Goal: Use online tool/utility: Utilize a website feature to perform a specific function

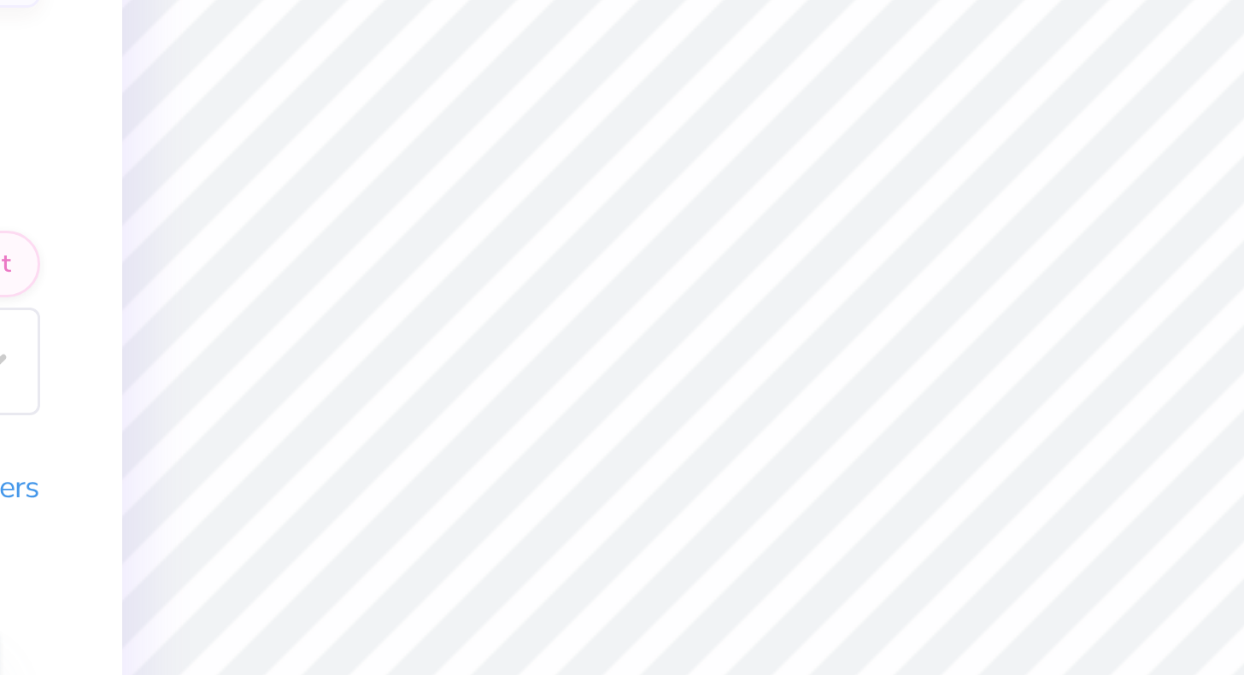
type textarea "D"
type textarea "OK"
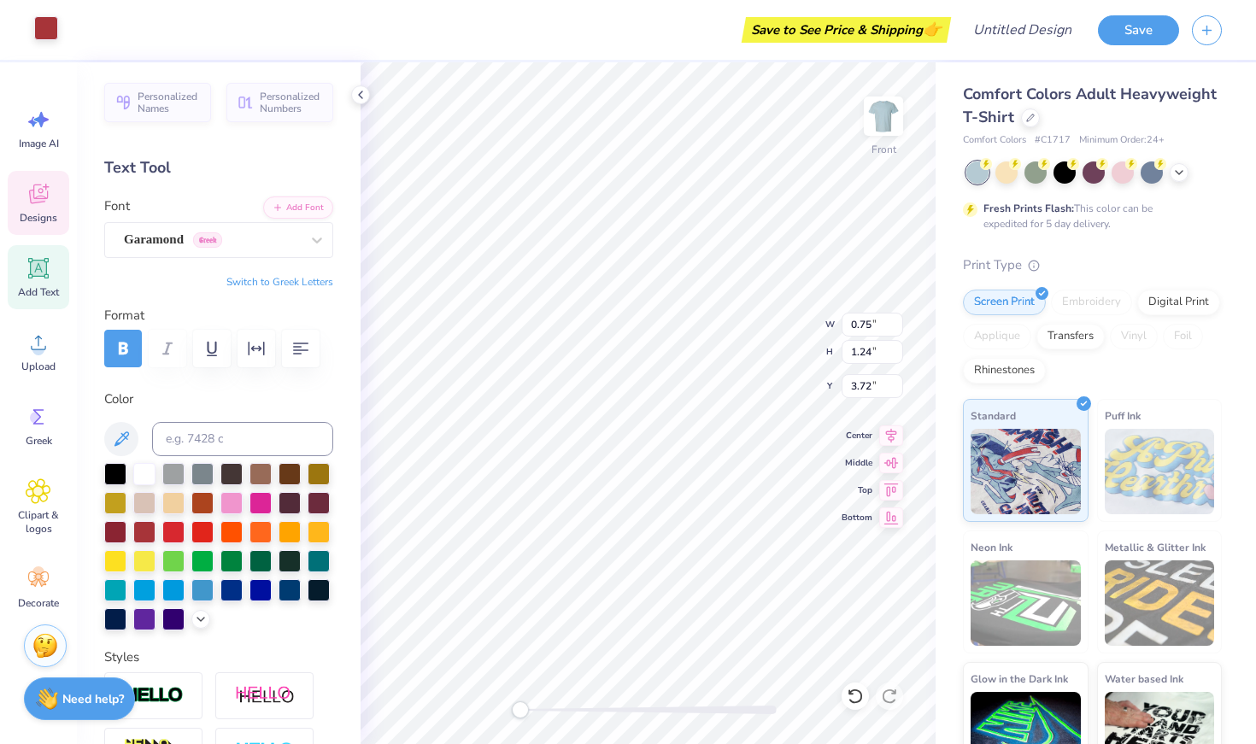
click at [43, 36] on div at bounding box center [46, 28] width 24 height 24
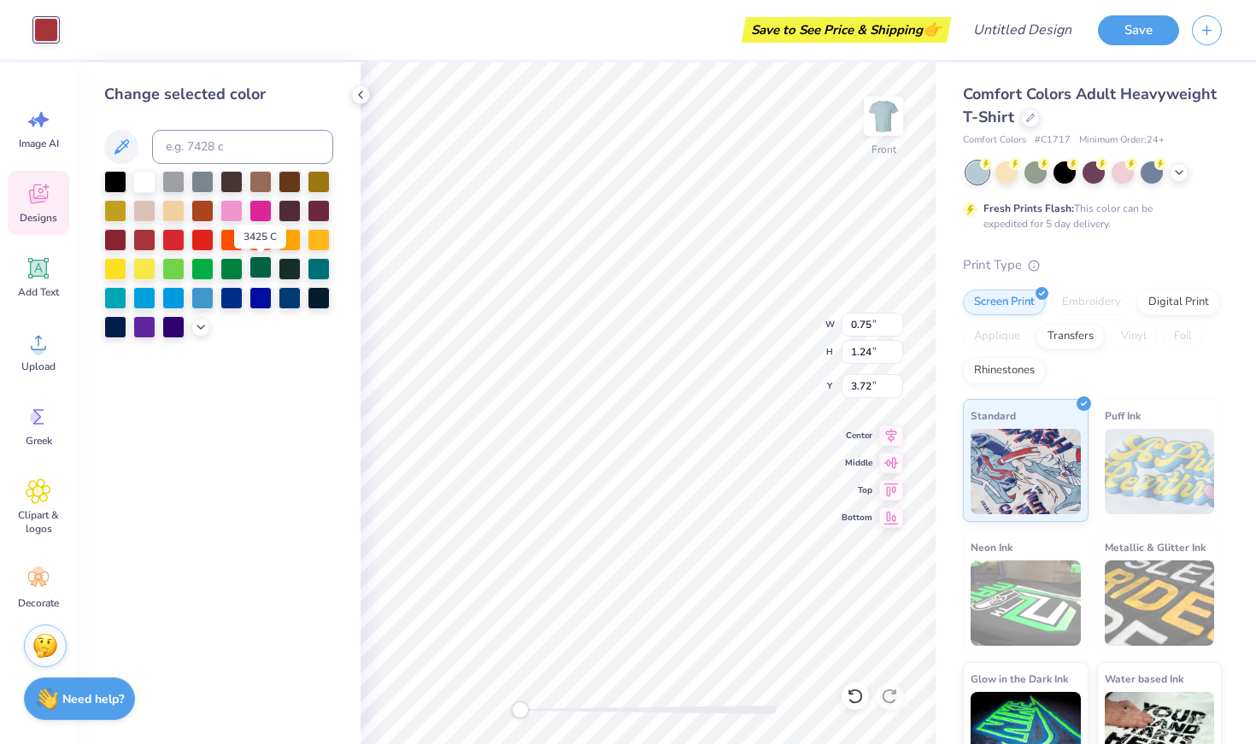
click at [260, 274] on div at bounding box center [260, 267] width 22 height 22
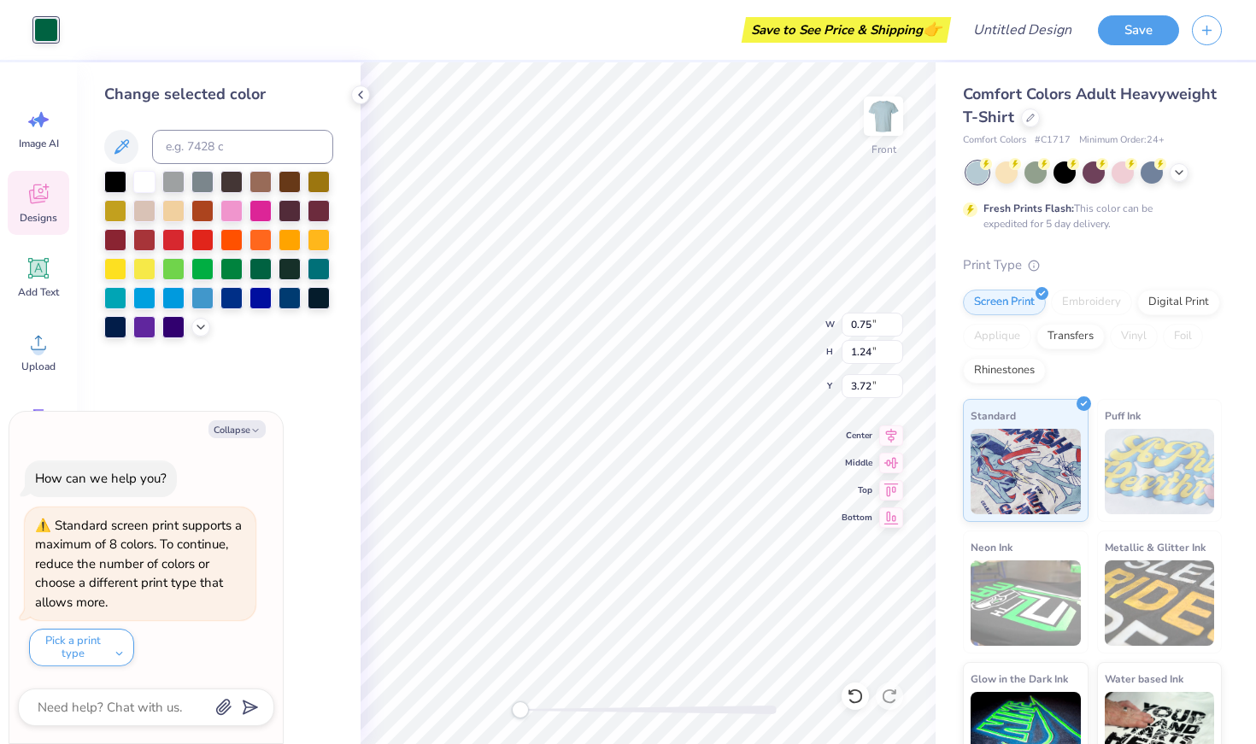
type textarea "x"
type input "10.46"
type input "1.59"
type input "10.48"
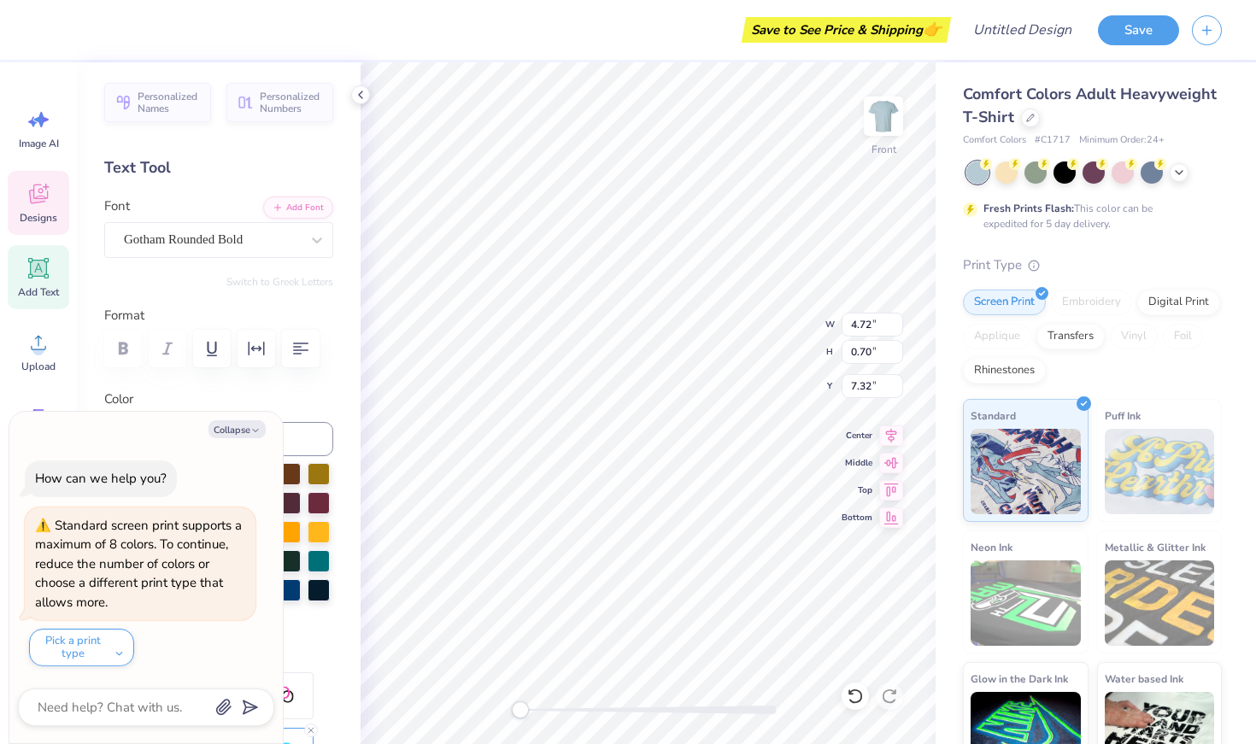
scroll to position [0, 3]
type textarea "x"
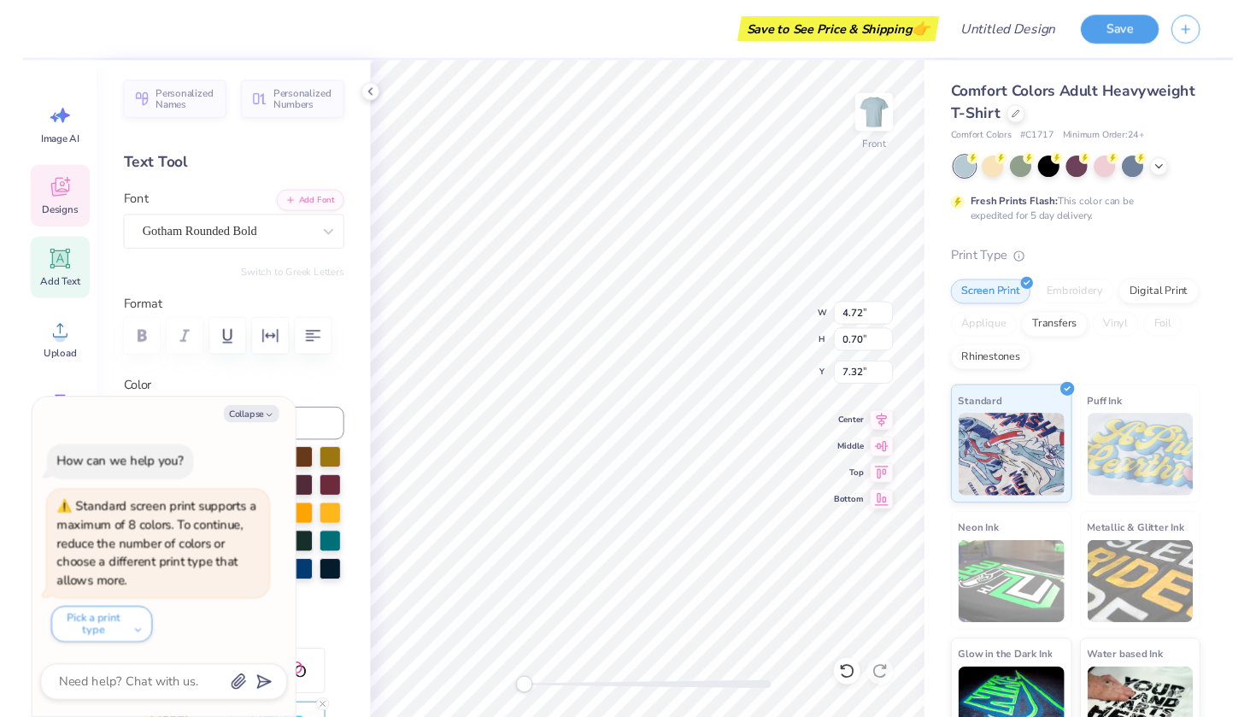
scroll to position [0, 0]
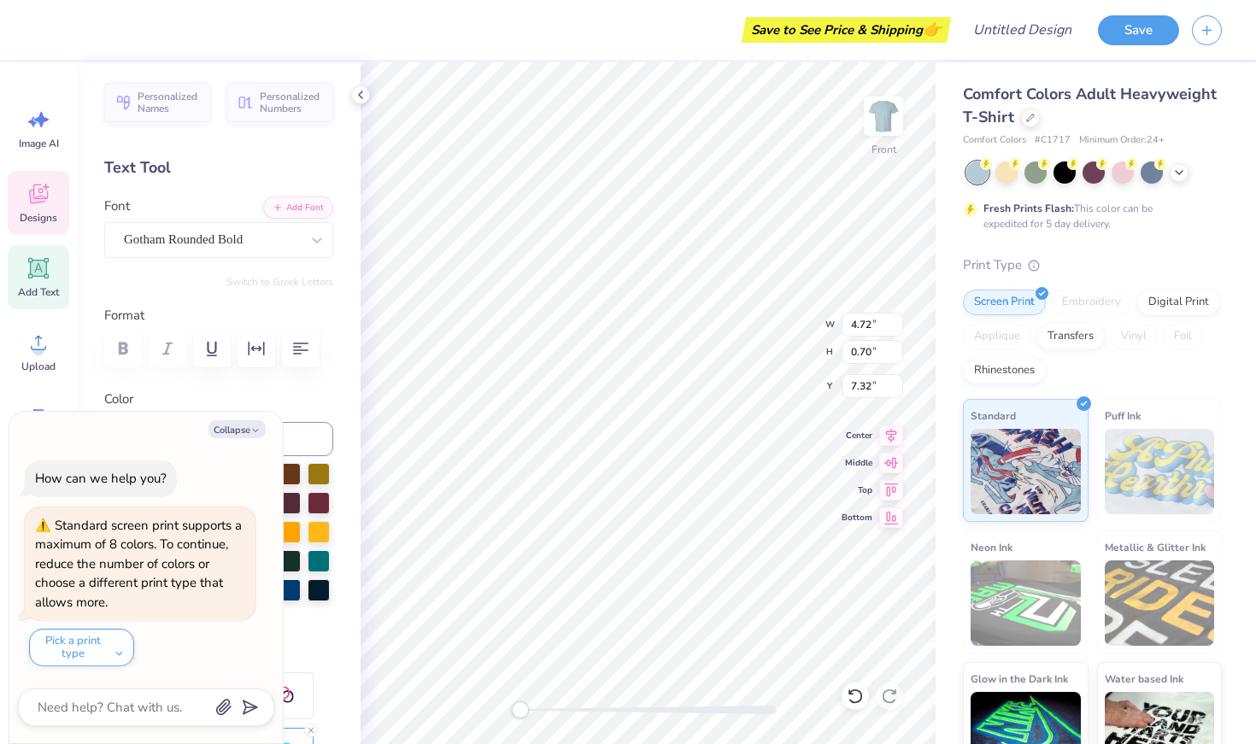
type textarea "DE"
type textarea "x"
type textarea "D"
type textarea "x"
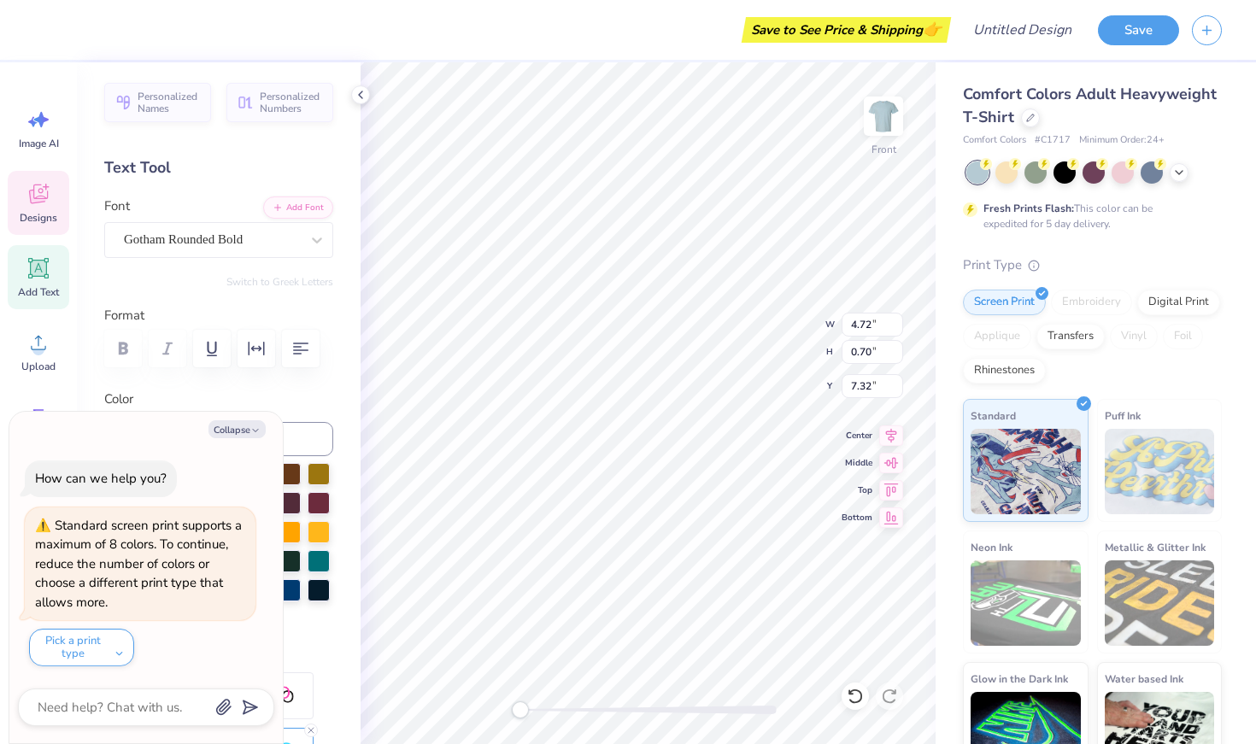
type textarea "2"
type textarea "x"
type textarea "20"
type textarea "x"
type textarea "202"
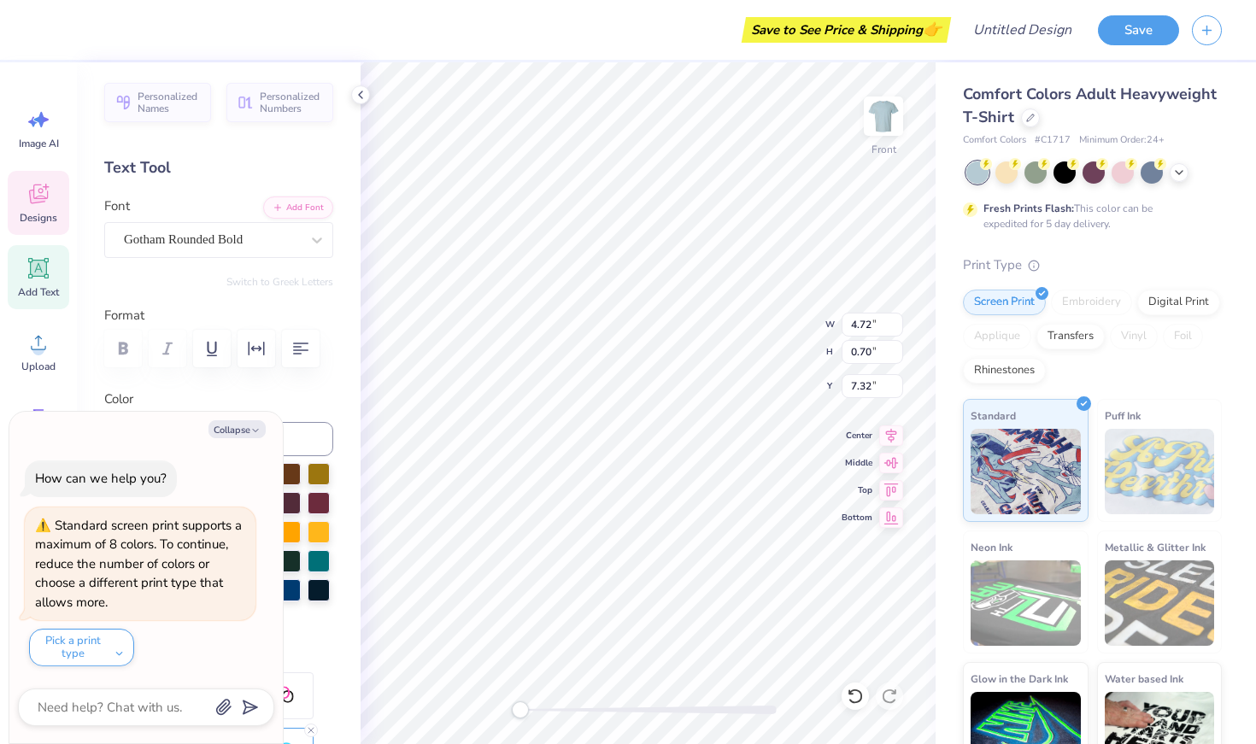
type textarea "x"
type textarea "2025"
type textarea "x"
type input "1.17"
type input "0.55"
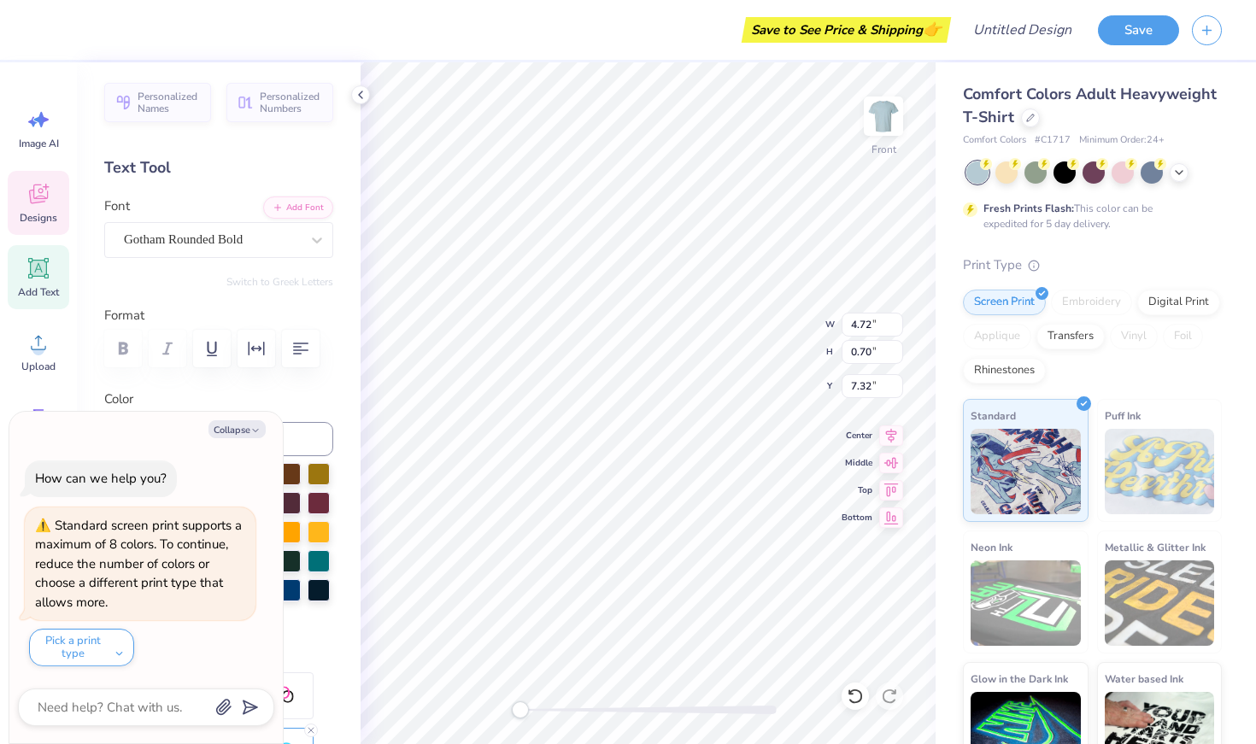
type input "9.01"
type textarea "x"
type textarea "202"
type textarea "x"
type textarea "20"
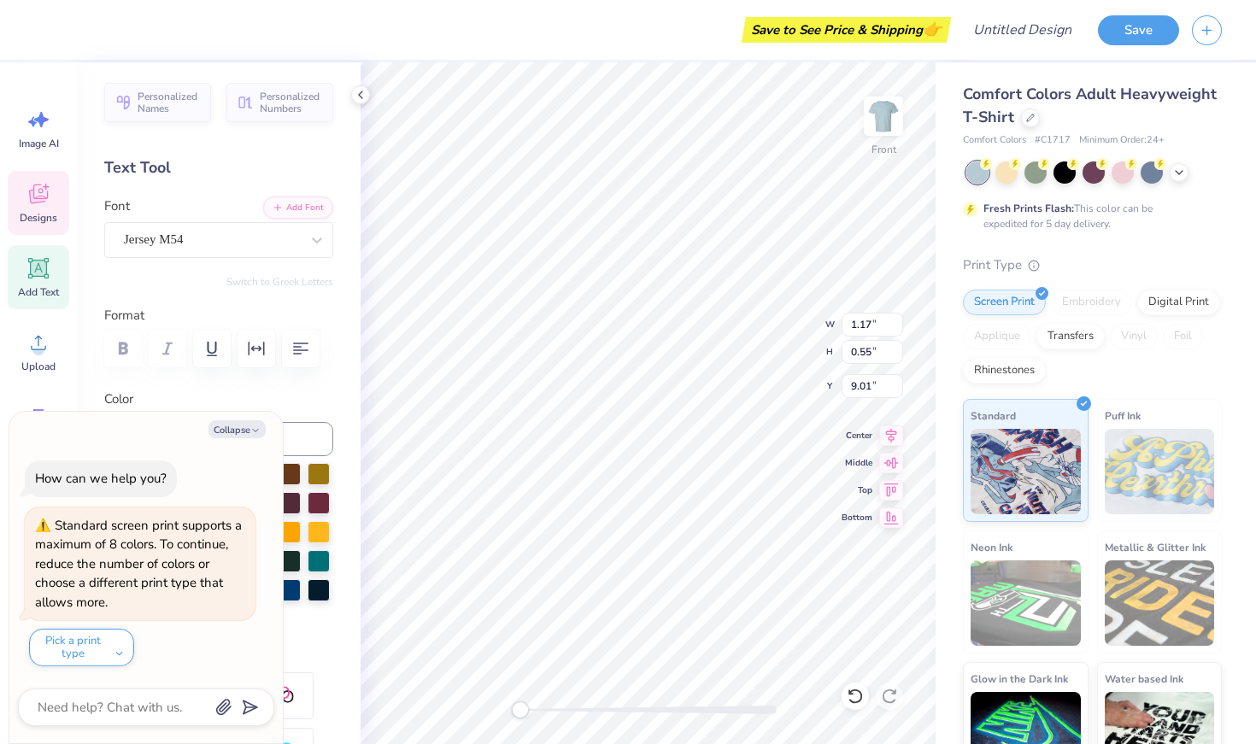
type textarea "x"
type textarea "2"
type textarea "x"
type textarea "2021"
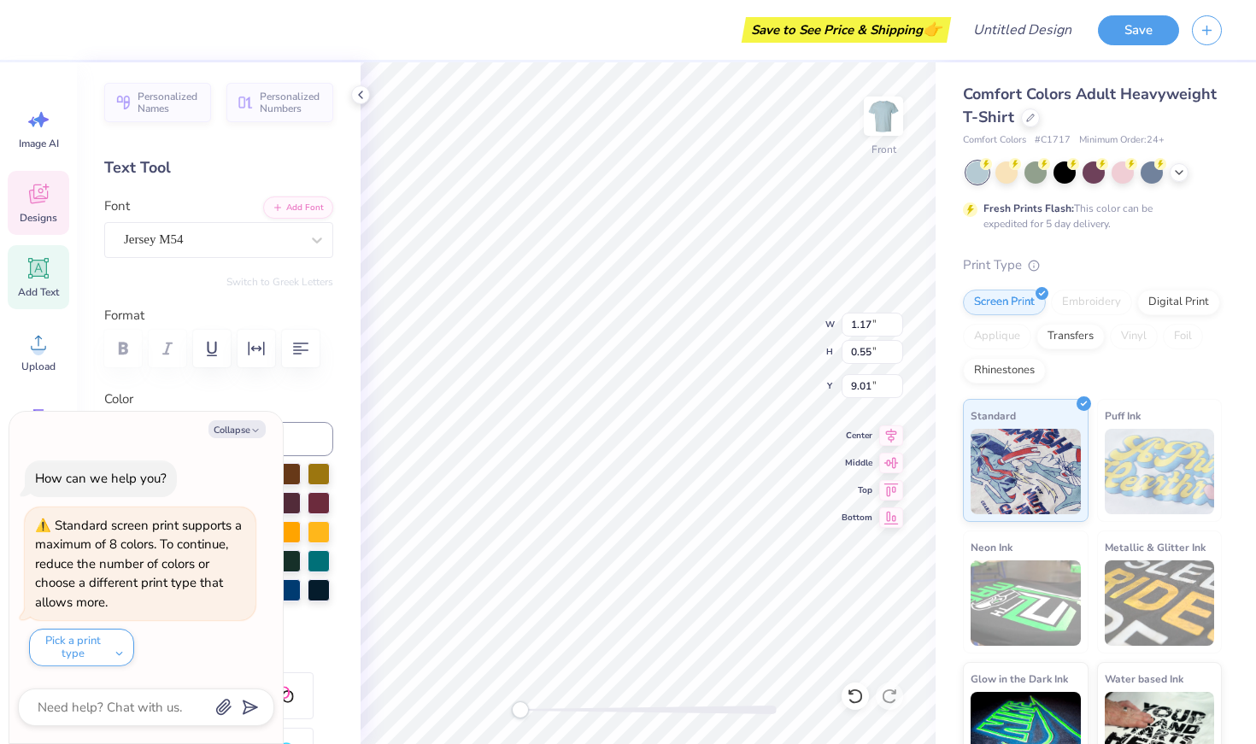
type textarea "x"
type input "2.60"
type input "1.11"
type input "8.71"
type textarea "x"
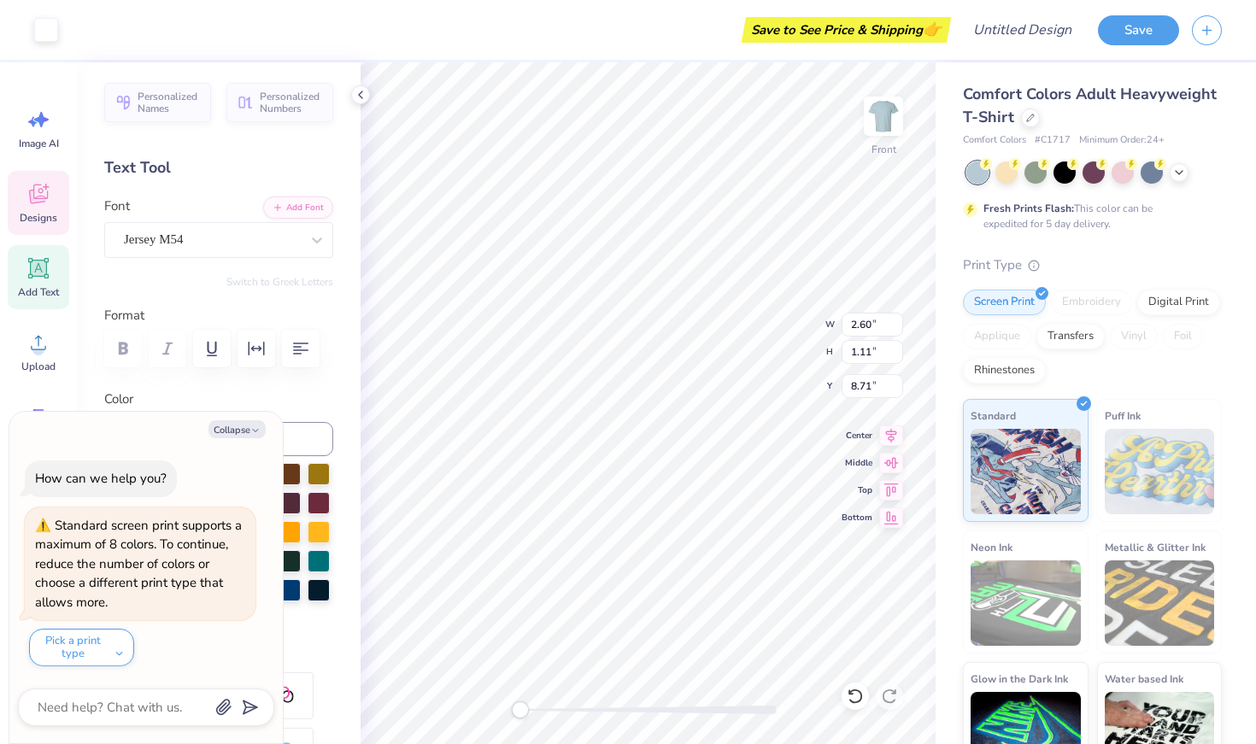
type input "1.17"
type input "0.55"
type input "9.01"
type textarea "x"
type textarea "202"
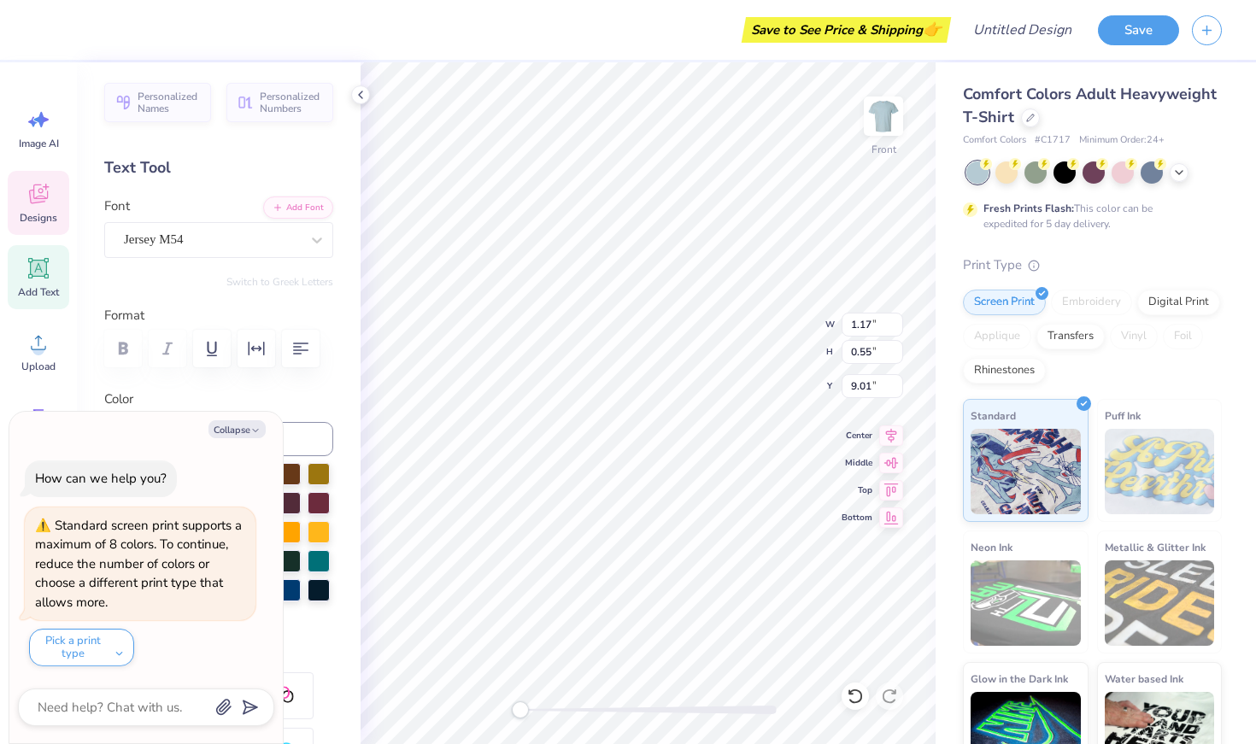
type textarea "x"
type textarea "2025"
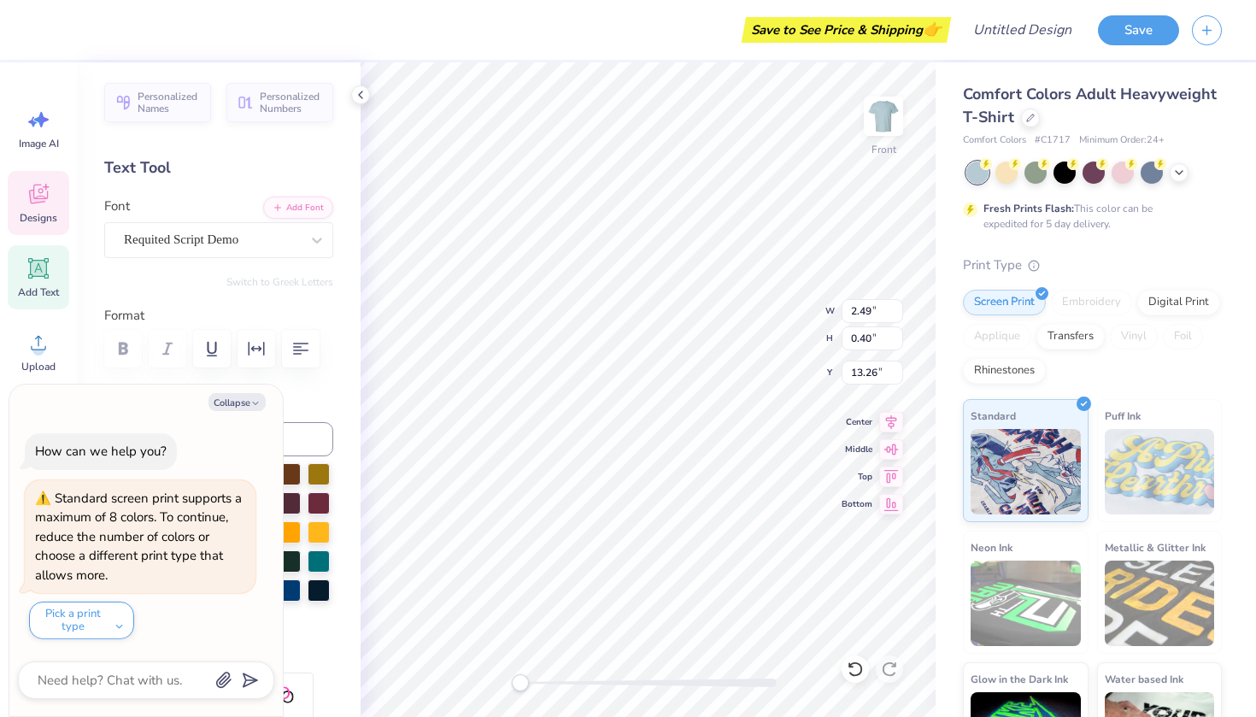
scroll to position [0, 2]
type textarea "x"
type textarea "Fall 202"
type textarea "x"
type textarea "Fall 20"
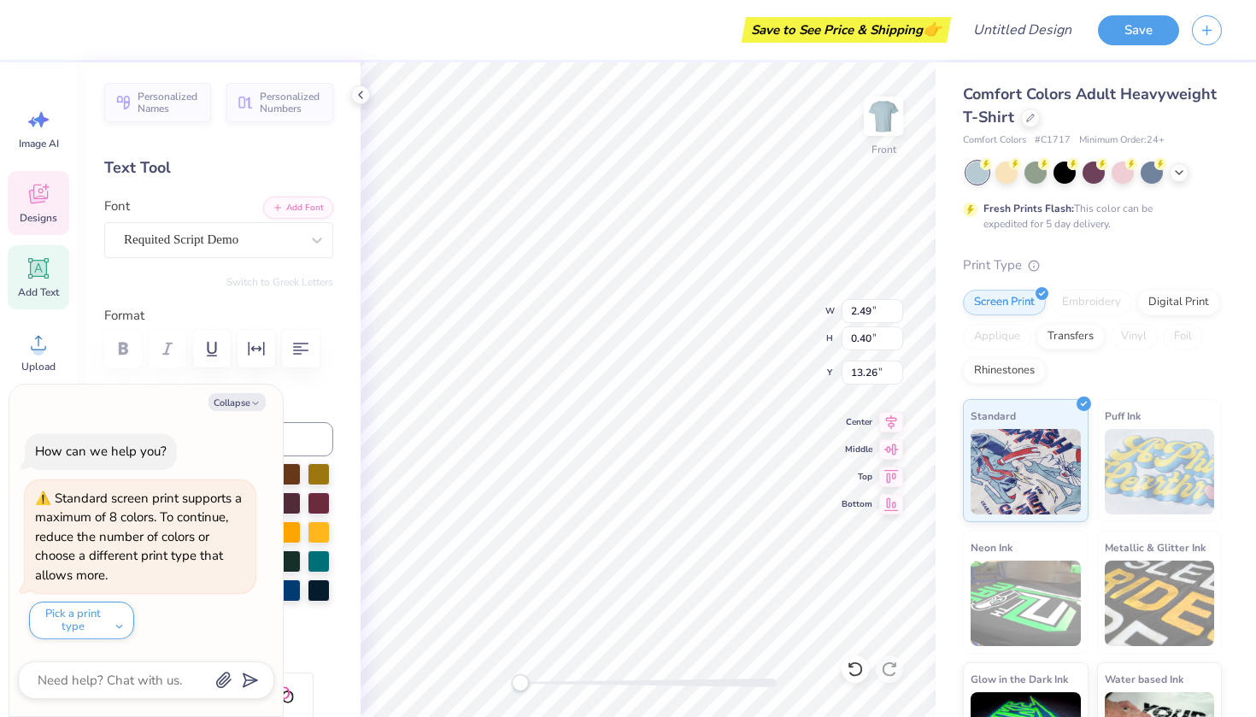
scroll to position [0, 1]
type textarea "x"
type textarea "Fall 2"
type textarea "x"
type textarea "Fall"
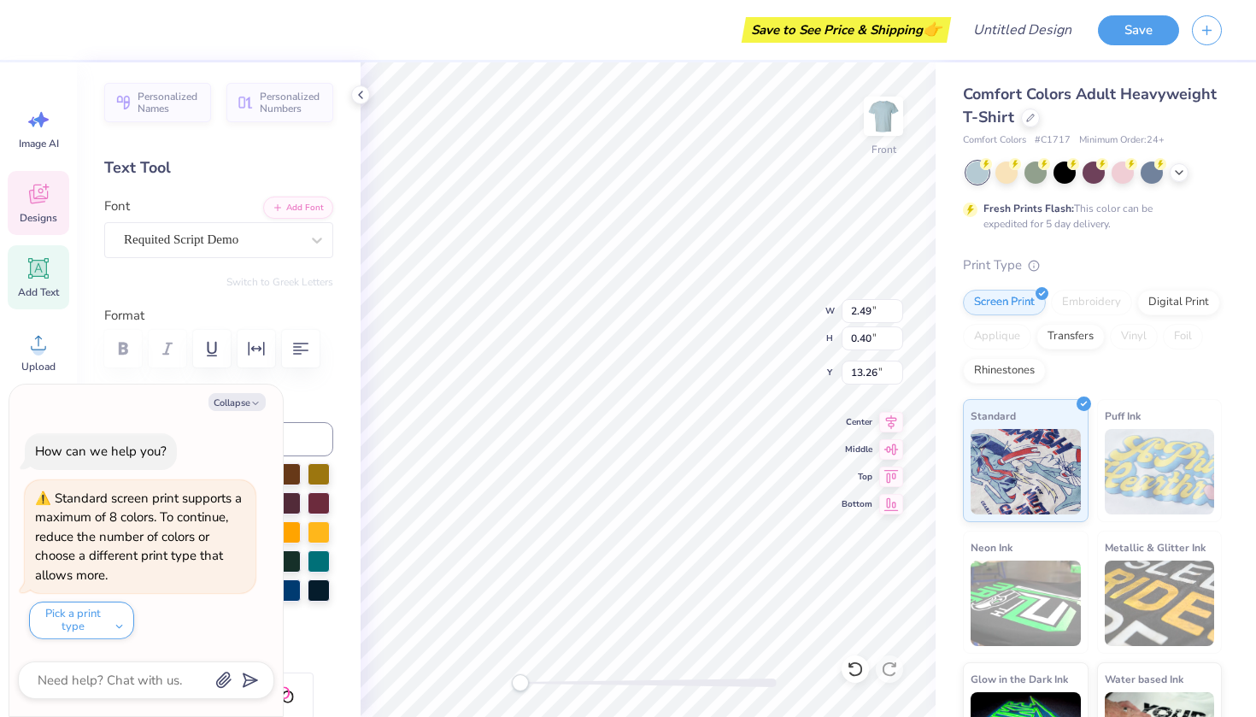
scroll to position [0, 0]
type textarea "x"
type textarea "202"
type textarea "x"
type textarea "20"
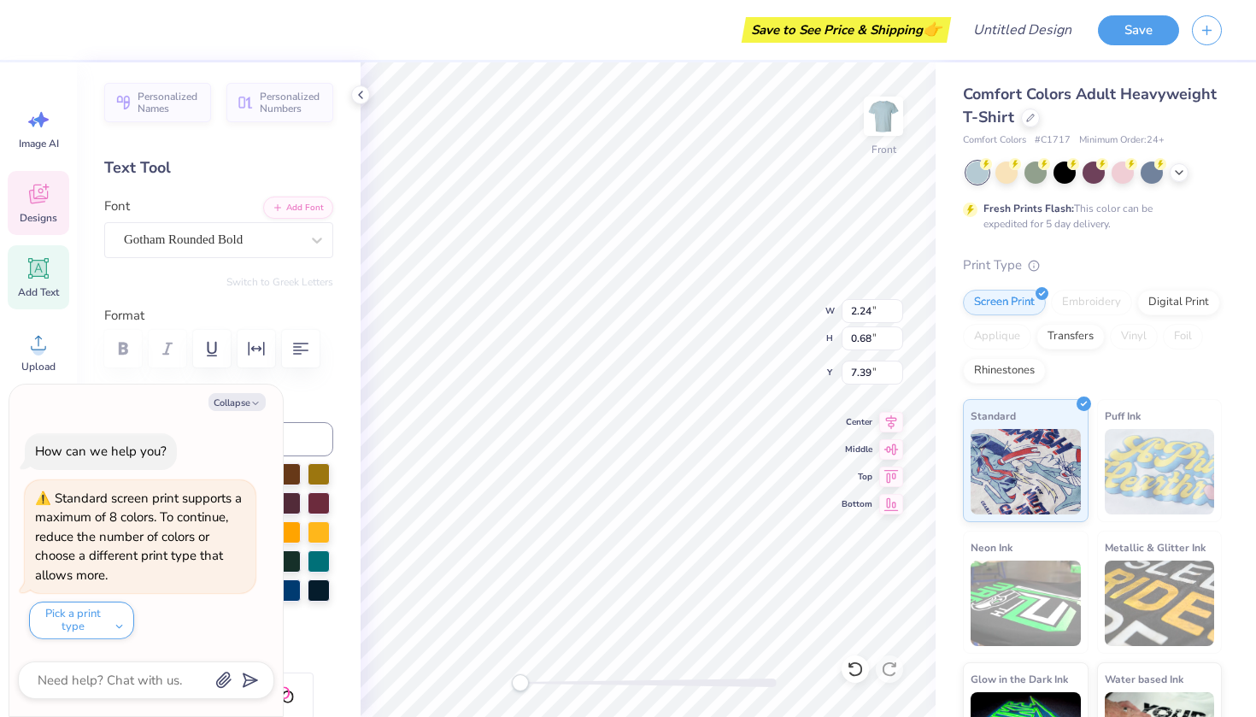
type textarea "x"
type textarea "2"
type textarea "x"
type input "10.42"
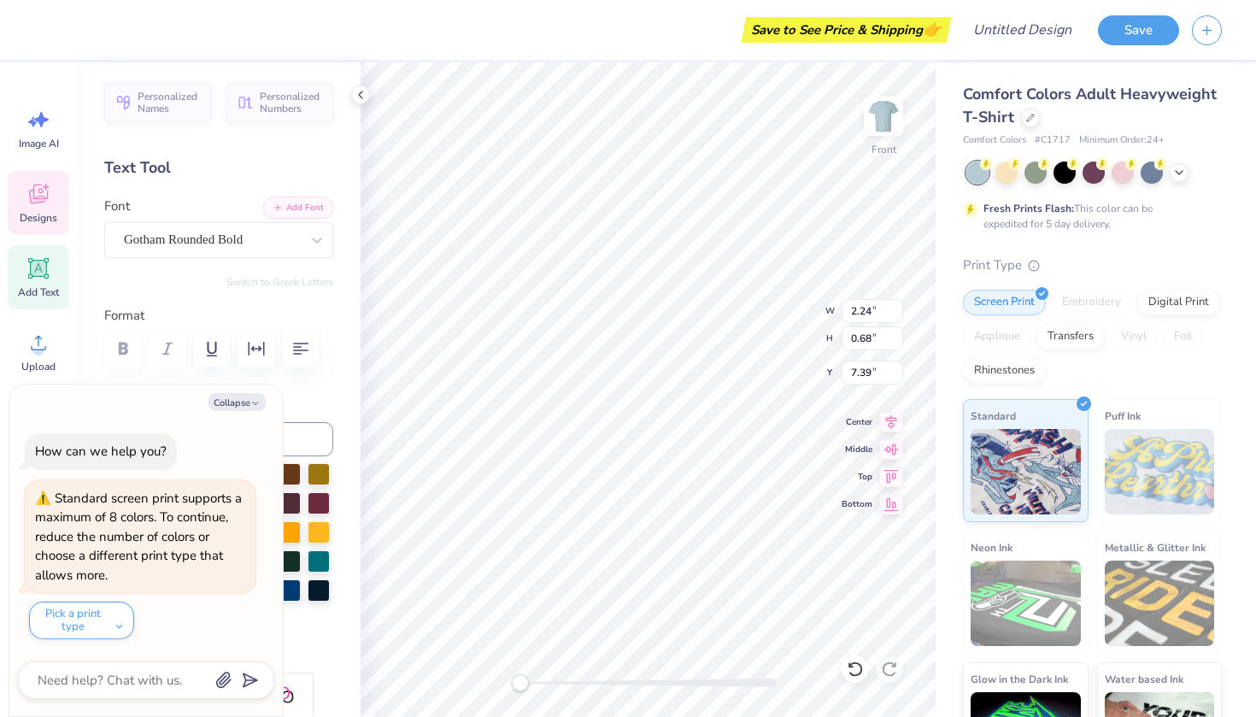
type input "0.47"
type input "12.39"
type textarea "x"
type textarea "C"
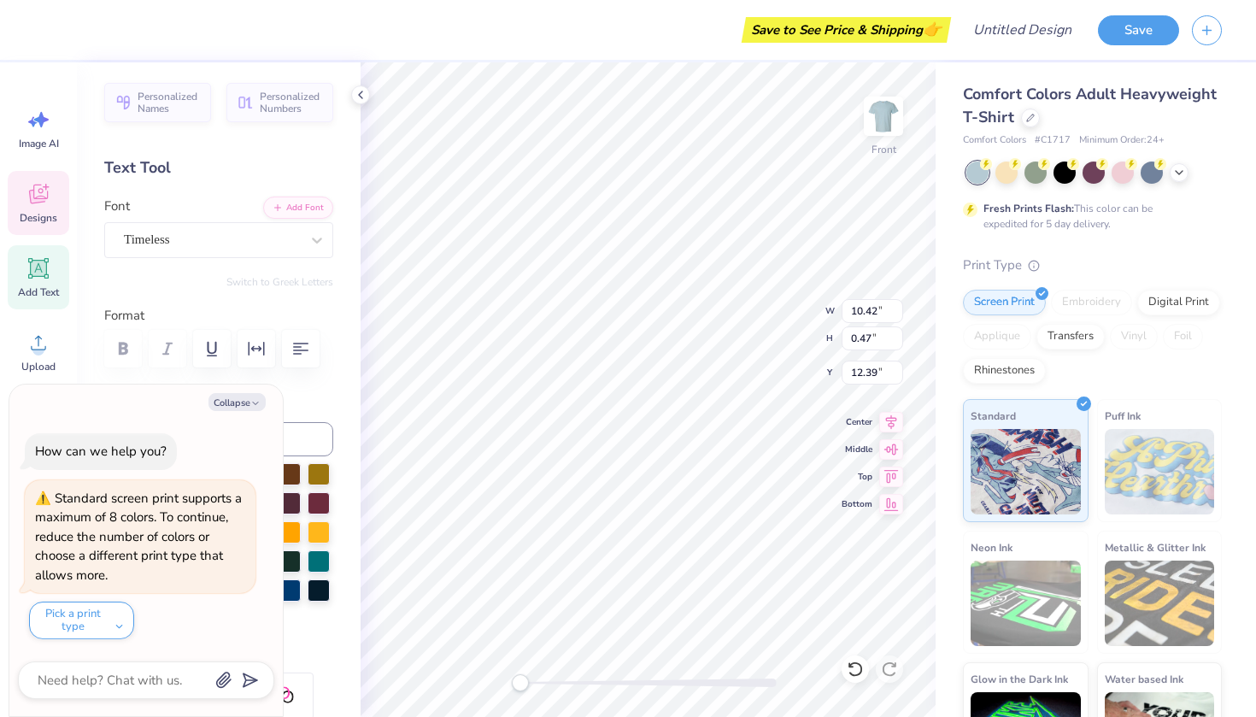
scroll to position [0, 0]
type textarea "x"
type textarea "C"
type textarea "x"
type textarea "C A"
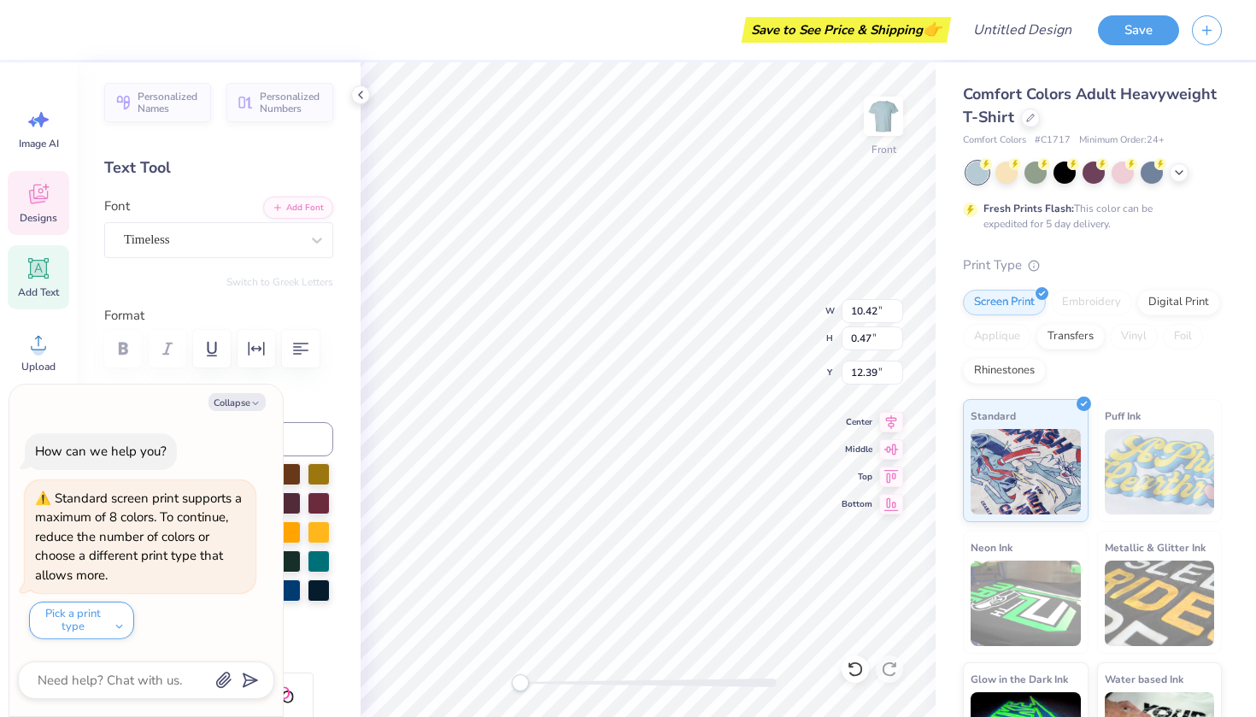
type textarea "x"
type textarea "C A"
type textarea "x"
type textarea "C A R"
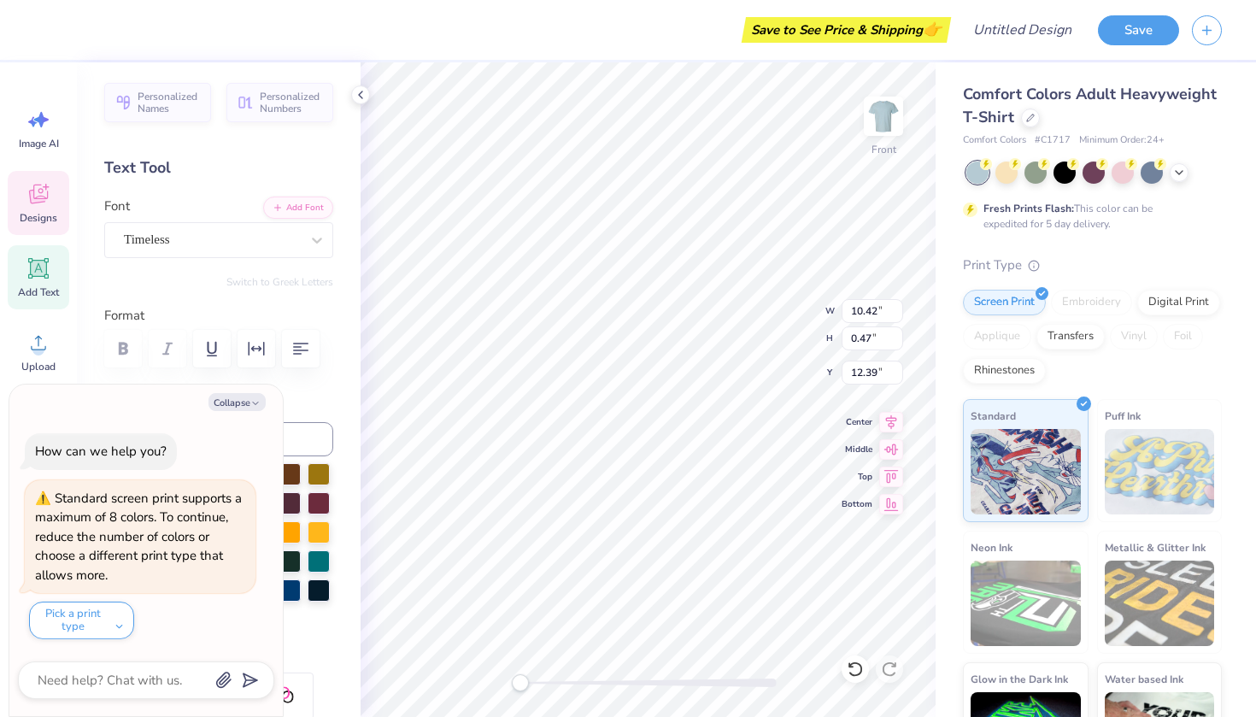
type textarea "x"
type textarea "C A R"
type textarea "x"
type textarea "[PERSON_NAME]"
type textarea "x"
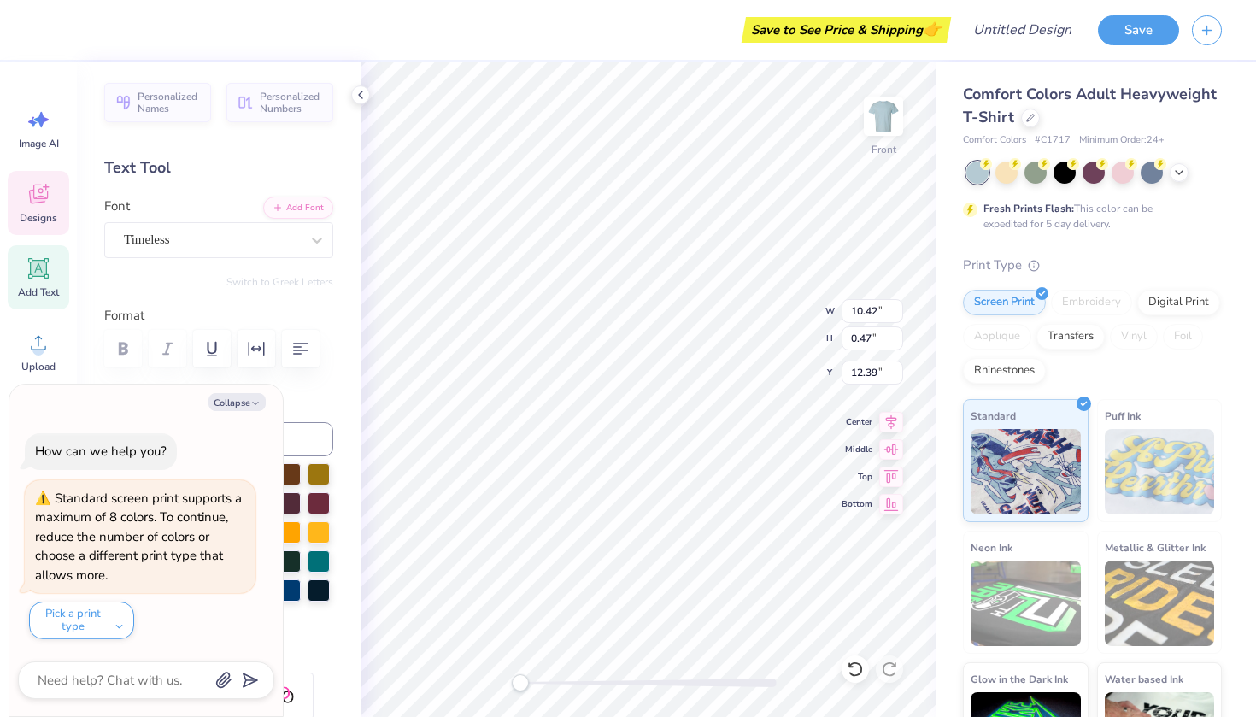
type textarea "[PERSON_NAME]"
type textarea "x"
type textarea "[PERSON_NAME] i"
type textarea "x"
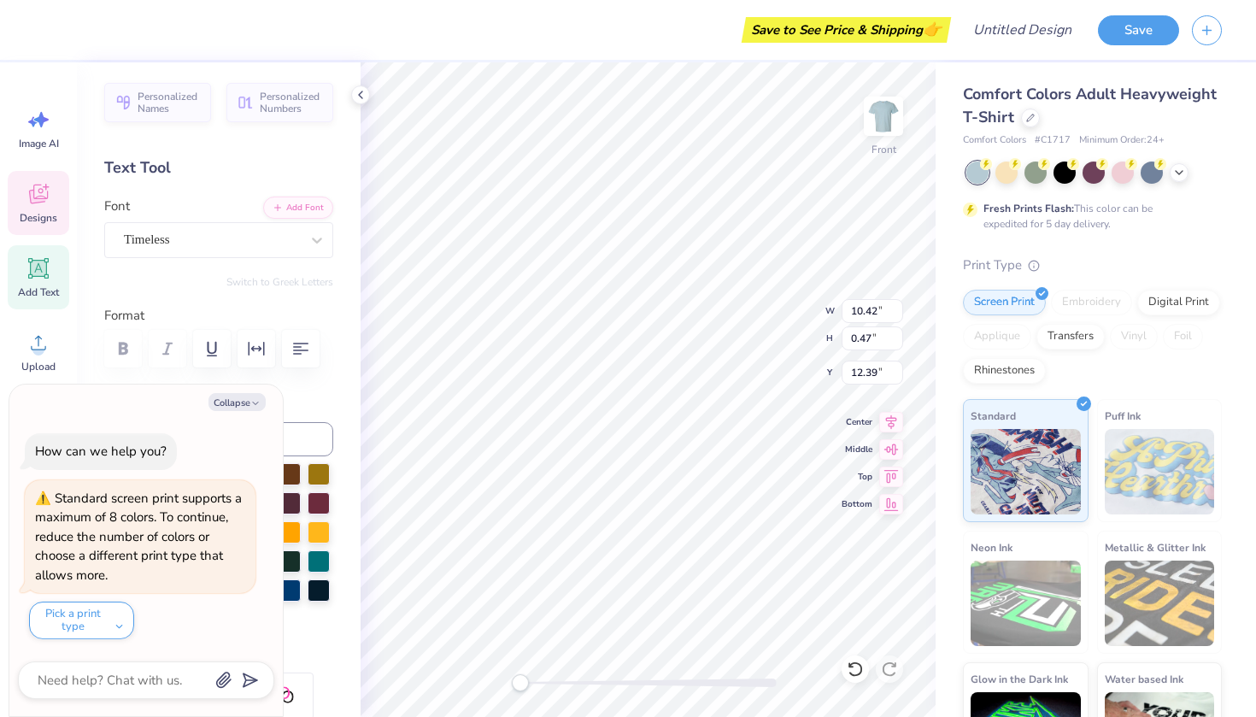
type textarea "[PERSON_NAME]"
type textarea "x"
type textarea "[PERSON_NAME]"
type textarea "x"
type textarea "C A R L I"
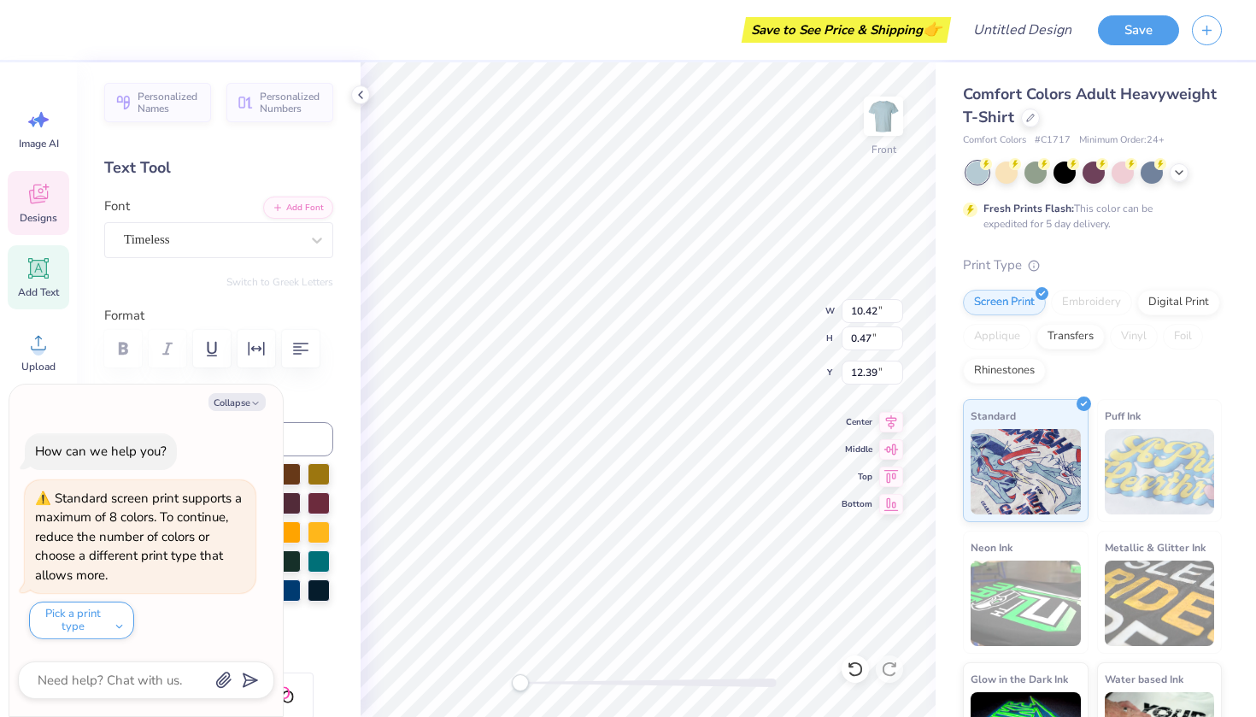
type textarea "x"
type textarea "[PERSON_NAME]"
type textarea "x"
type textarea "[PERSON_NAME]"
type textarea "x"
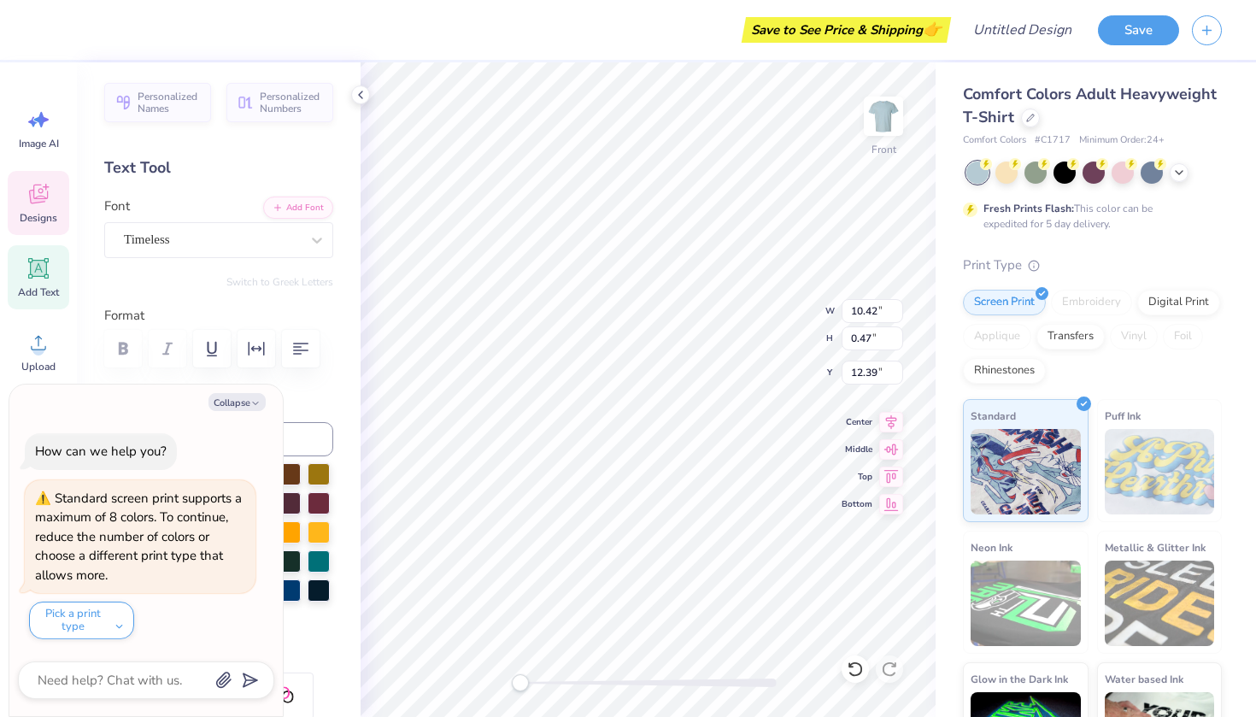
type textarea "C A R L I"
type textarea "x"
type textarea "C A R L I"
type textarea "x"
type textarea "[PERSON_NAME]"
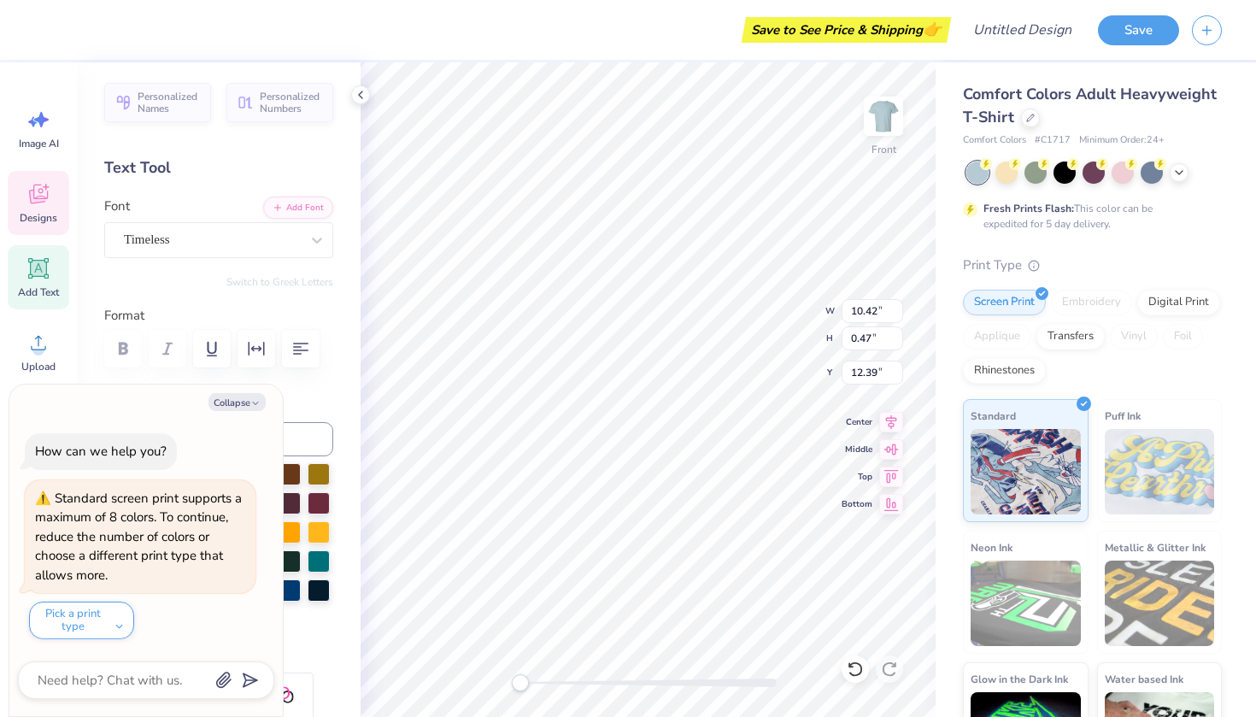
scroll to position [0, 3]
type textarea "x"
type textarea "C A R L I S."
type textarea "x"
type textarea "C A R L I S."
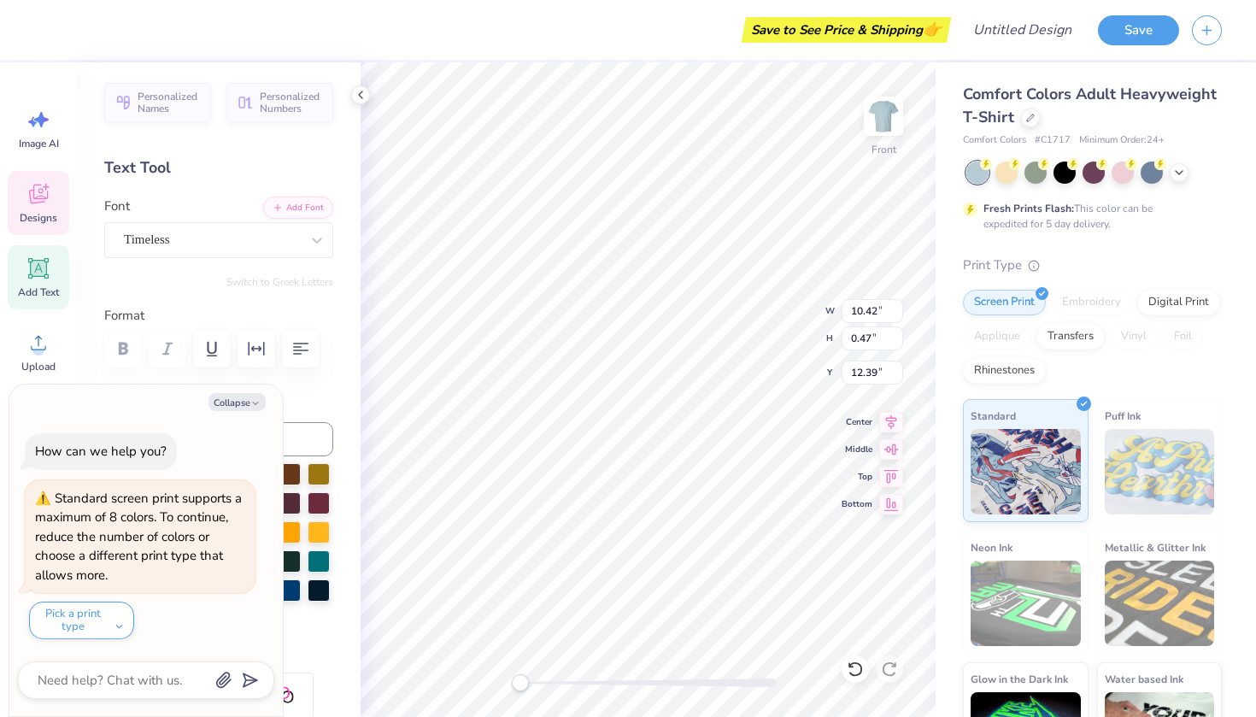
type textarea "x"
type textarea "[PERSON_NAME]"
type textarea "x"
type textarea "[PERSON_NAME]"
type textarea "x"
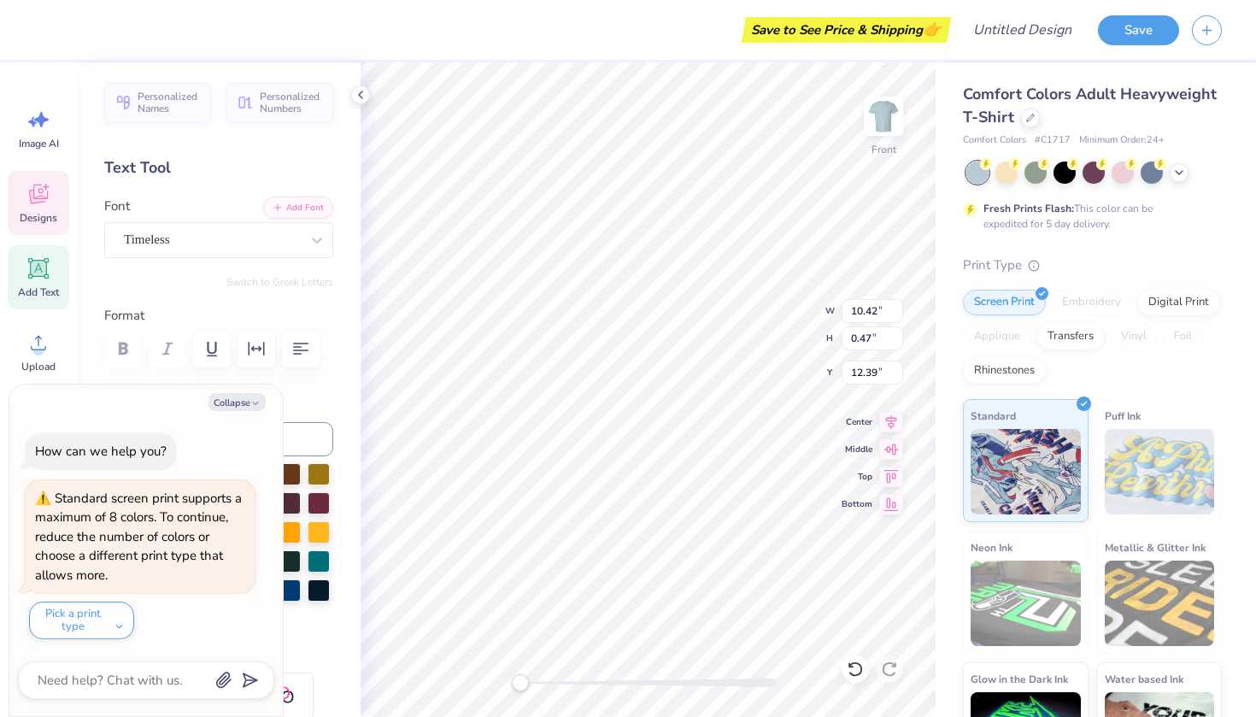
type textarea "C A R L I S L"
type textarea "x"
type textarea "[PERSON_NAME]"
type textarea "x"
type textarea "C A R L I S L"
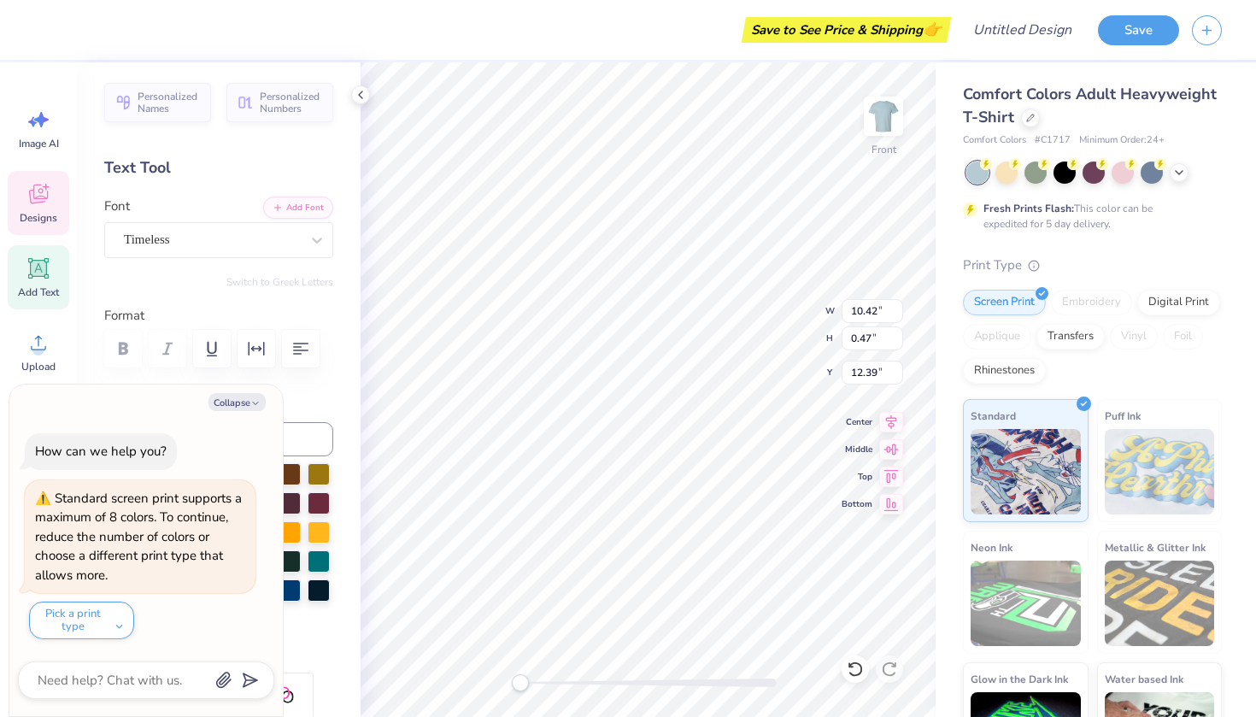
scroll to position [0, 3]
type textarea "x"
type textarea "C A R L I S L"
type textarea "x"
type textarea "C A R L I S L E"
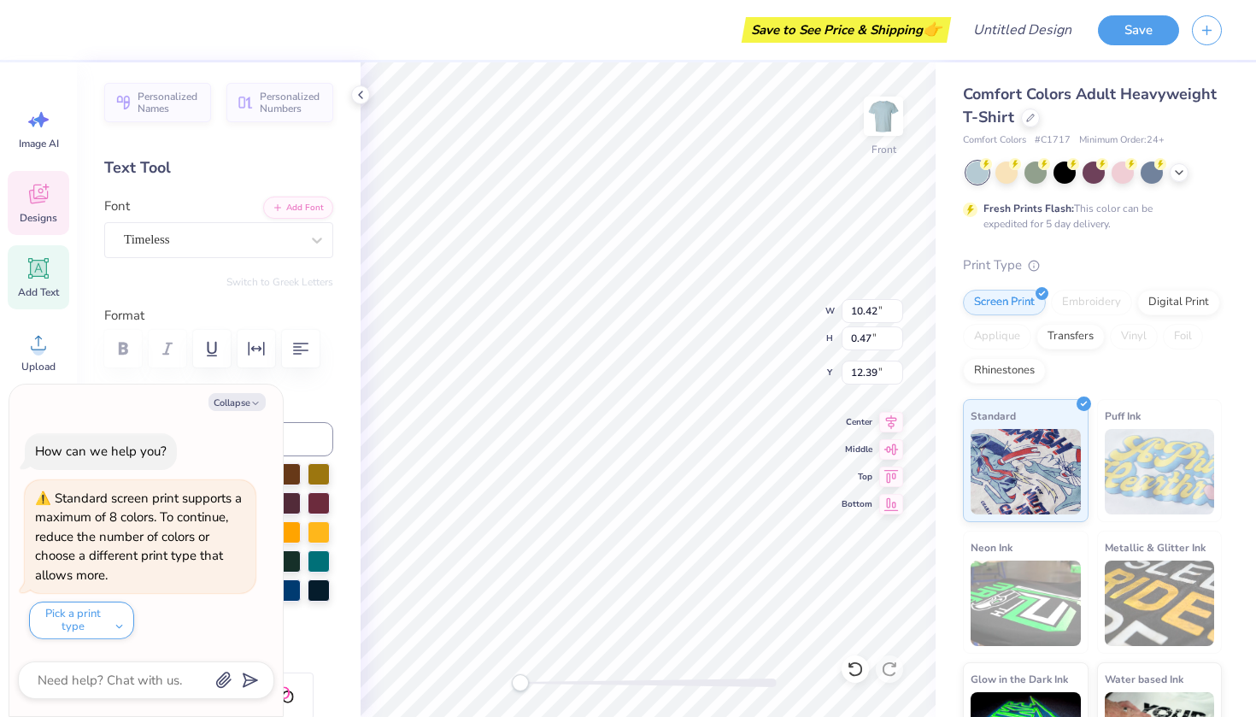
type textarea "x"
type textarea "[PERSON_NAME]"
type textarea "x"
type textarea "M A N H A T T A N, K A N S A S"
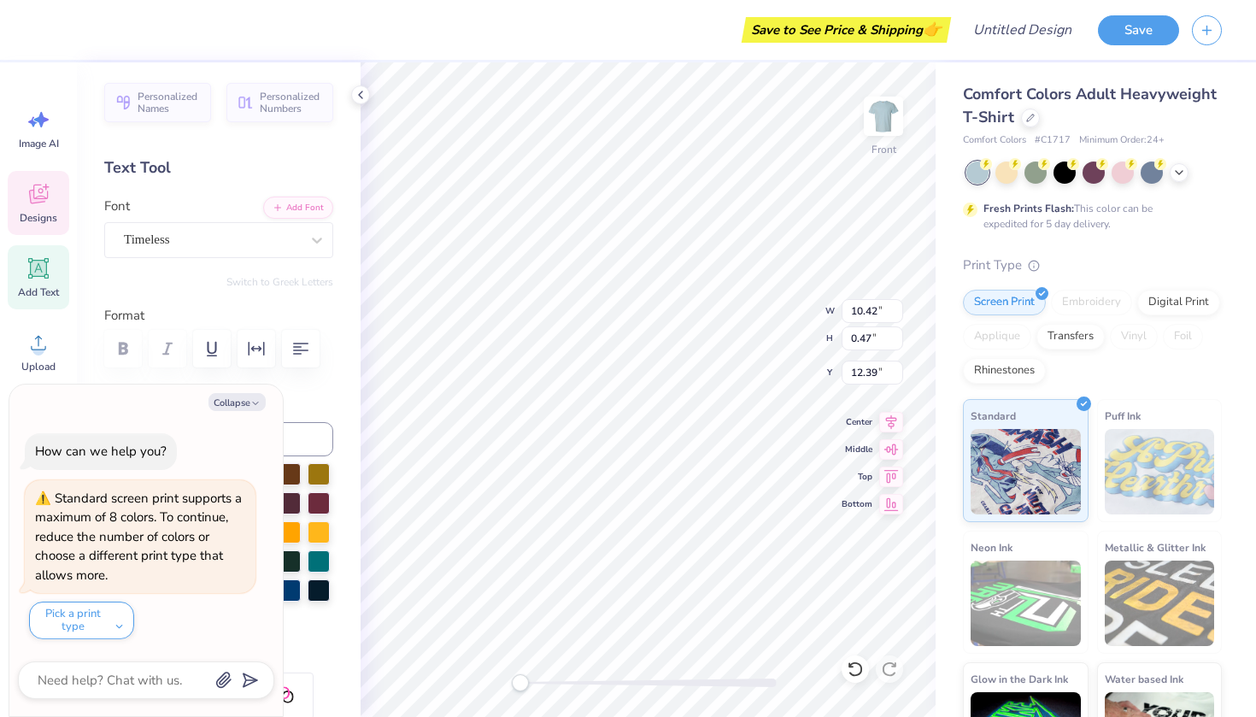
scroll to position [0, 14]
type textarea "x"
paste textarea "carlisle [US_STATE]"
type textarea "carlisle [US_STATE]"
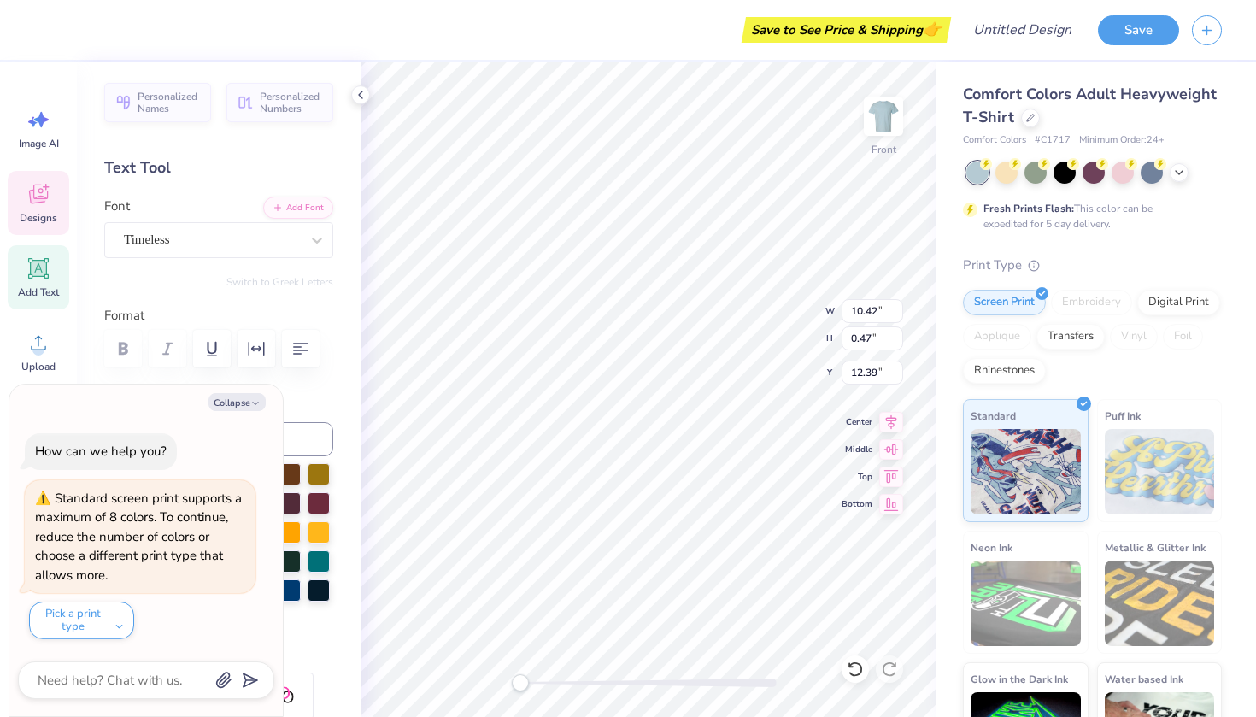
type textarea "x"
type textarea "M A N H A T T A N, K A N S A S"
type textarea "x"
paste textarea "carlisle [US_STATE]"
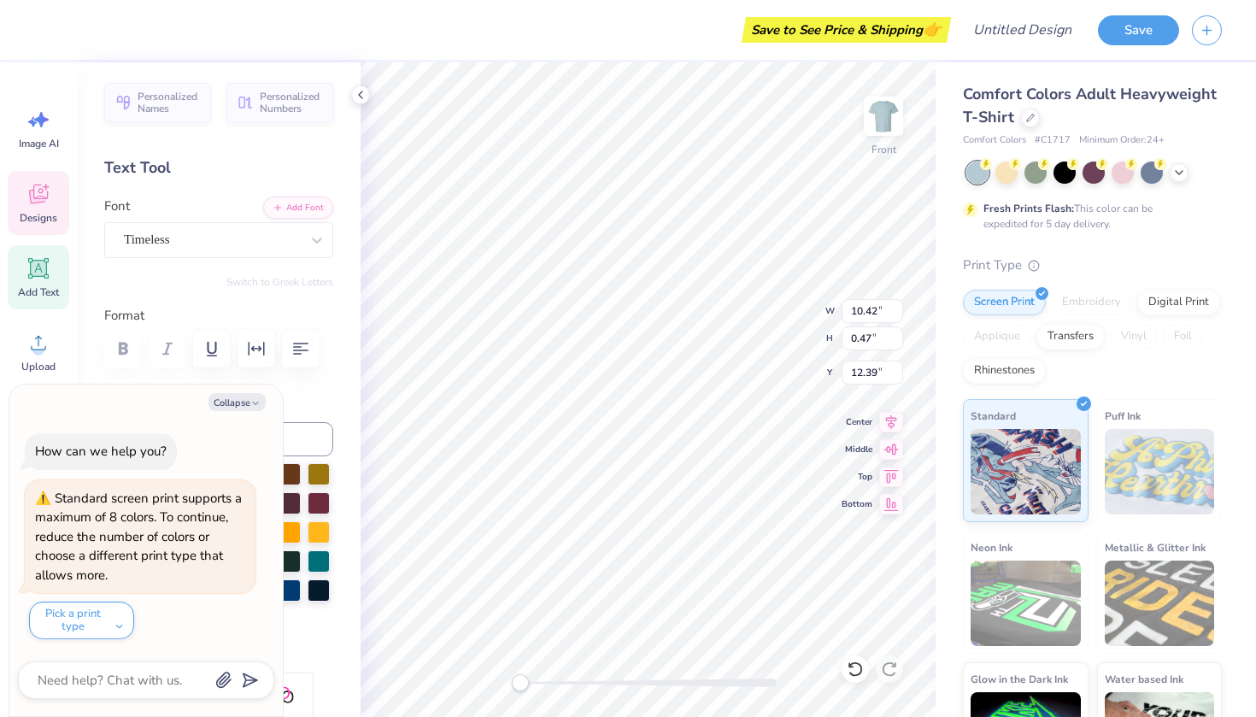
scroll to position [0, 6]
type textarea "carlisle [US_STATE]"
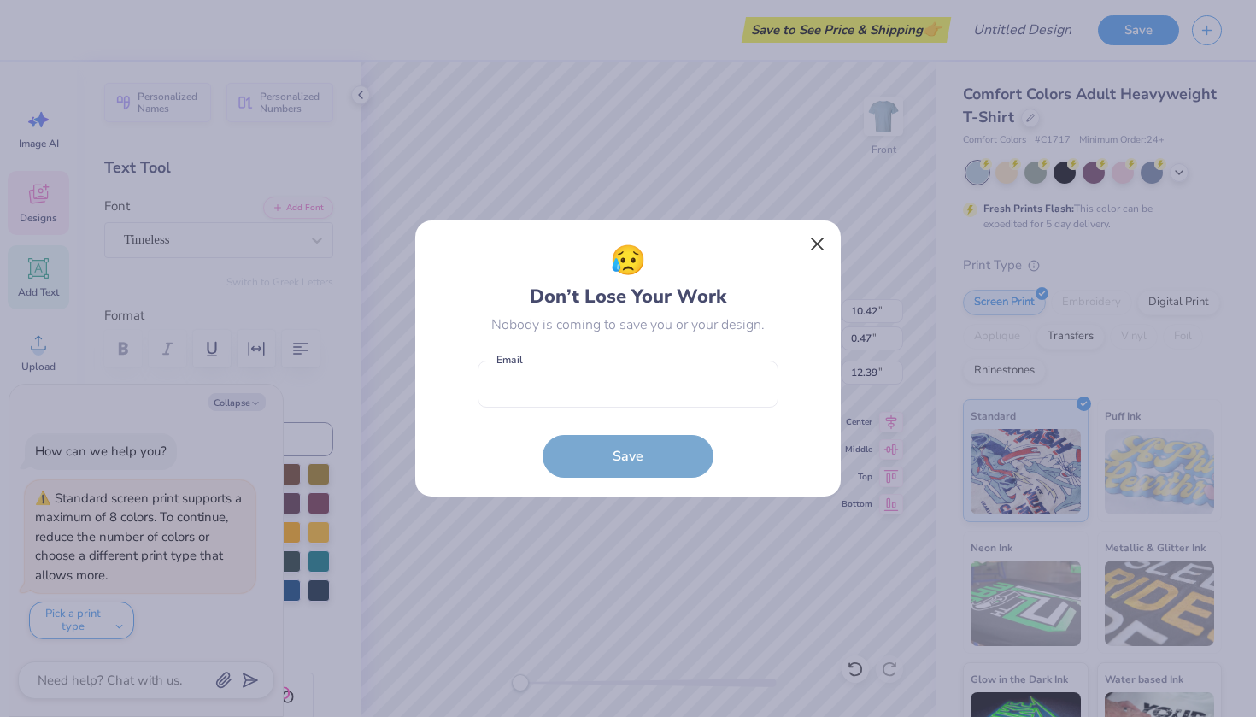
click at [818, 243] on button "Close" at bounding box center [817, 244] width 32 height 32
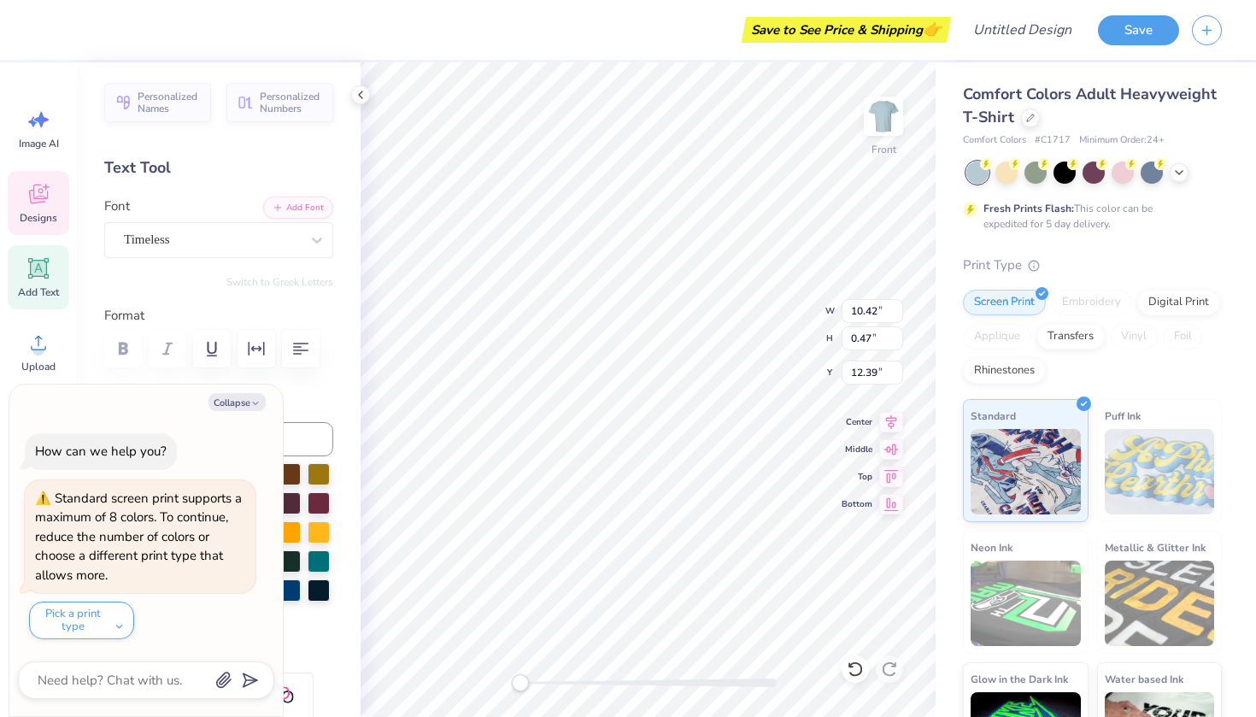
scroll to position [0, 3]
type textarea "x"
type textarea "C [US_STATE]"
type textarea "x"
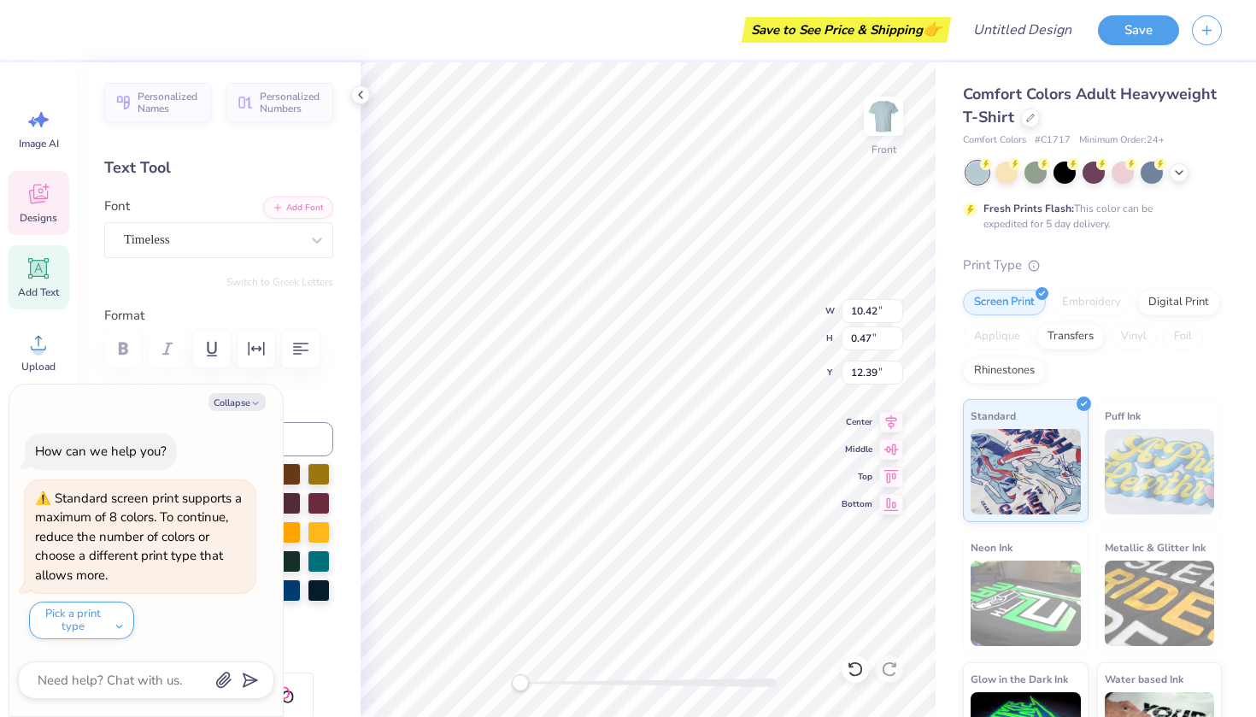
type textarea "C [US_STATE]"
type textarea "x"
type textarea "C A [US_STATE]"
type textarea "x"
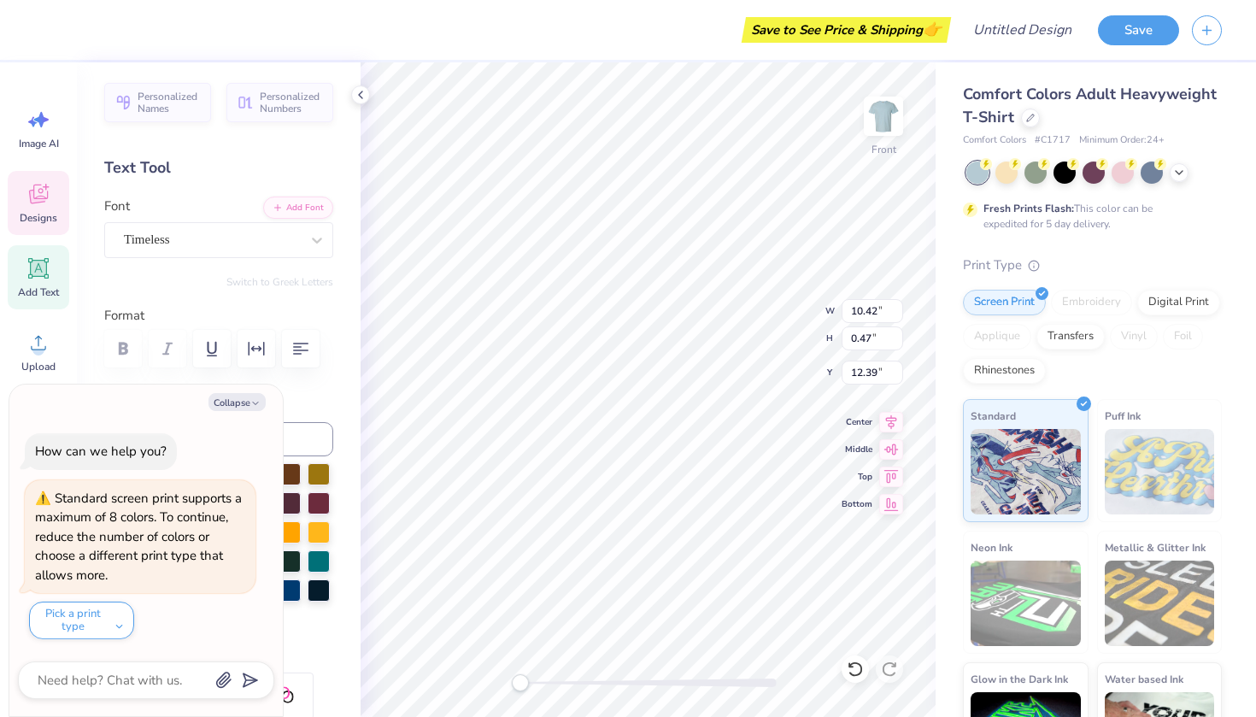
type textarea "C A [US_STATE]"
type textarea "x"
type textarea "C A R [US_STATE]"
type textarea "x"
type textarea "C A R [US_STATE]"
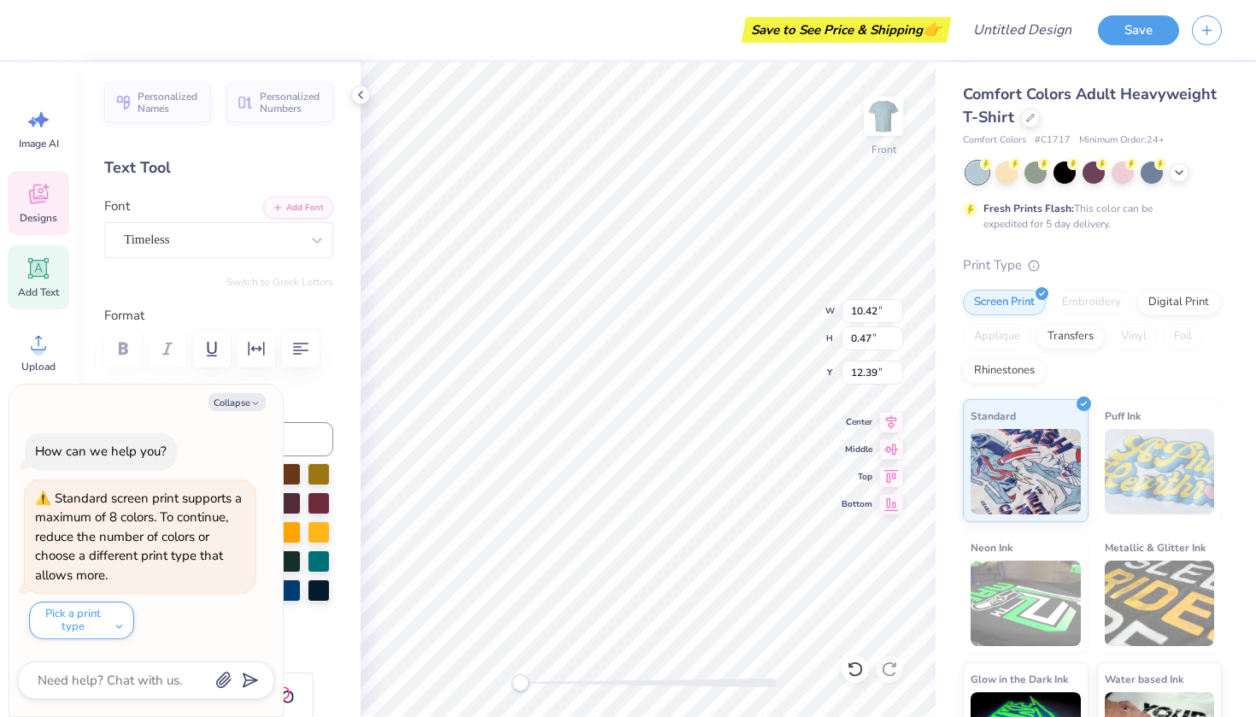
type textarea "x"
type textarea "[PERSON_NAME] [US_STATE]"
type textarea "x"
type textarea "C A R L. [US_STATE]"
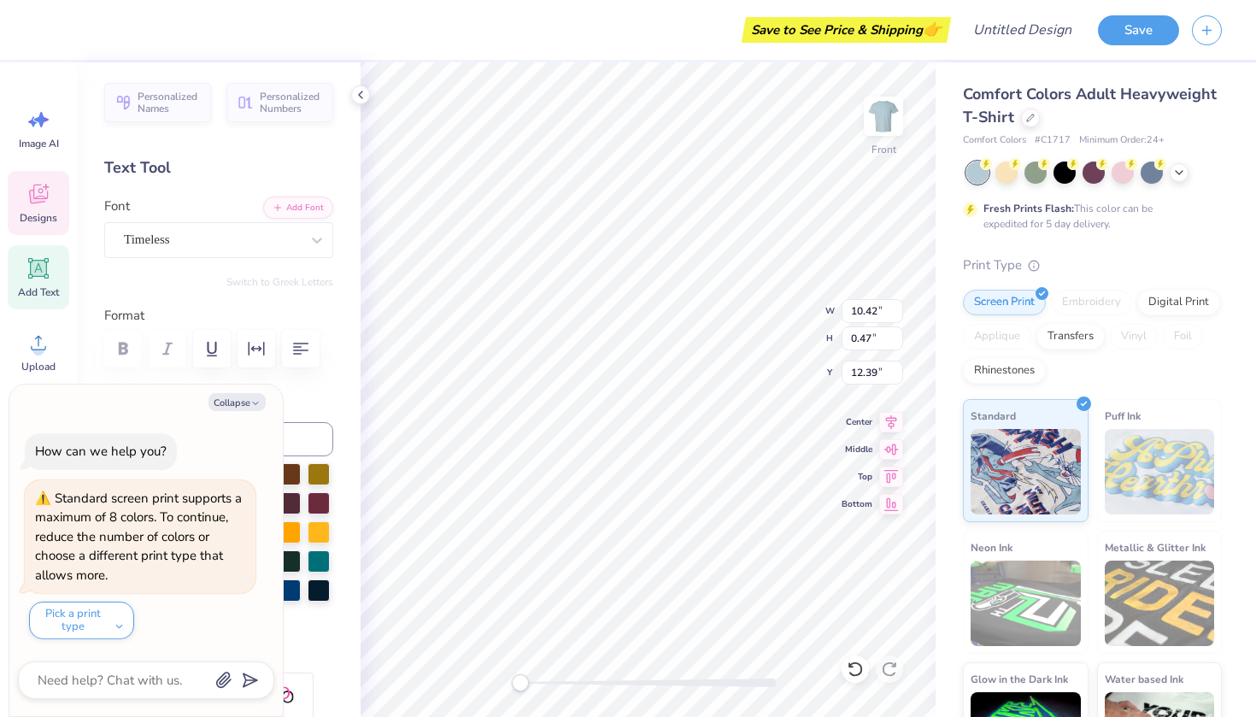
type textarea "x"
type textarea "C A R L. [US_STATE]"
type textarea "x"
type textarea "[PERSON_NAME] [US_STATE]"
type textarea "x"
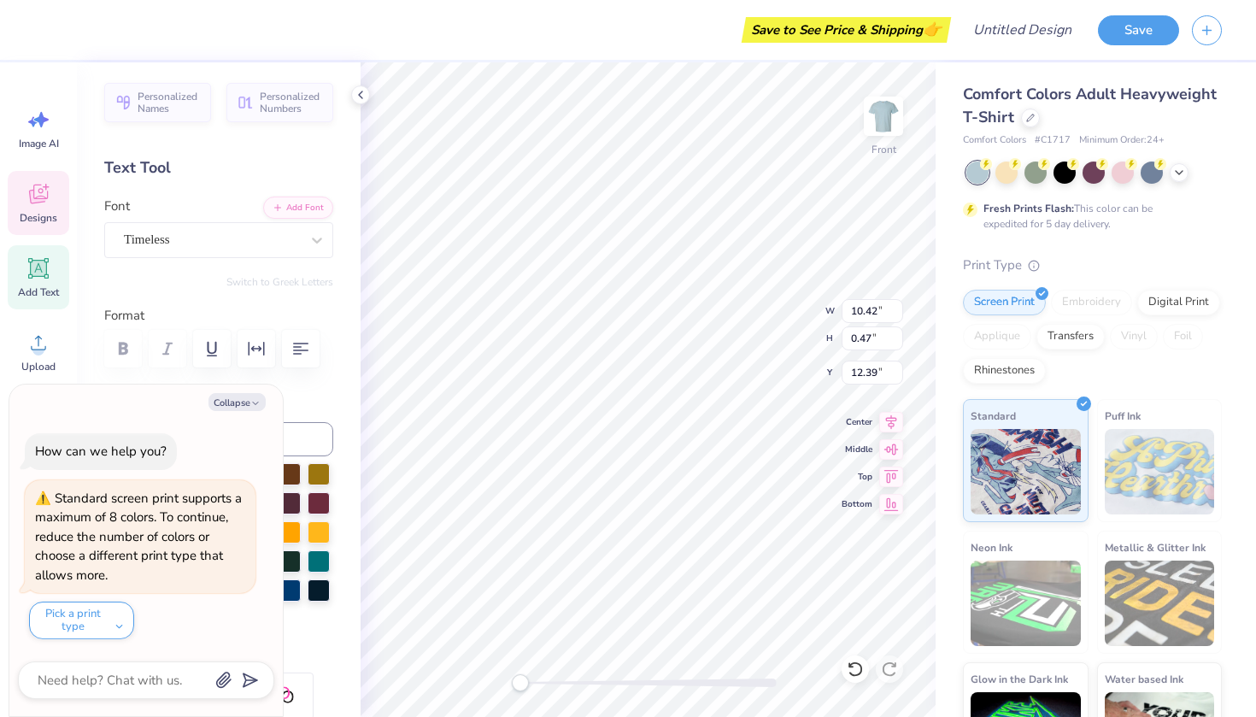
type textarea "[PERSON_NAME] [US_STATE]"
type textarea "x"
type textarea "C A R L I [US_STATE]"
type textarea "x"
type textarea "C A R L I [US_STATE]"
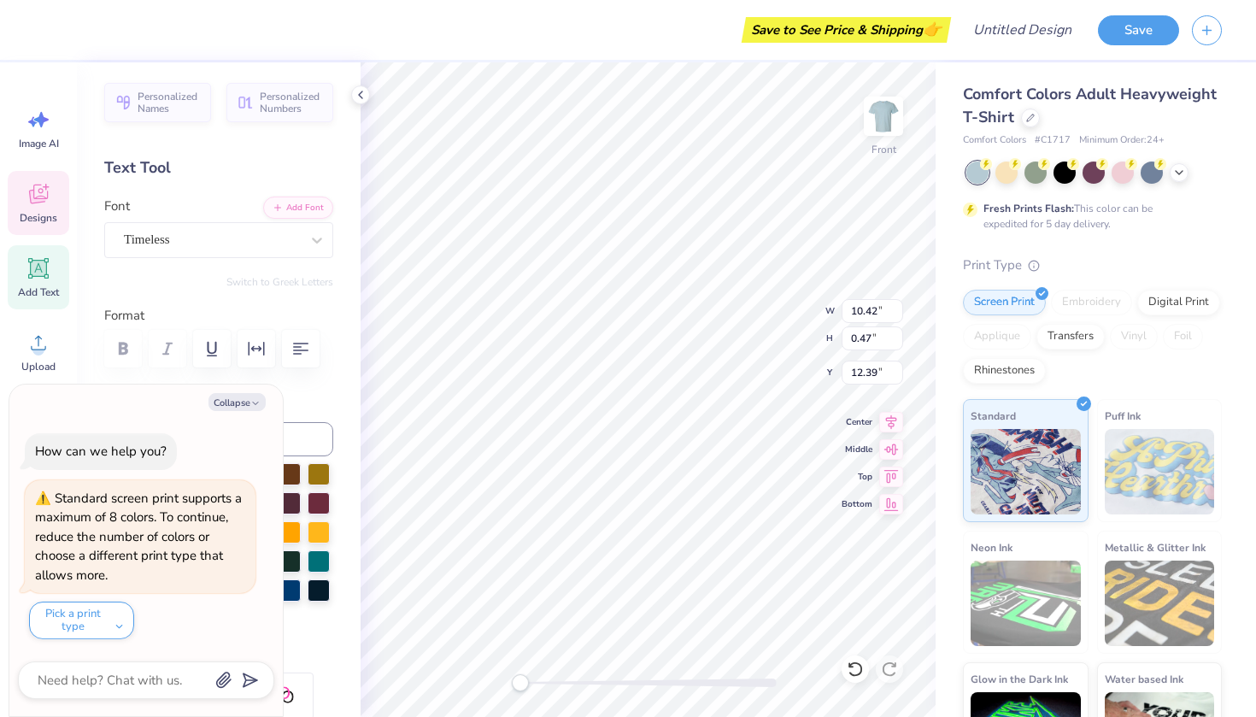
type textarea "x"
type textarea "[PERSON_NAME] [US_STATE]"
type textarea "x"
type textarea "[PERSON_NAME] [US_STATE]"
type textarea "x"
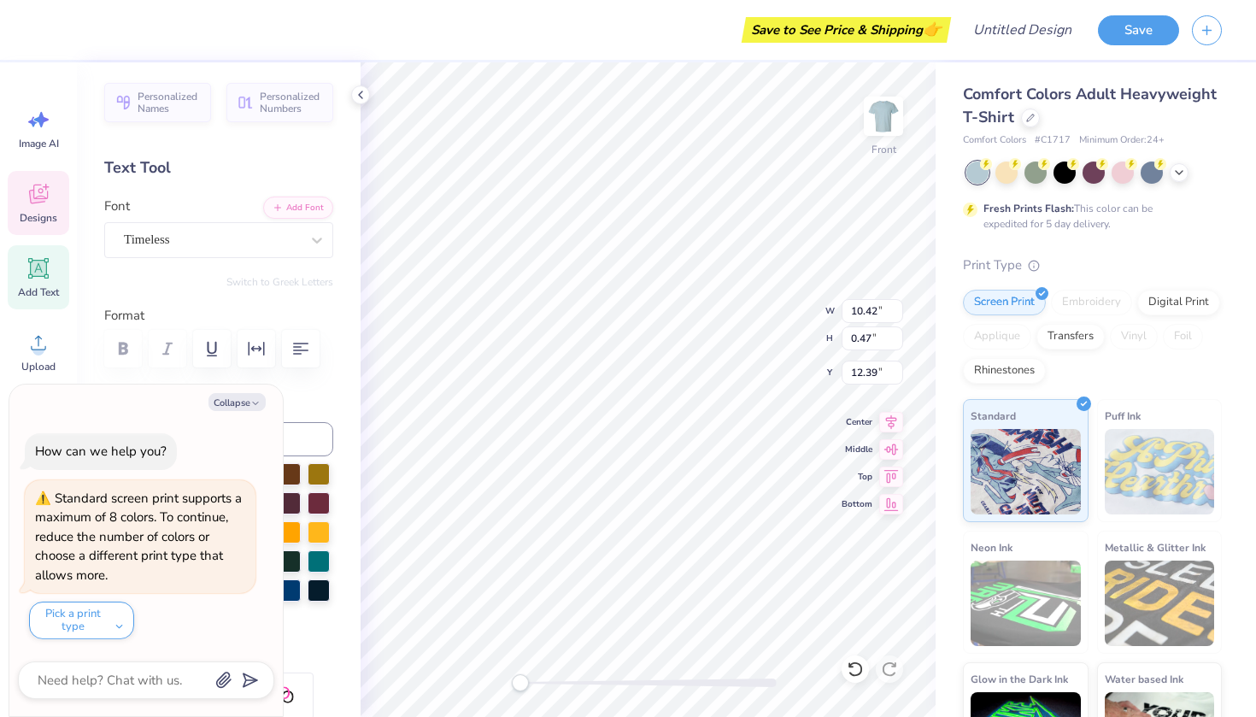
type textarea "C A R L I S L [US_STATE]"
type textarea "x"
type textarea "C A R L I S L [US_STATE]"
type textarea "x"
type textarea "C A R L I S L E [US_STATE]"
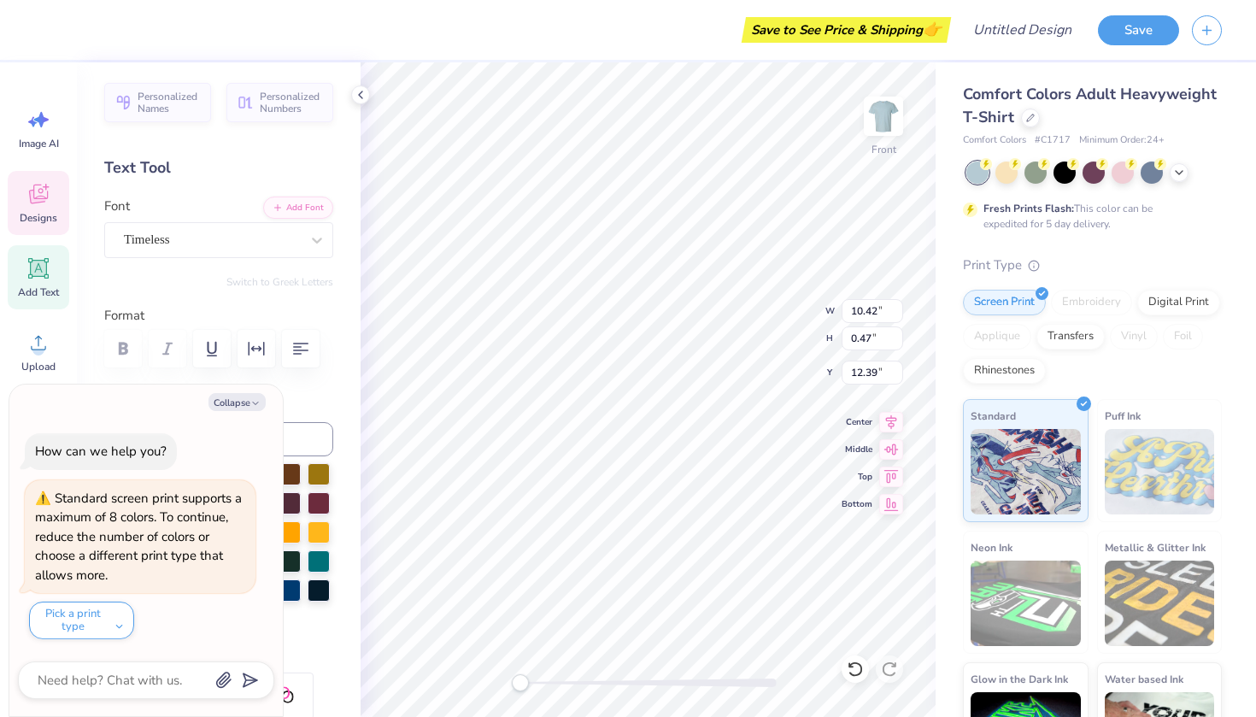
scroll to position [0, 5]
type textarea "x"
type textarea "C A R L I S L E, [US_STATE]"
type textarea "x"
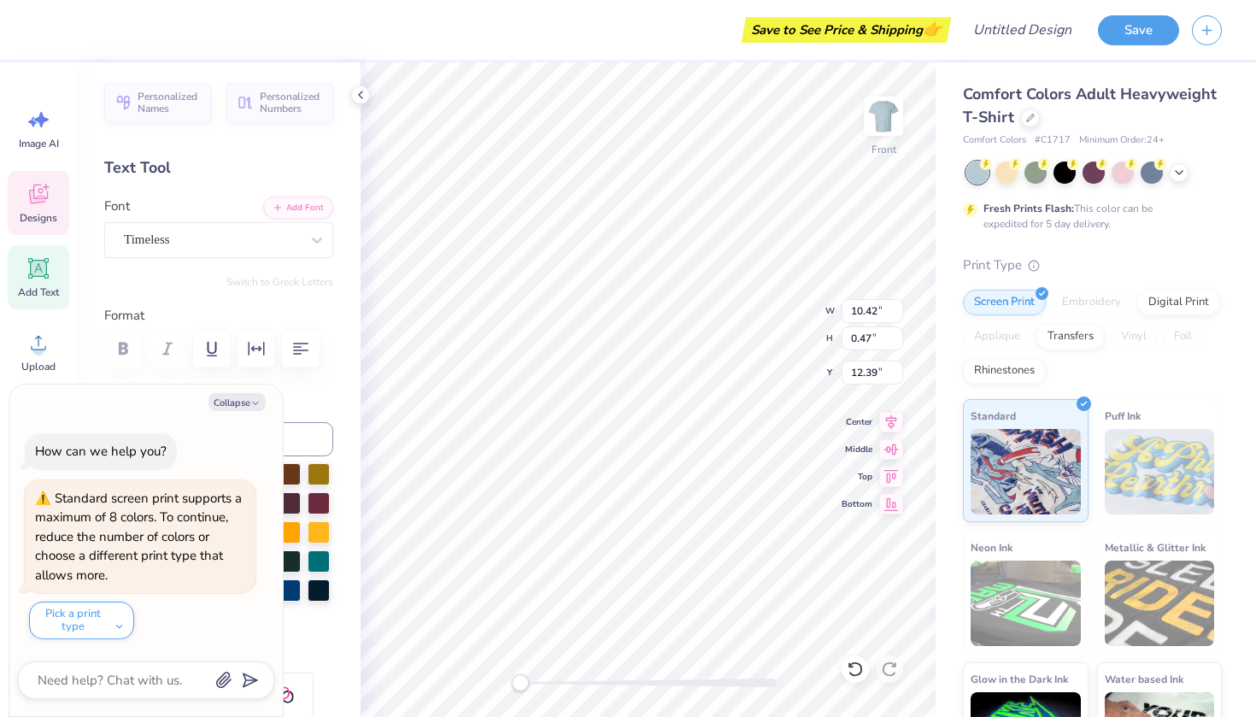
type textarea "C A R L I S L E, [US_STATE]"
type textarea "x"
type textarea "C A R L I S L E, ennsylvania"
type textarea "x"
type textarea "C A R L I S L E, [US_STATE]"
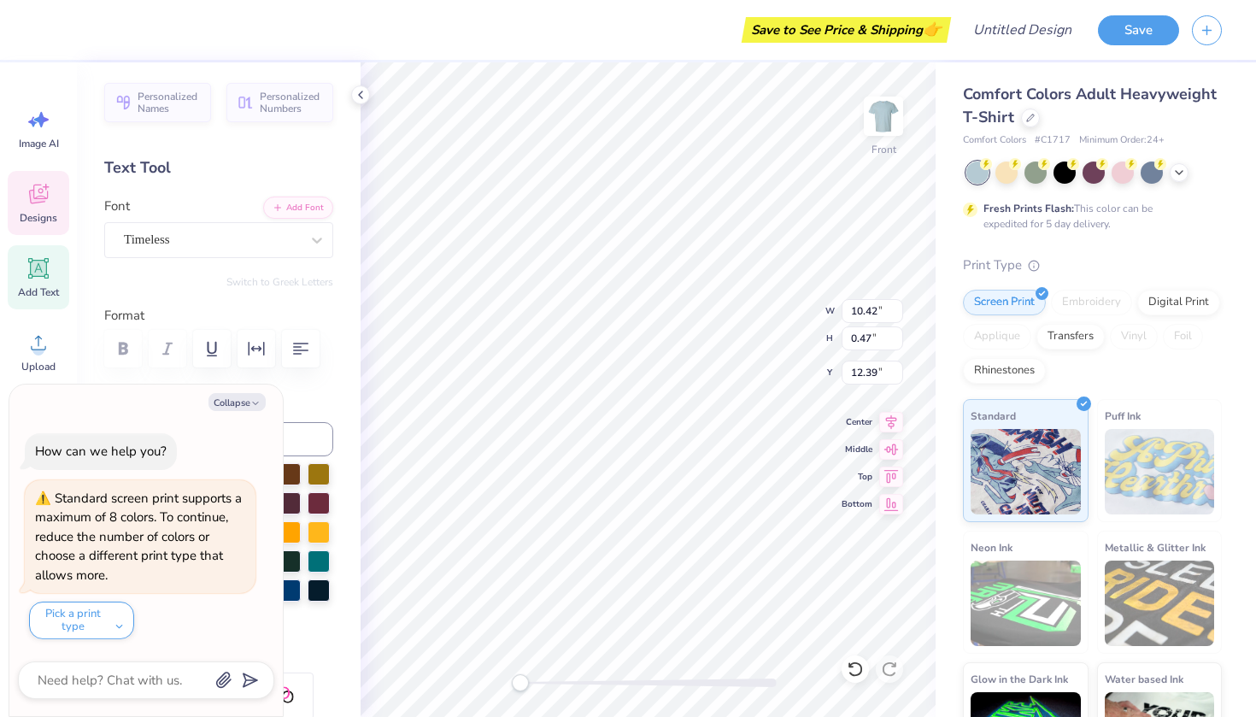
scroll to position [0, 7]
type textarea "x"
type textarea "C A R L I S L E, P ennsylvania"
type textarea "x"
type textarea "C A R L I S L E, P Eennsylvania"
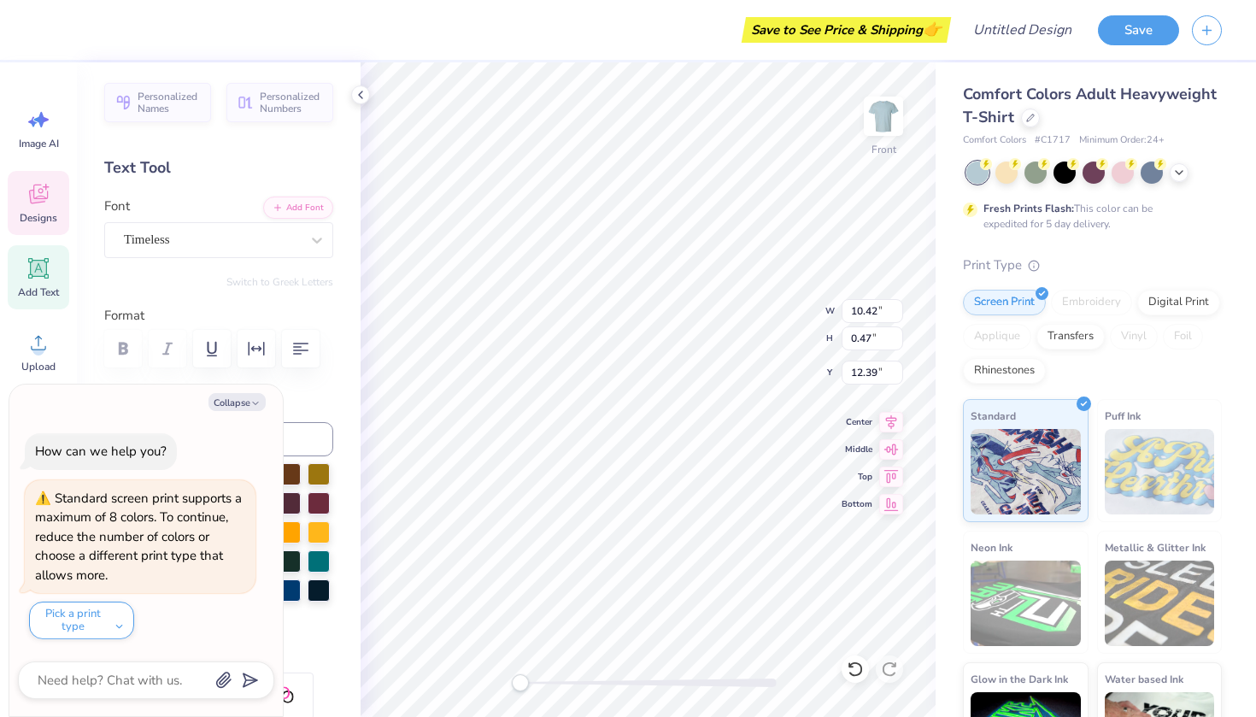
scroll to position [0, 8]
type textarea "x"
type textarea "[PERSON_NAME] ennsylvania"
type textarea "x"
type textarea "[PERSON_NAME] Nennsylvania"
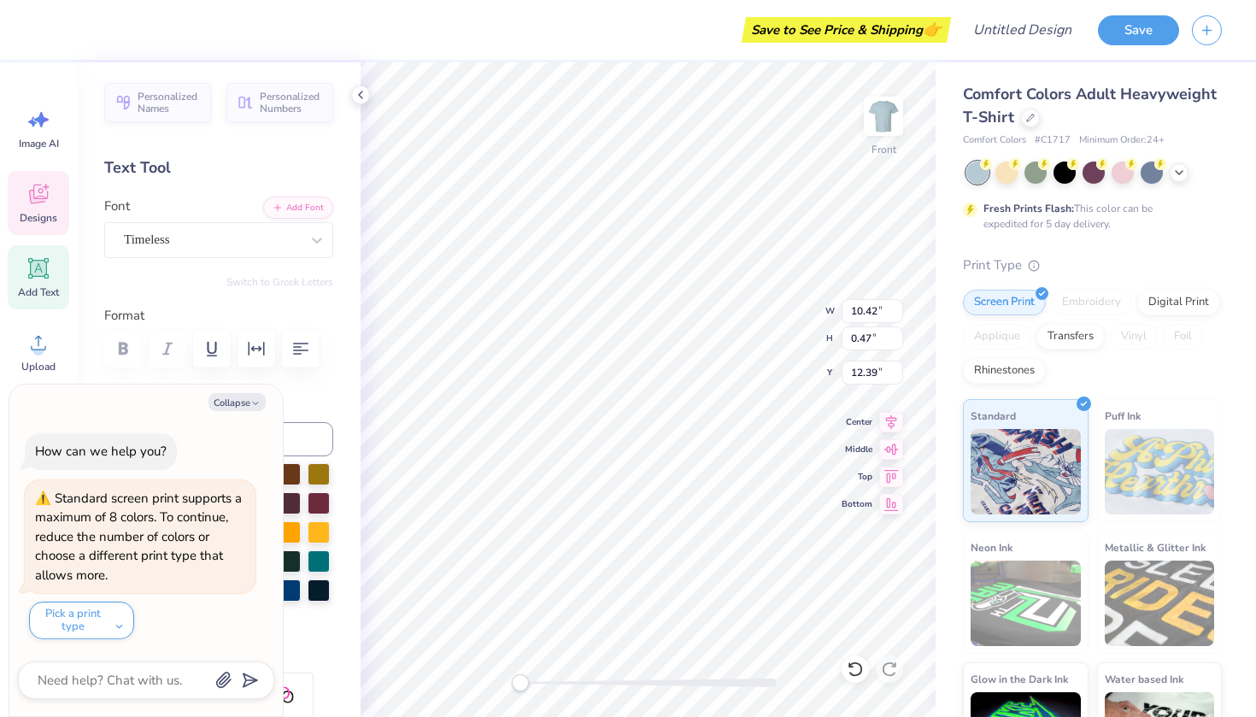
type textarea "x"
type textarea "C A R L I S L E, P E N ennsylvania"
type textarea "x"
type textarea "C A R L I S L E, P E N Nennsylvania"
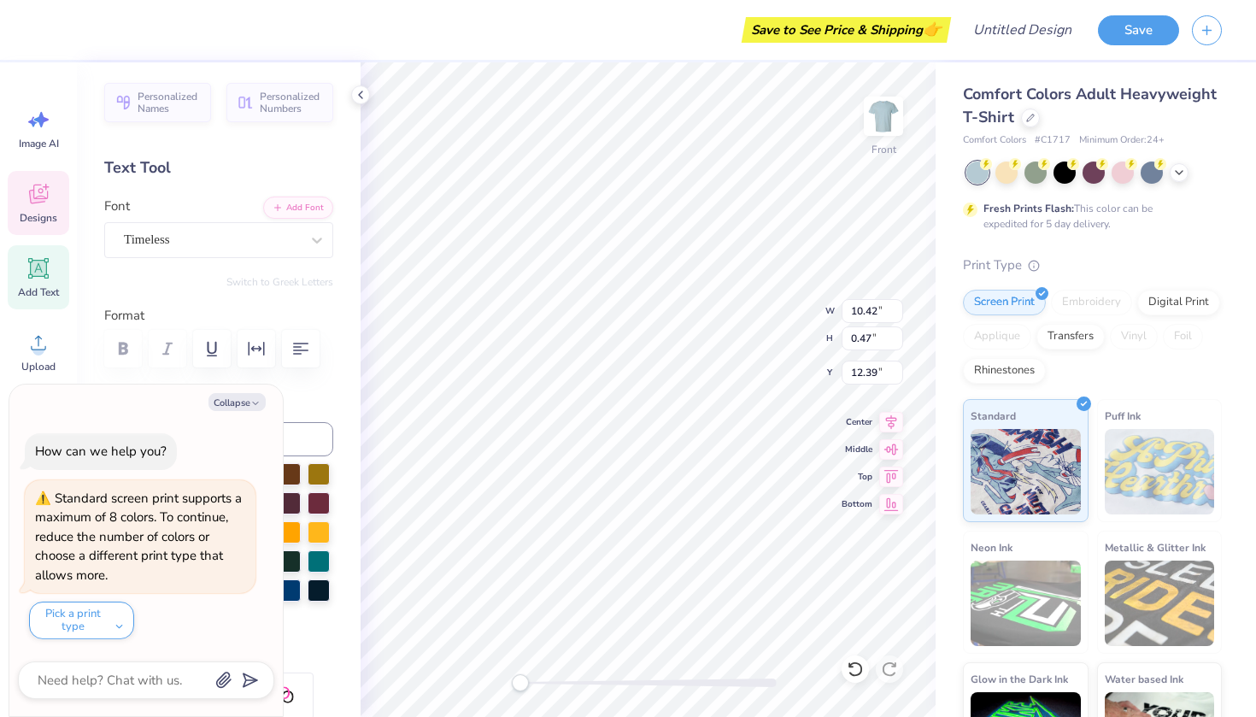
type textarea "x"
type textarea "C A R L I S L E, P E N N ennsylvania"
type textarea "x"
type textarea "C A R L I S L E, P E N N Sennsylvania"
type textarea "x"
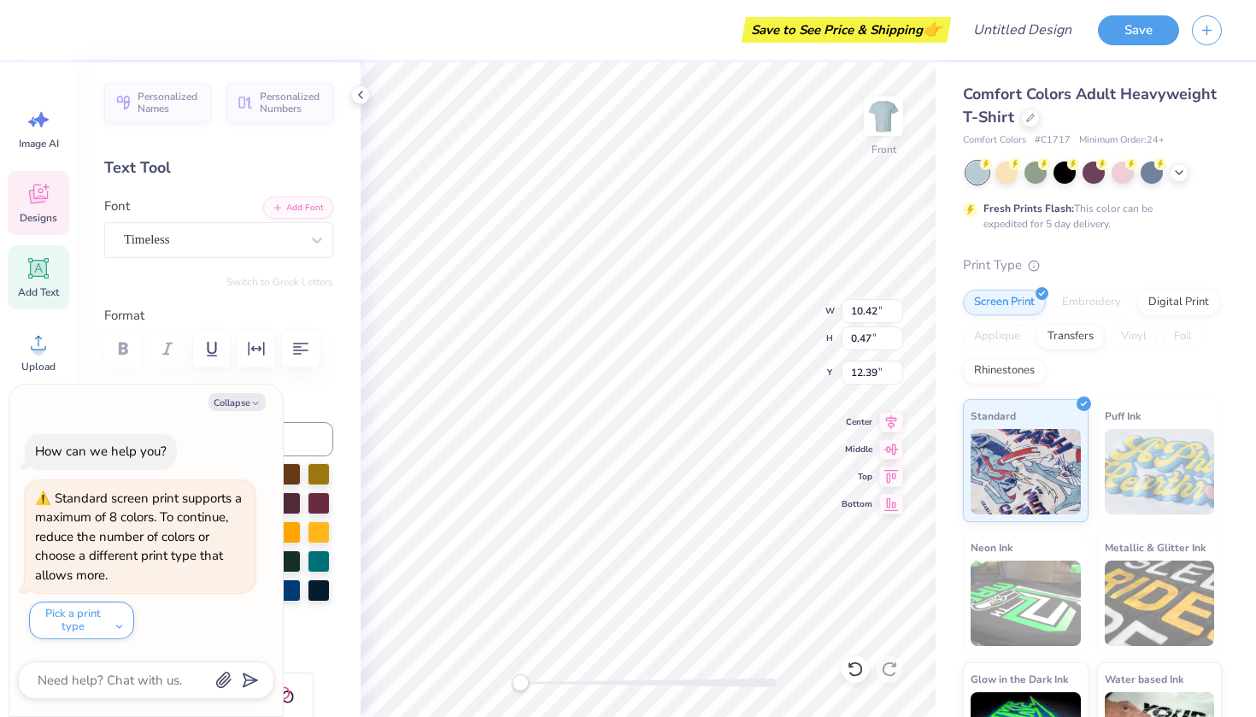
type textarea "C A R L I S L E, P E N N S ennsylvania"
type textarea "x"
type textarea "C A R L I S L E, P E N N S Yennsylvania"
type textarea "x"
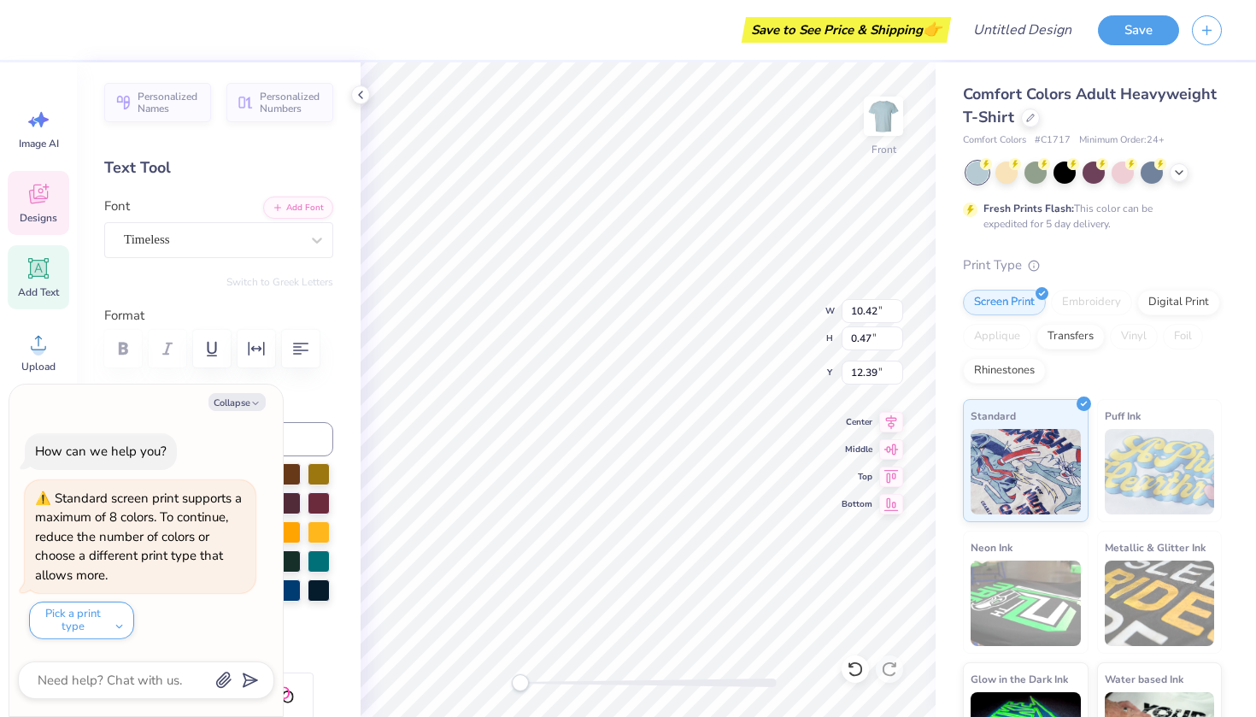
type textarea "C A R L I S L E, P E N N S Y ennsylvania"
type textarea "x"
type textarea "C A R L I S L E, P E N N S Y Lennsylvania"
type textarea "x"
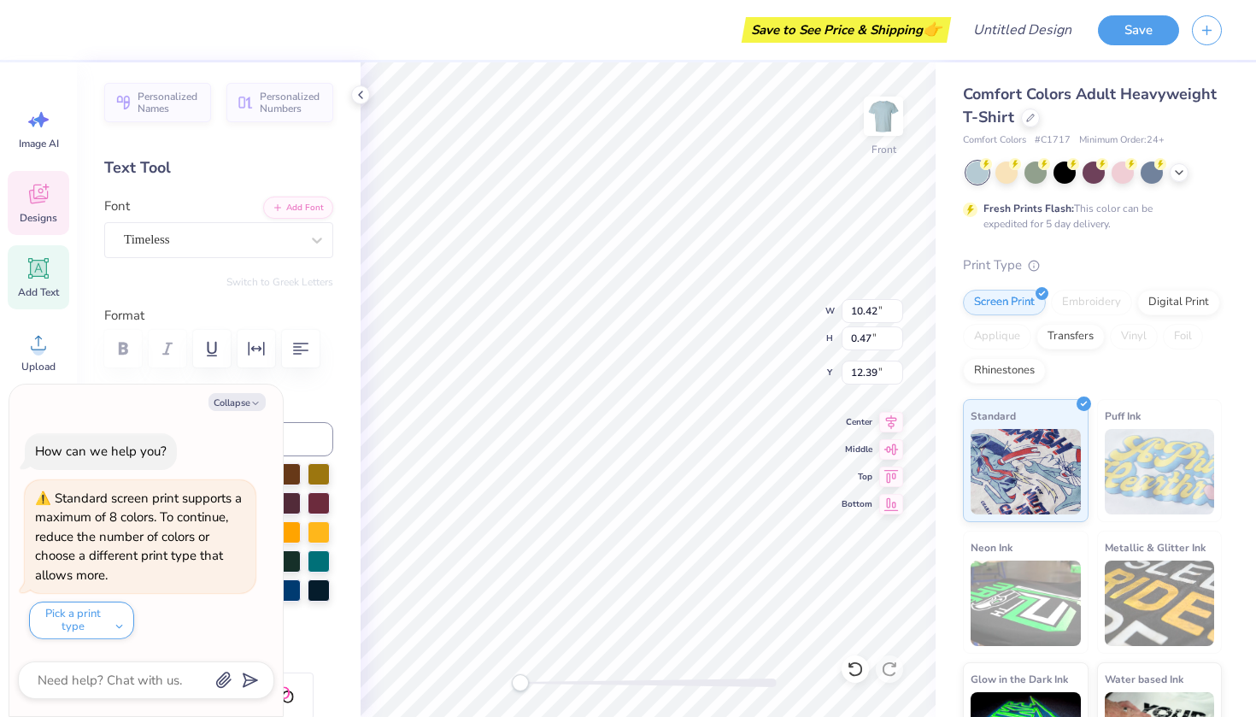
type textarea "C A R L I S L E, P E N N S Y L ennsylvania"
type textarea "x"
type textarea "C A R L I S L E, P E N N S Y L Vennsylvania"
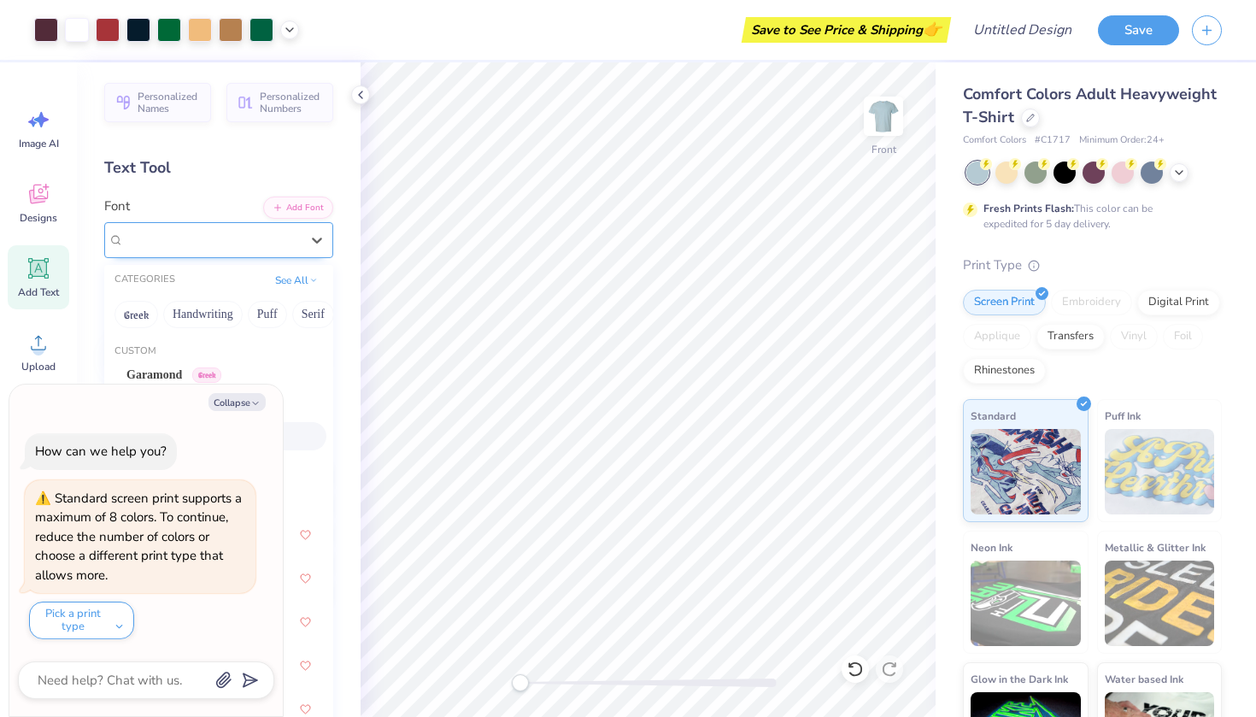
click at [149, 231] on span "Requited Script Demo" at bounding box center [181, 240] width 114 height 20
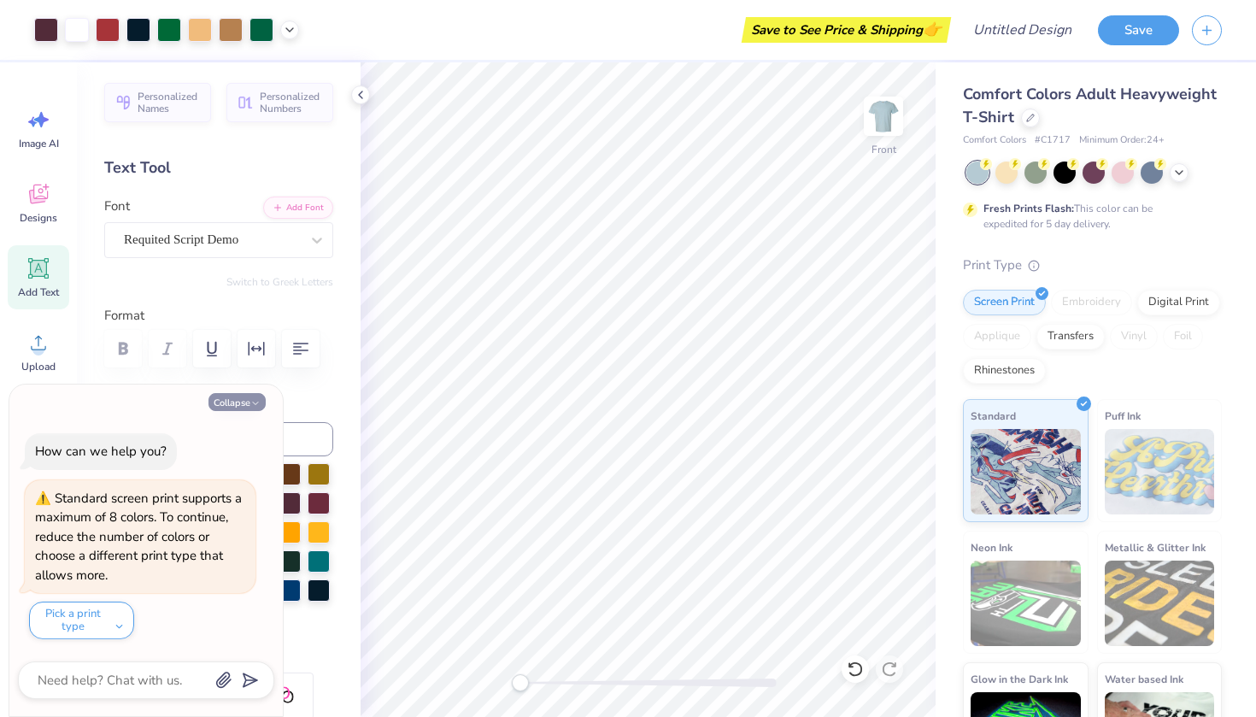
click at [232, 405] on button "Collapse" at bounding box center [236, 402] width 57 height 18
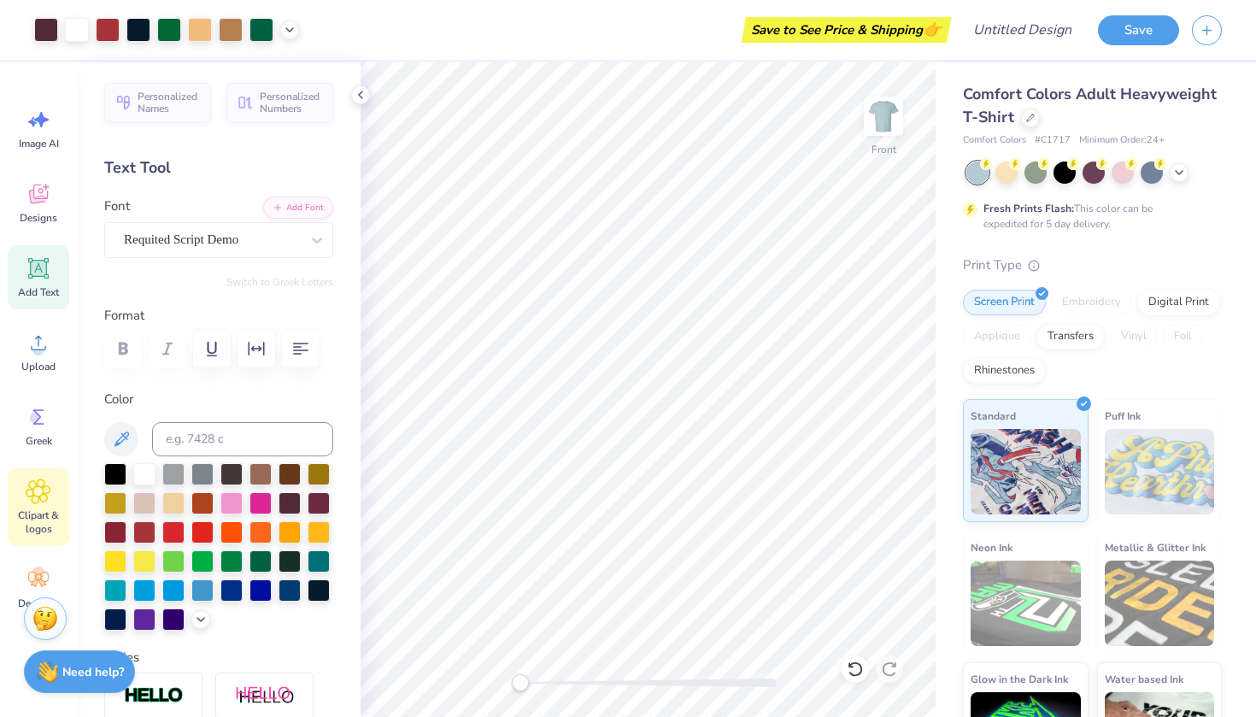
click at [34, 488] on icon at bounding box center [38, 491] width 10 height 10
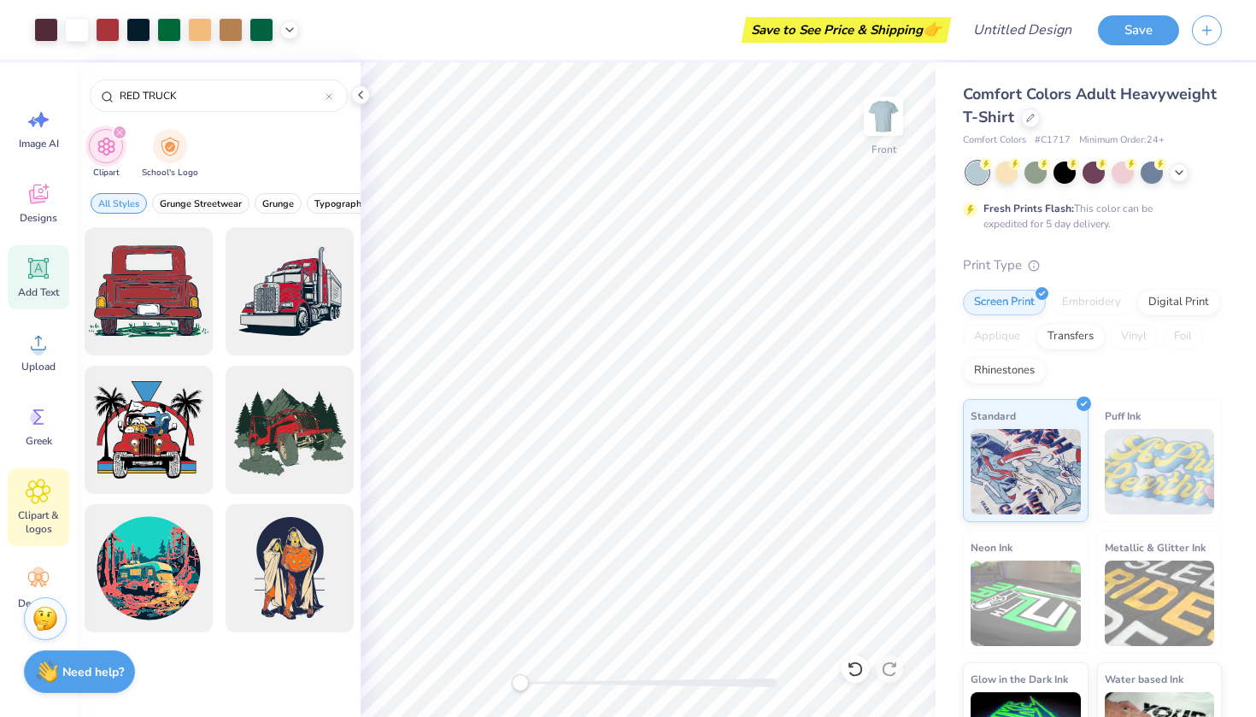
click at [38, 282] on div "Add Text" at bounding box center [39, 277] width 62 height 64
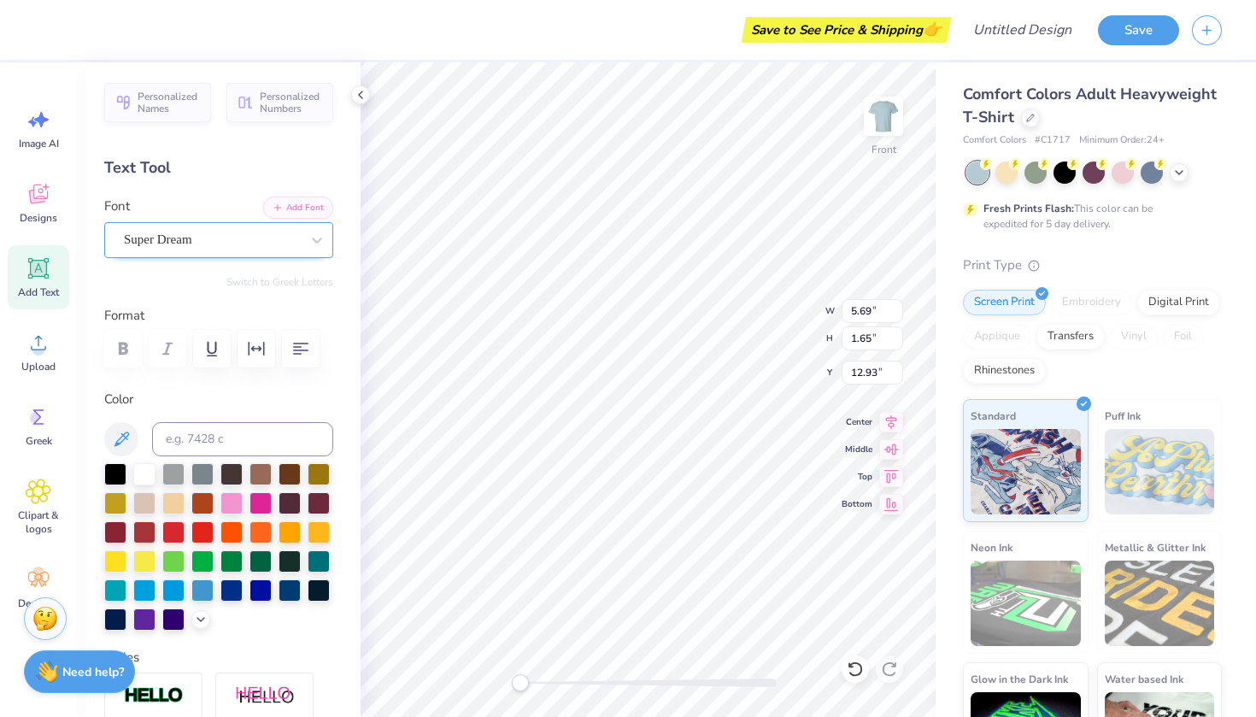
click at [192, 234] on span "Super Dream" at bounding box center [158, 240] width 68 height 20
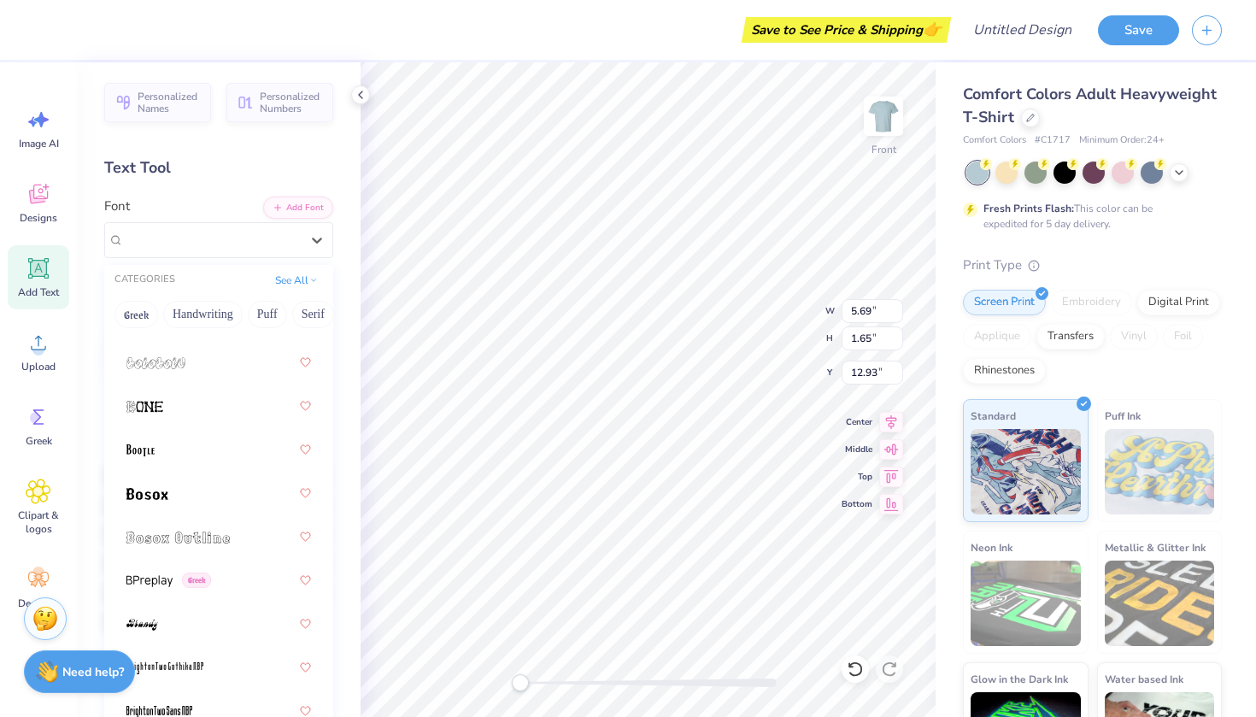
scroll to position [1655, 0]
click at [197, 536] on img at bounding box center [177, 537] width 103 height 12
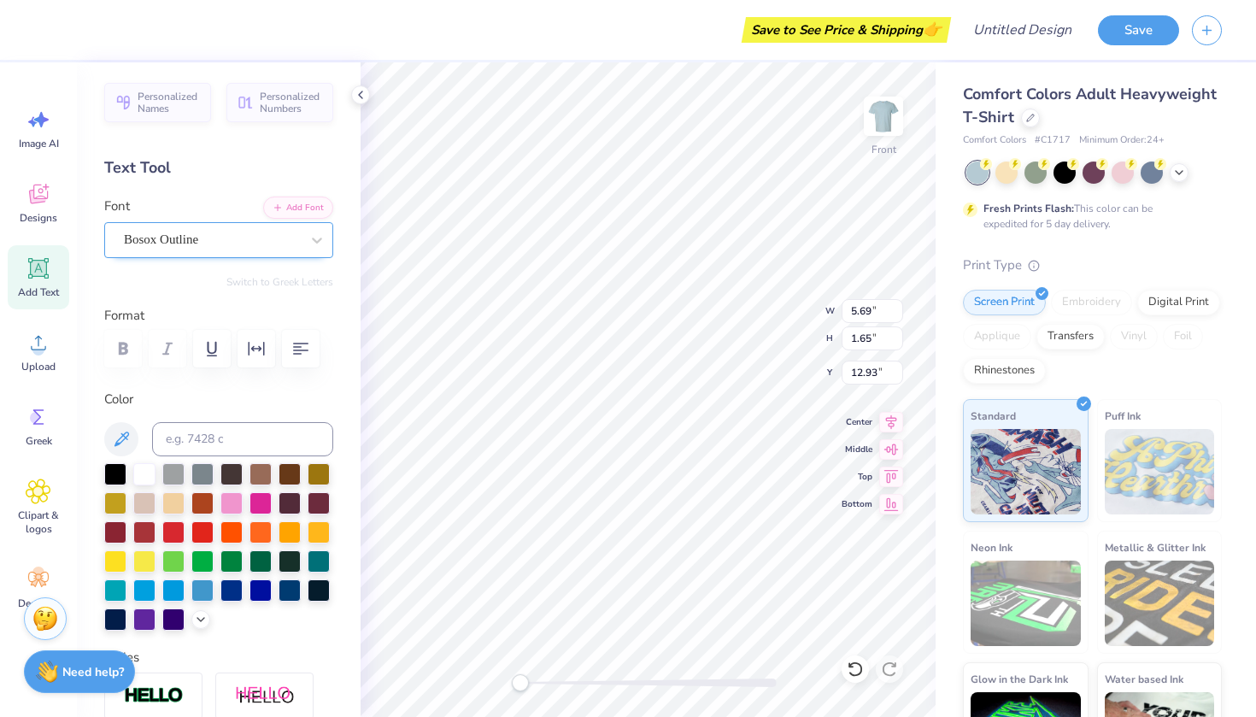
click at [180, 240] on span "Bosox Outline" at bounding box center [161, 240] width 74 height 20
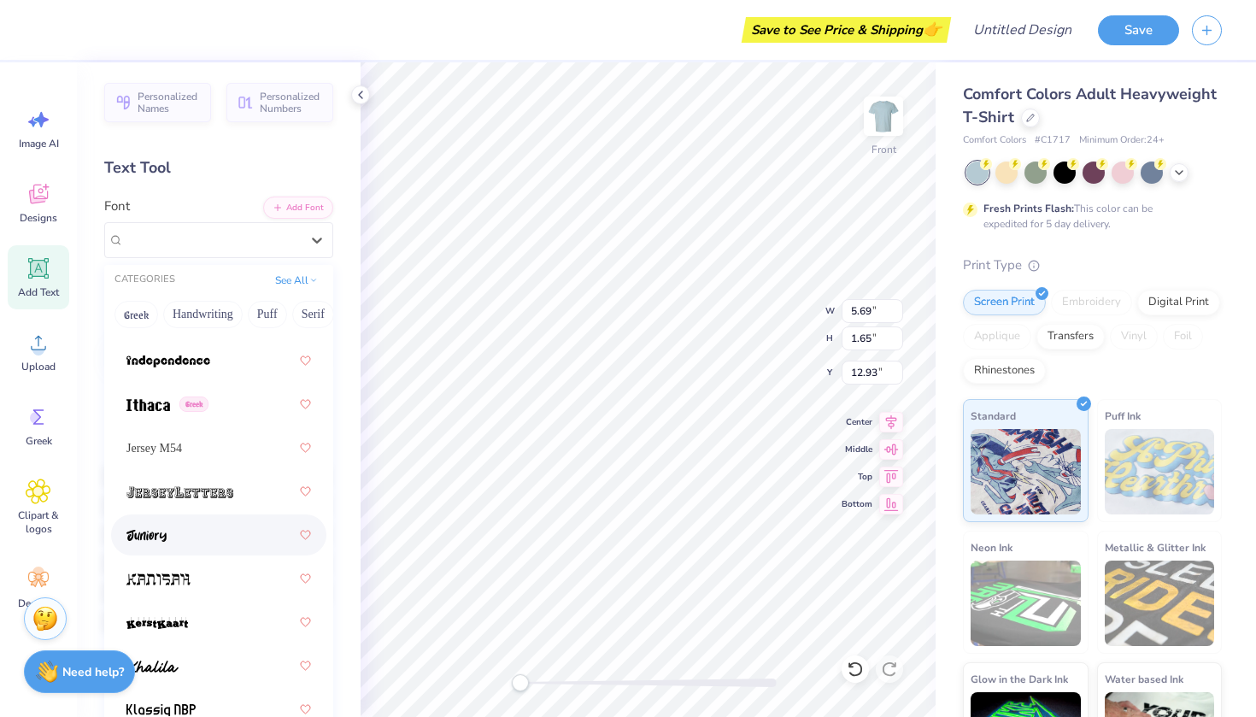
scroll to position [6715, 0]
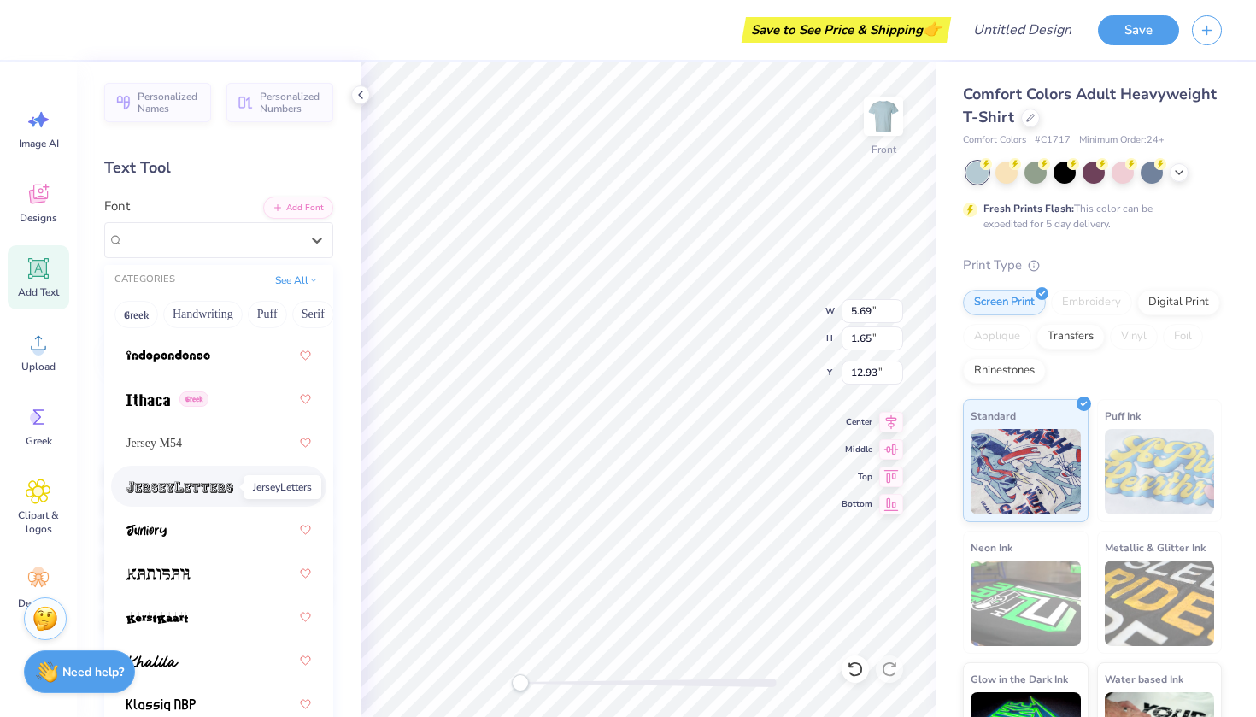
click at [173, 489] on img at bounding box center [179, 487] width 107 height 12
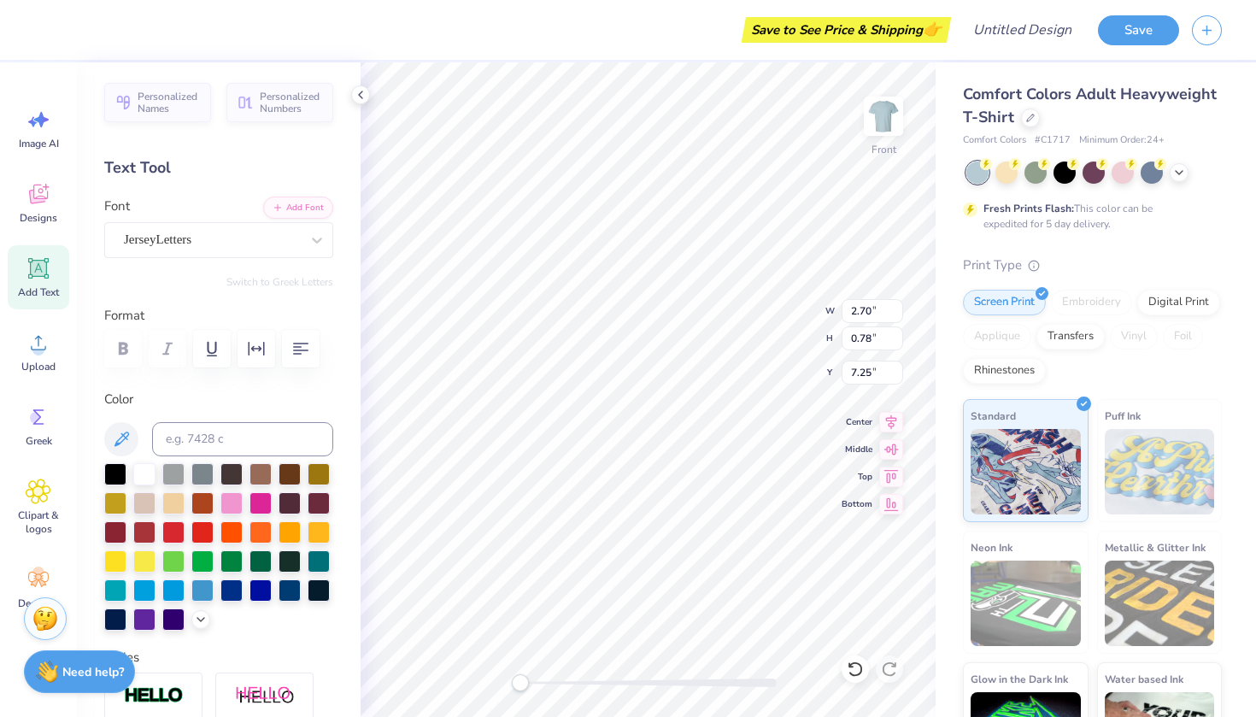
scroll to position [0, 0]
click at [32, 487] on icon at bounding box center [38, 491] width 25 height 26
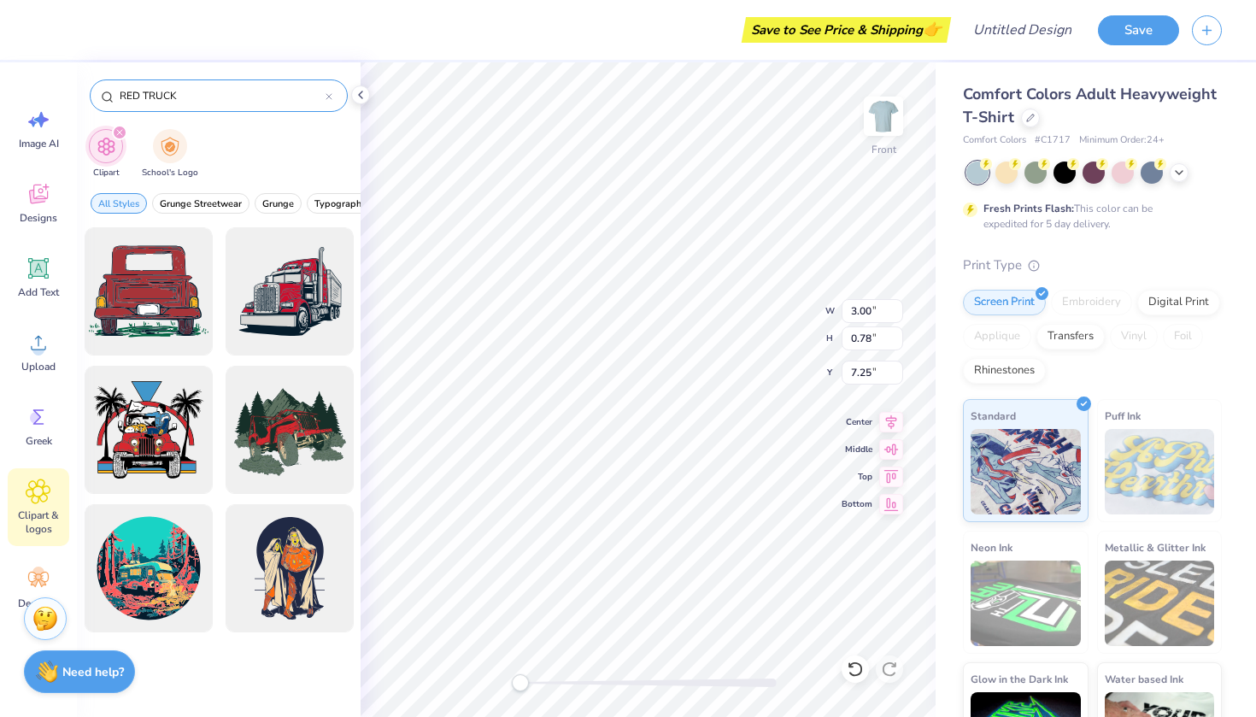
click at [341, 96] on div "RED TRUCK" at bounding box center [219, 95] width 258 height 32
click at [332, 96] on div "RED TRUCK" at bounding box center [219, 95] width 258 height 32
click at [329, 97] on icon at bounding box center [328, 96] width 5 height 5
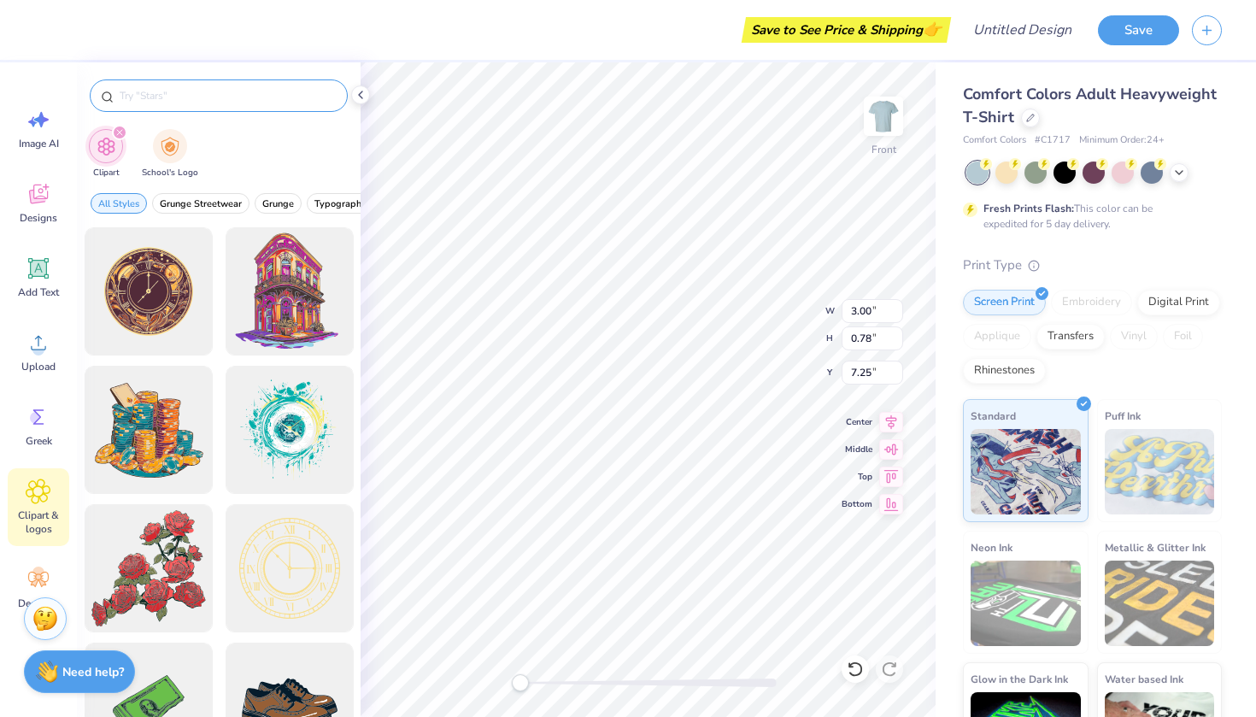
click at [249, 94] on input "text" at bounding box center [227, 95] width 219 height 17
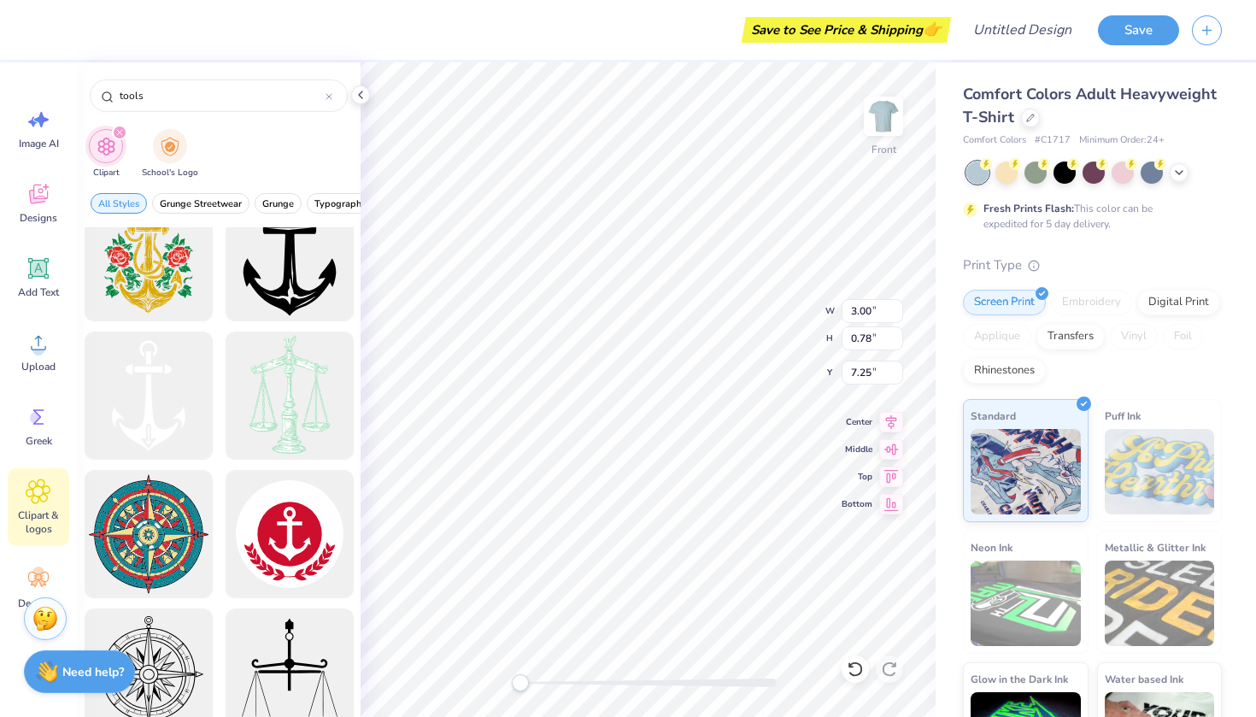
scroll to position [595, 0]
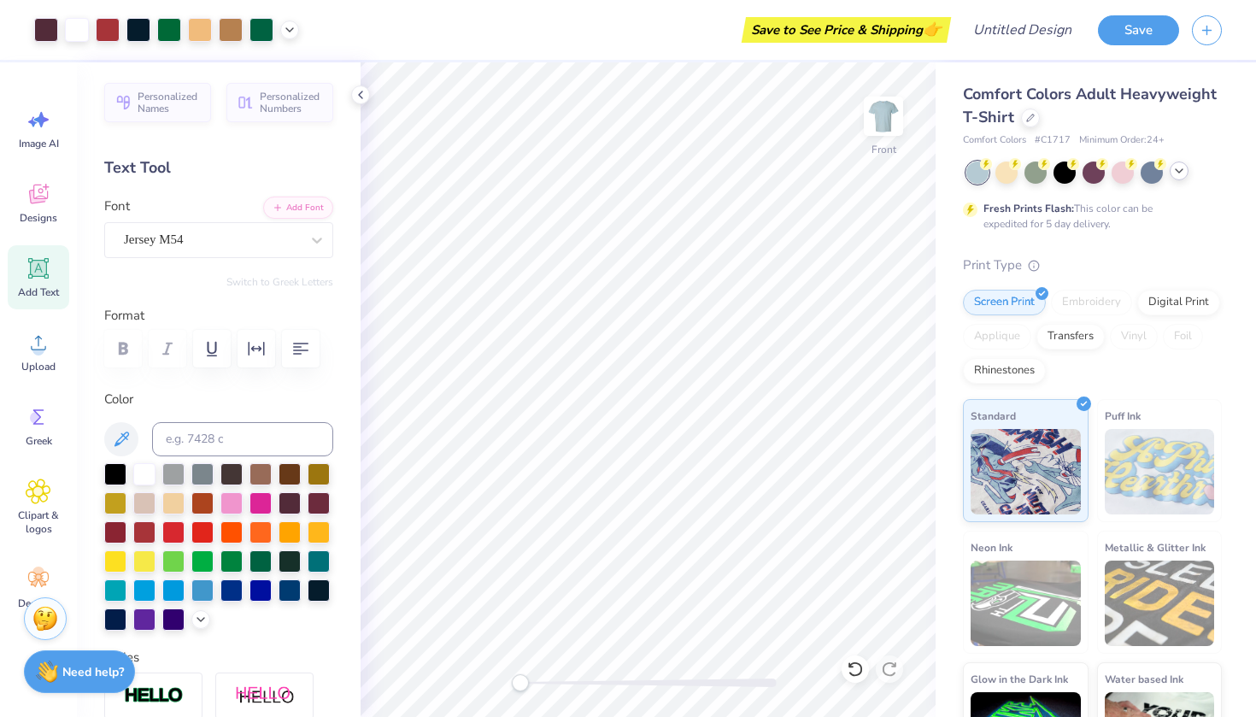
click at [1176, 165] on icon at bounding box center [1179, 171] width 14 height 14
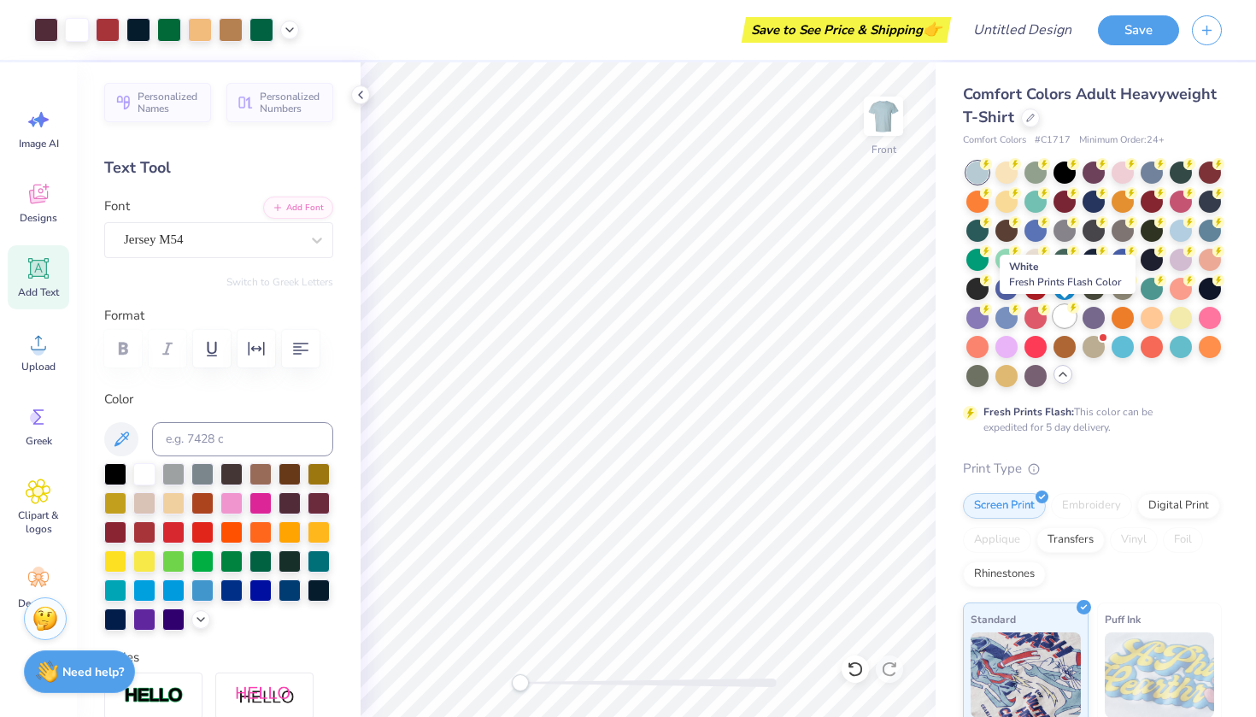
click at [1066, 316] on div at bounding box center [1064, 316] width 22 height 22
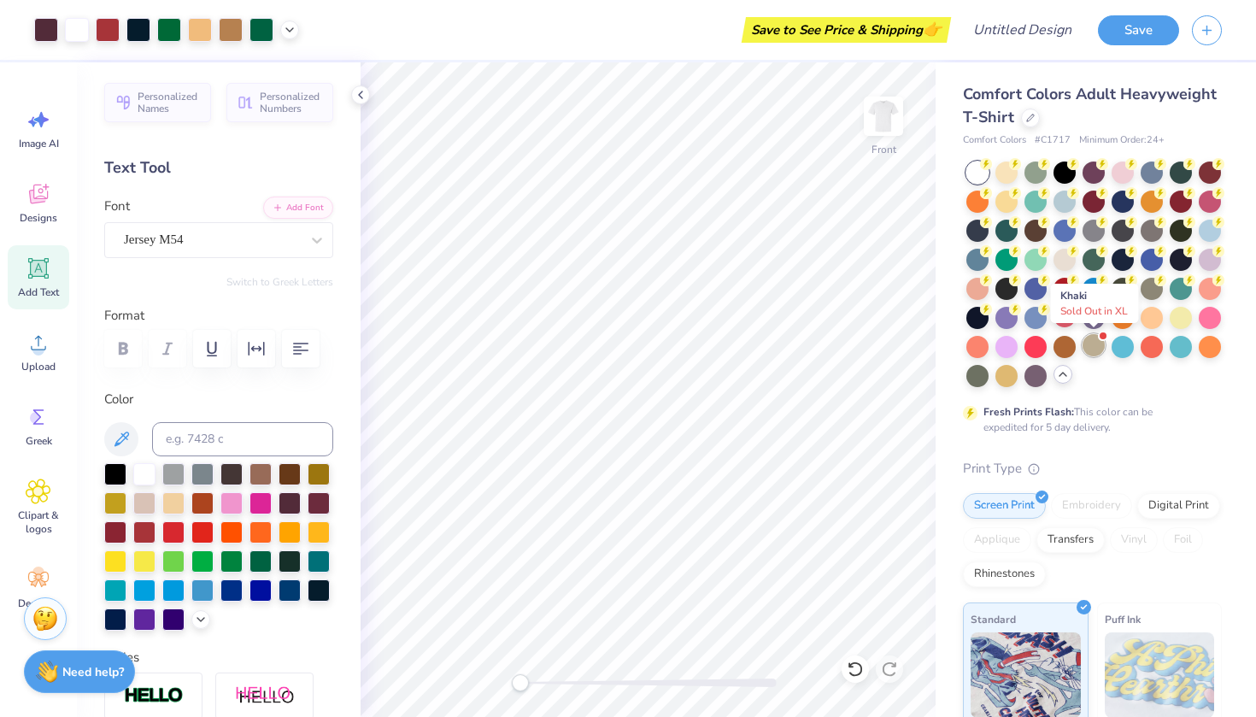
click at [1094, 348] on div at bounding box center [1093, 345] width 22 height 22
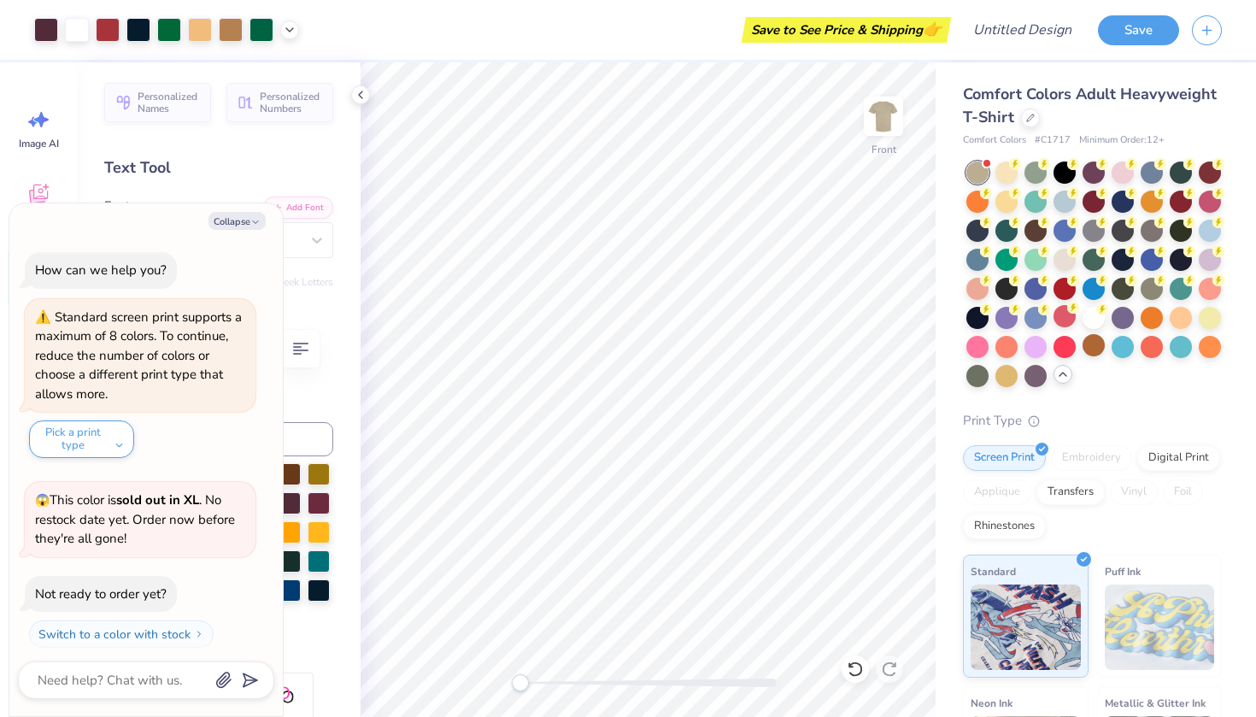
scroll to position [257, 0]
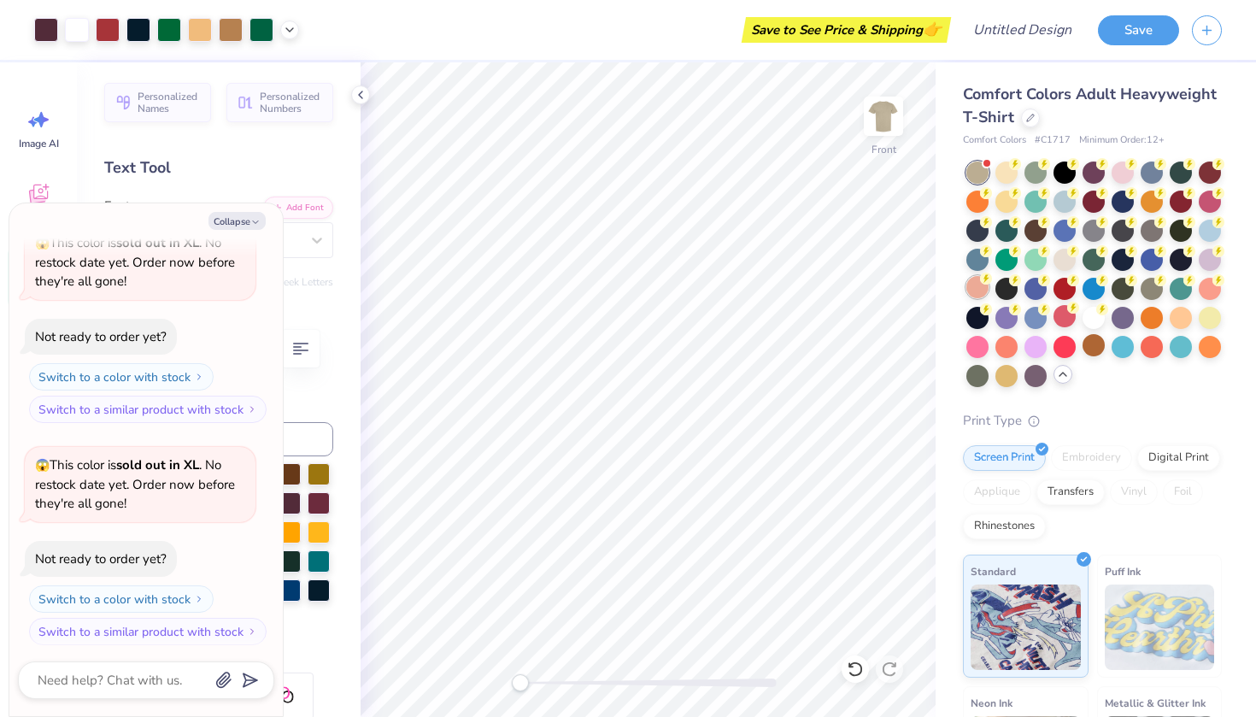
click at [991, 283] on icon at bounding box center [986, 279] width 12 height 12
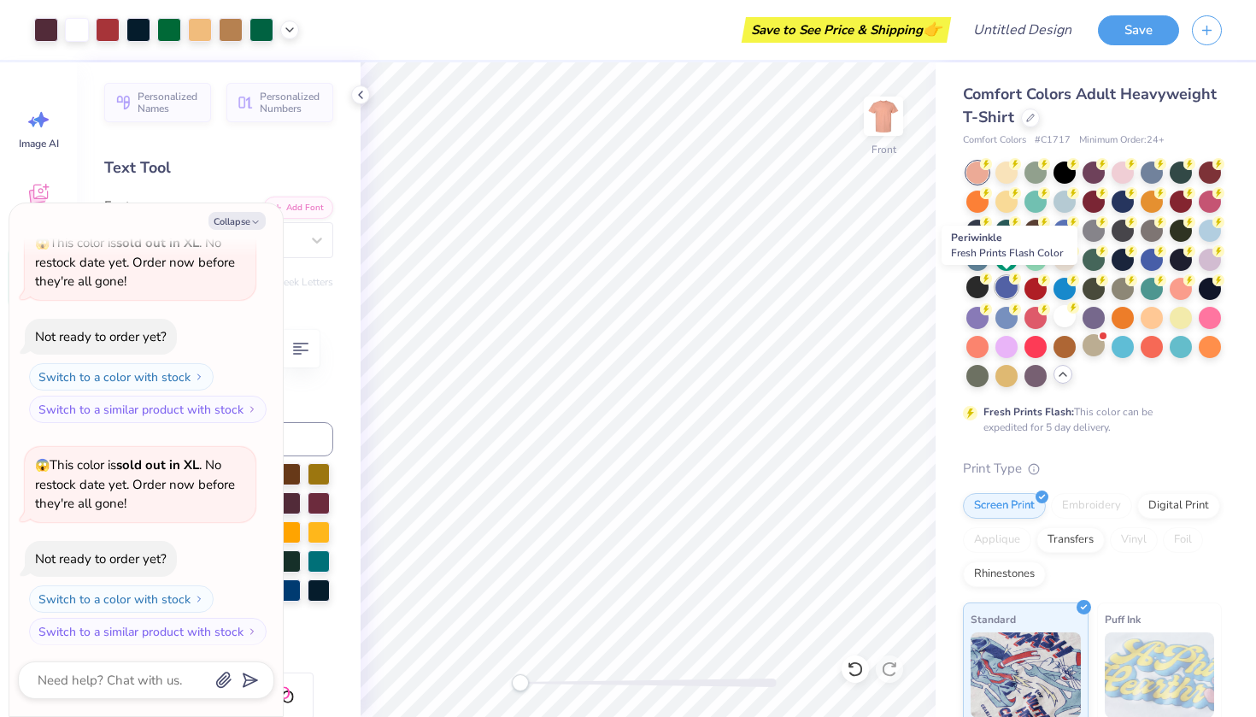
click at [1009, 286] on div at bounding box center [1006, 287] width 22 height 22
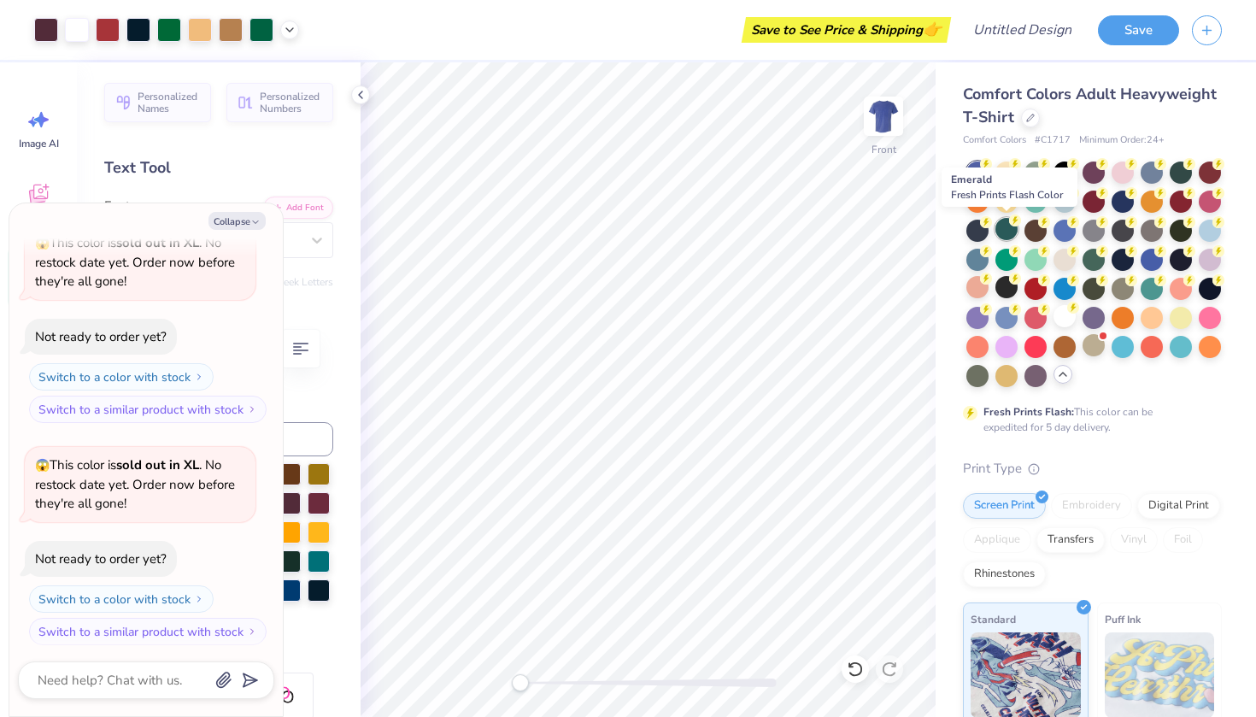
click at [1004, 234] on div at bounding box center [1006, 229] width 22 height 22
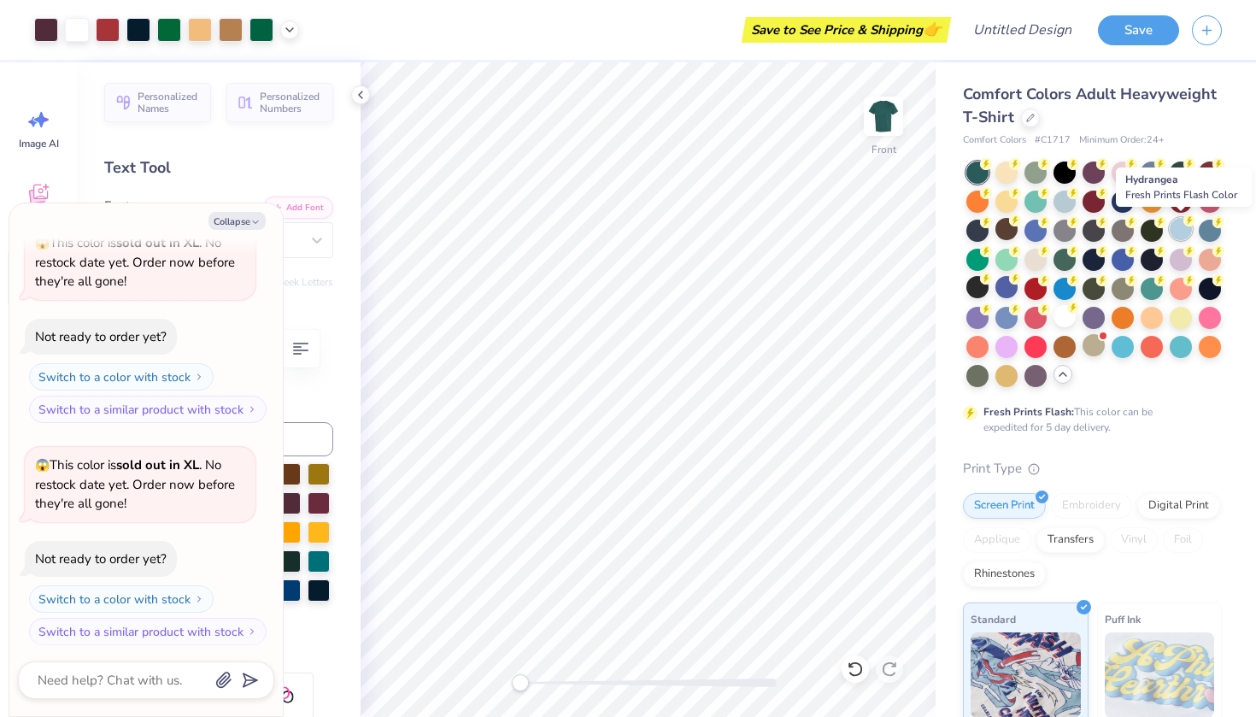
click at [1177, 235] on div at bounding box center [1181, 229] width 22 height 22
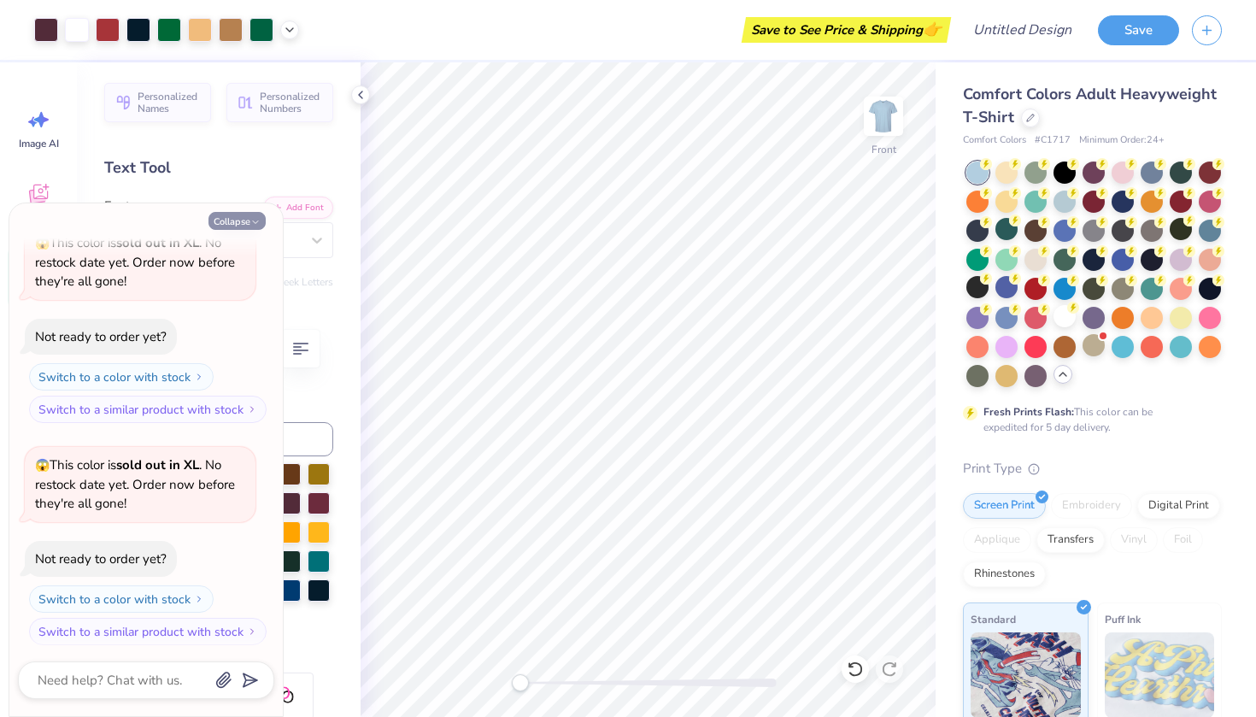
click at [232, 223] on button "Collapse" at bounding box center [236, 221] width 57 height 18
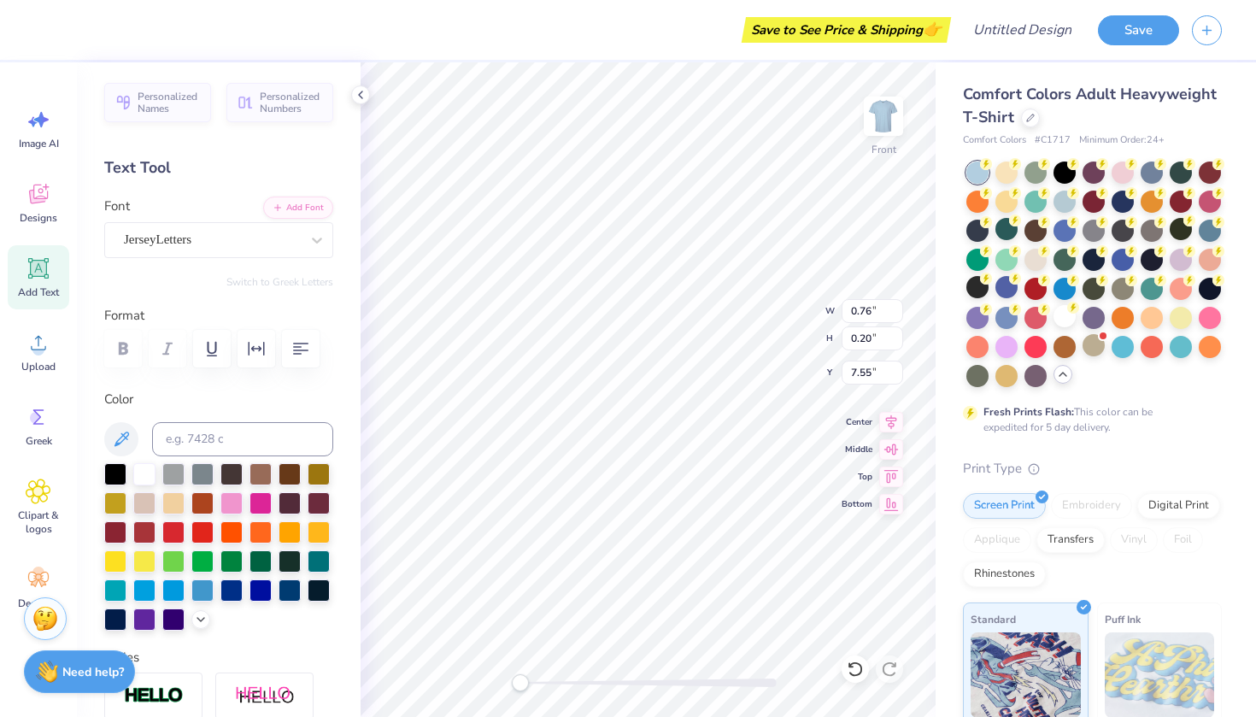
scroll to position [0, 3]
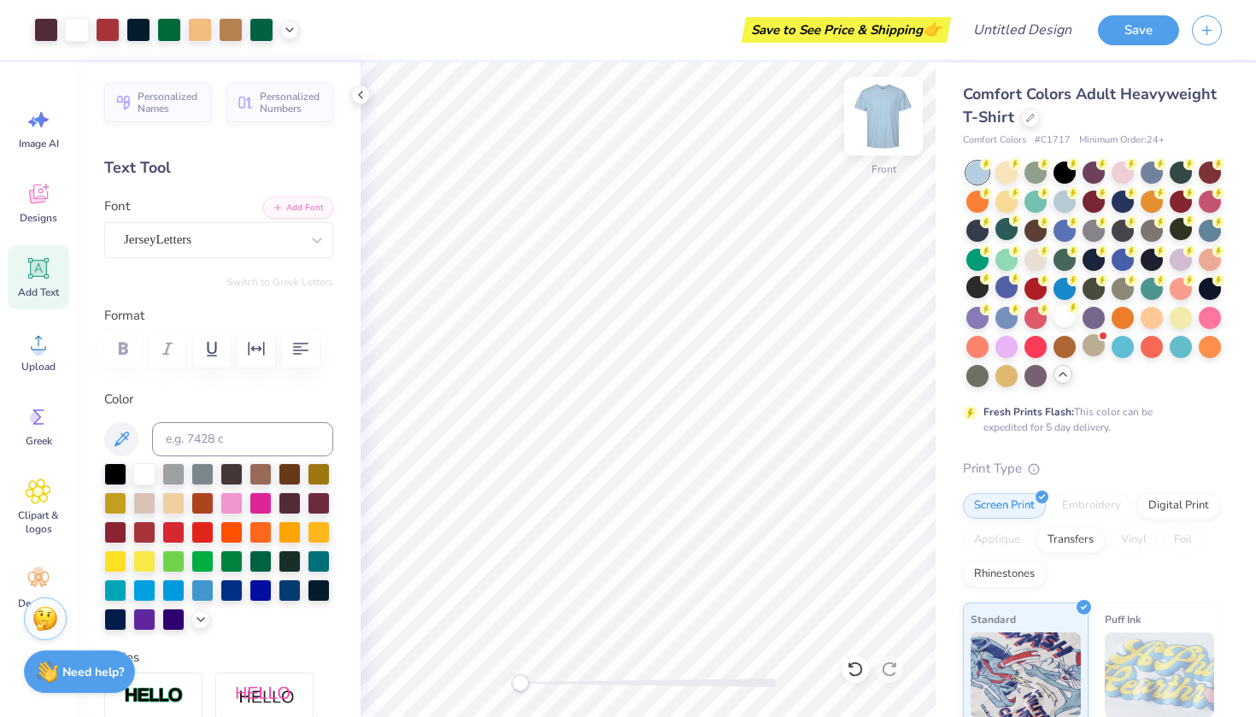
click at [877, 120] on img at bounding box center [883, 116] width 68 height 68
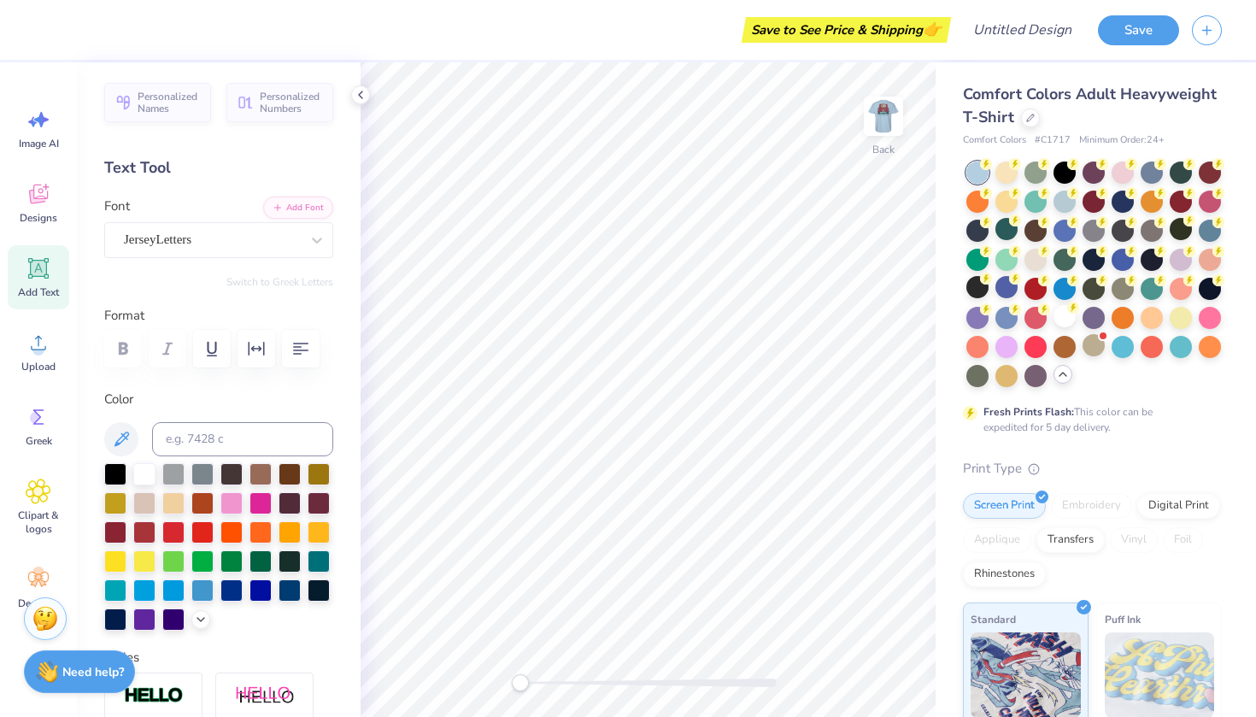
click at [46, 277] on icon at bounding box center [39, 268] width 26 height 26
click at [268, 236] on div "Super Dream" at bounding box center [211, 239] width 179 height 26
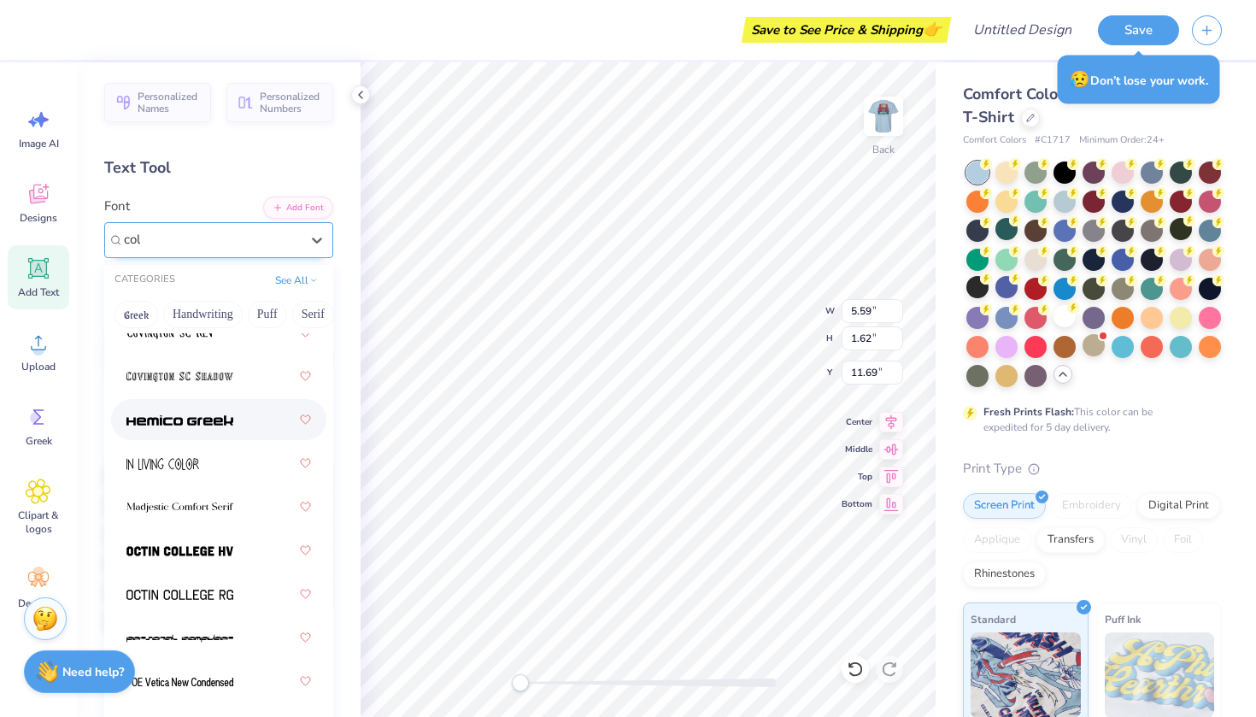
scroll to position [0, 0]
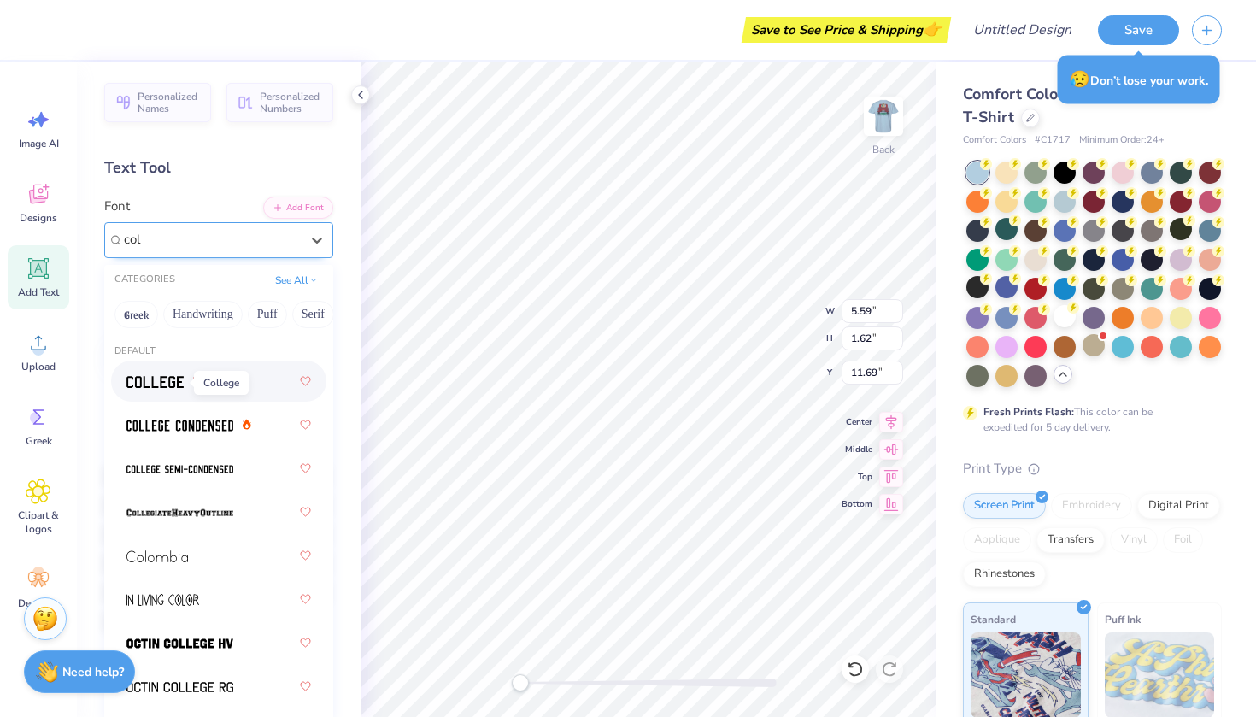
click at [147, 378] on img at bounding box center [154, 382] width 57 height 12
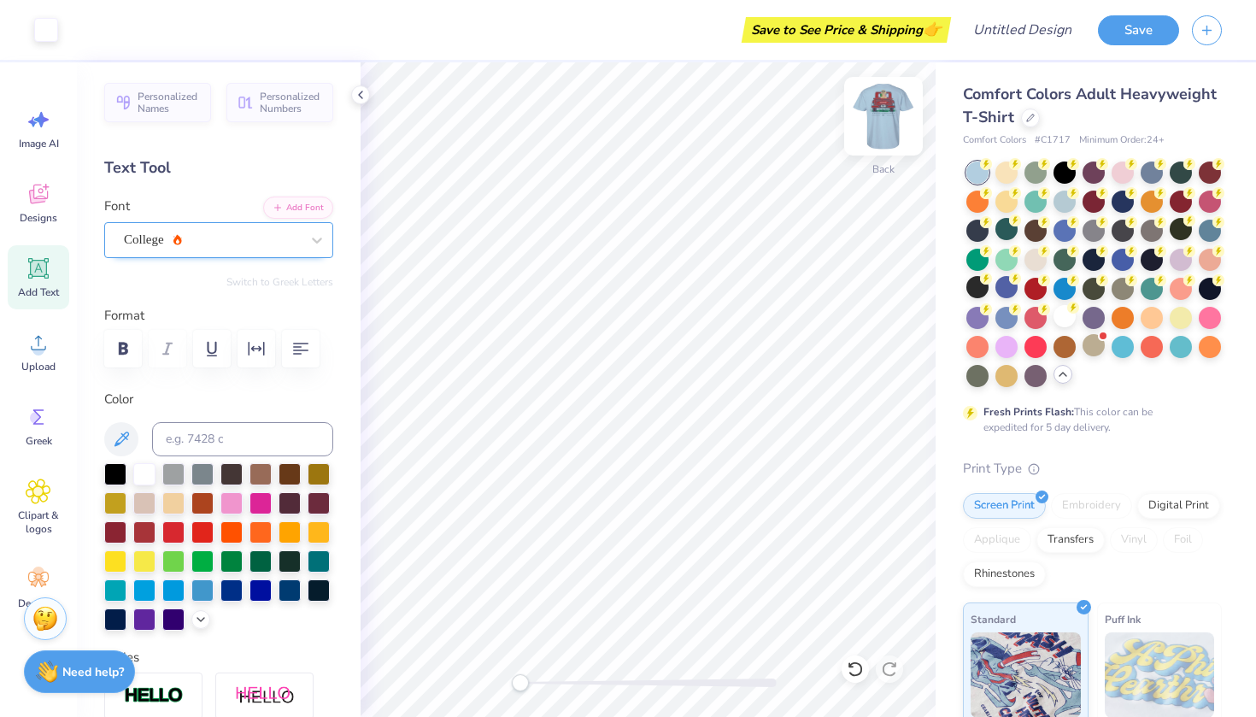
click at [889, 125] on img at bounding box center [883, 116] width 68 height 68
click at [885, 107] on img at bounding box center [883, 116] width 68 height 68
click at [261, 438] on input at bounding box center [242, 439] width 181 height 34
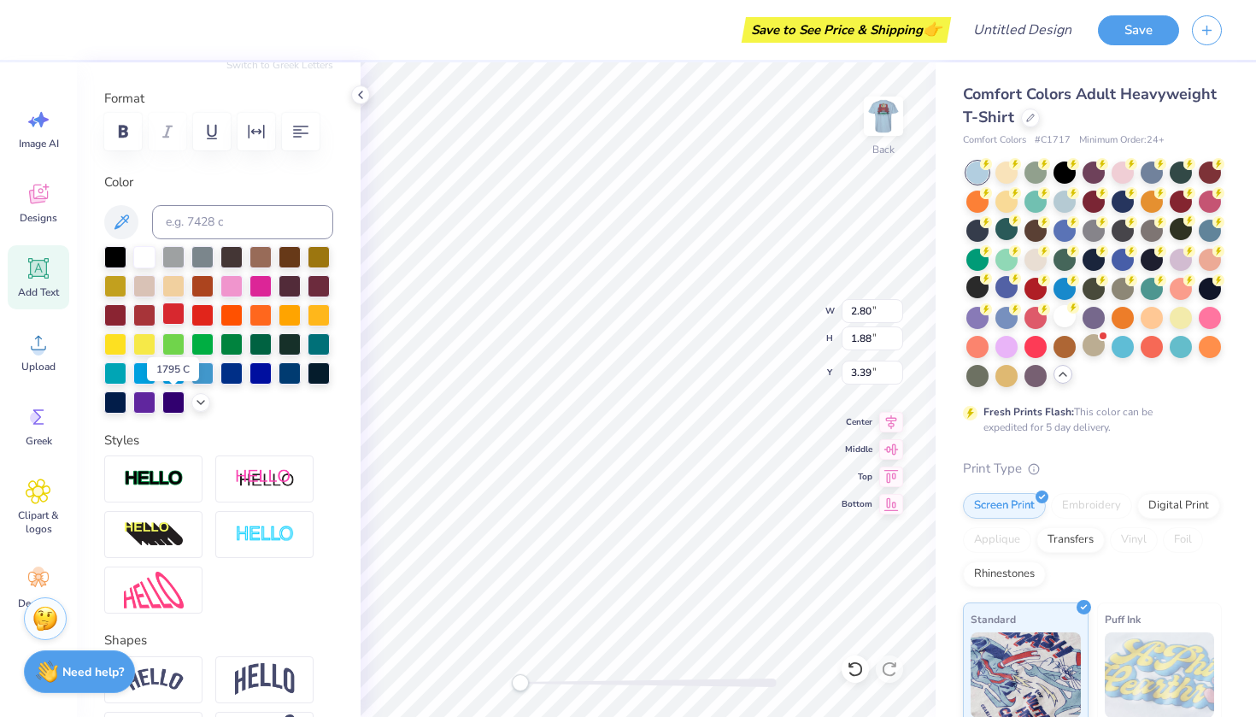
scroll to position [248, 0]
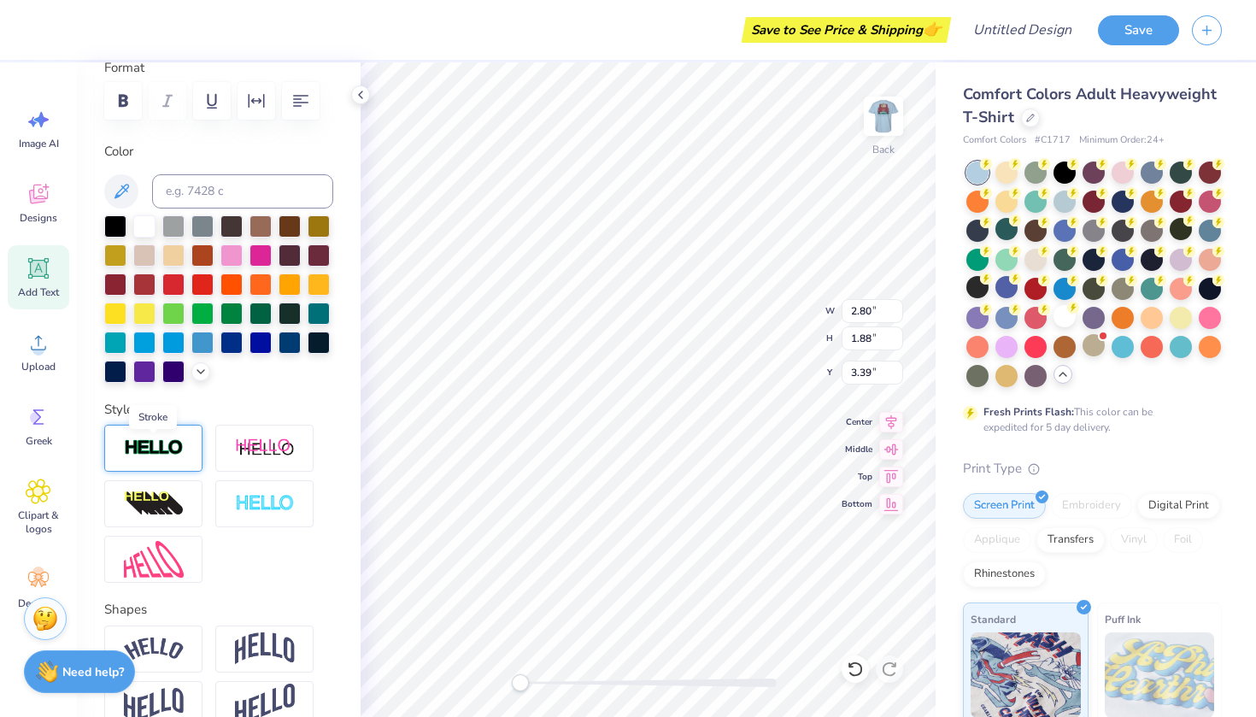
click at [164, 443] on img at bounding box center [154, 448] width 60 height 20
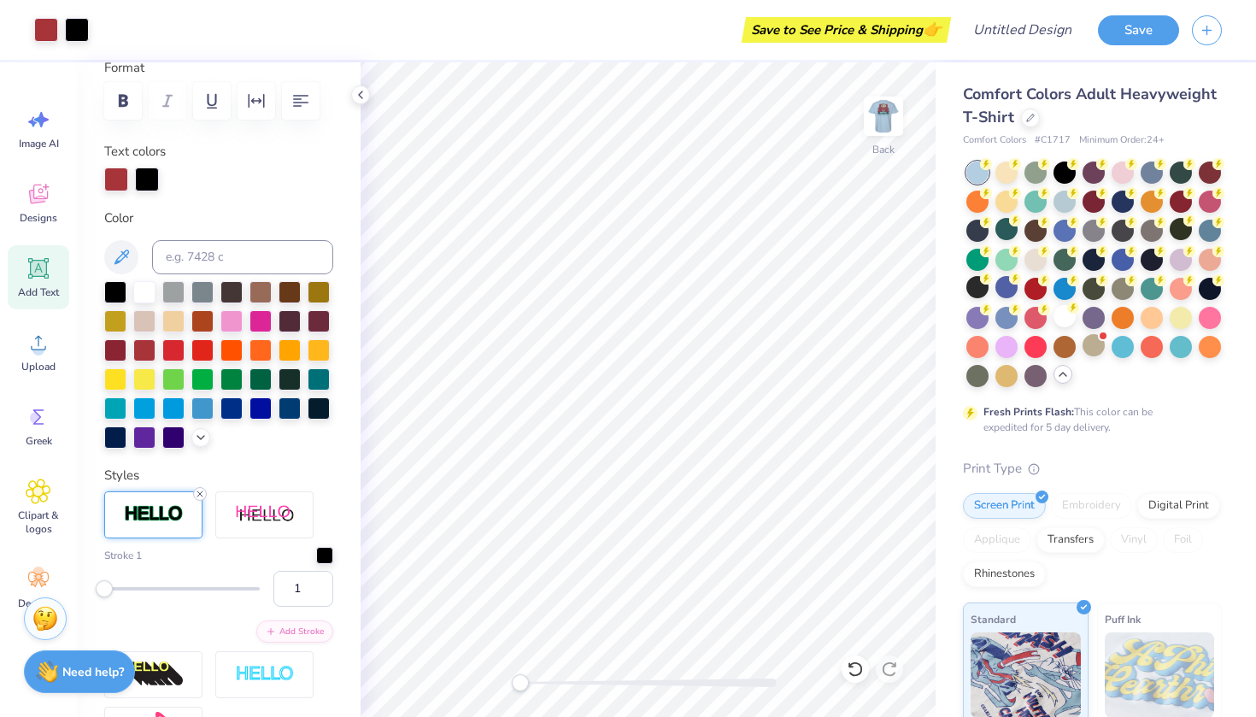
click at [202, 493] on icon at bounding box center [200, 494] width 10 height 10
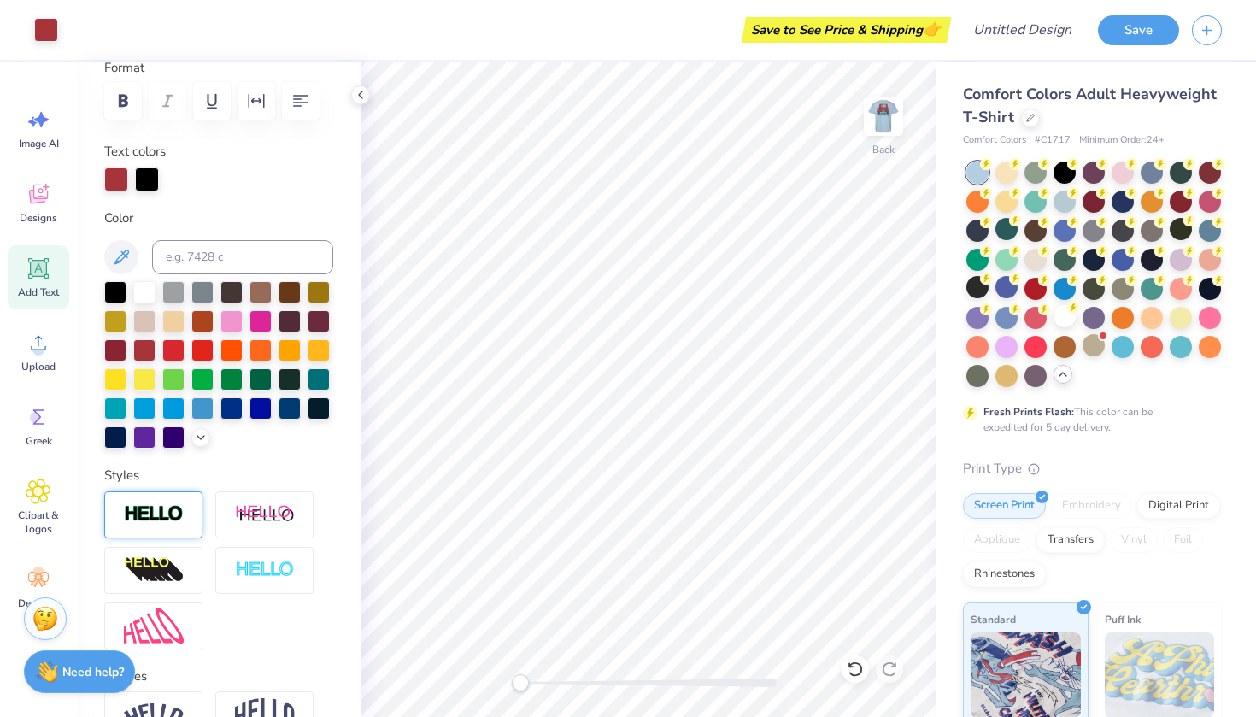
click at [173, 506] on img at bounding box center [154, 514] width 60 height 20
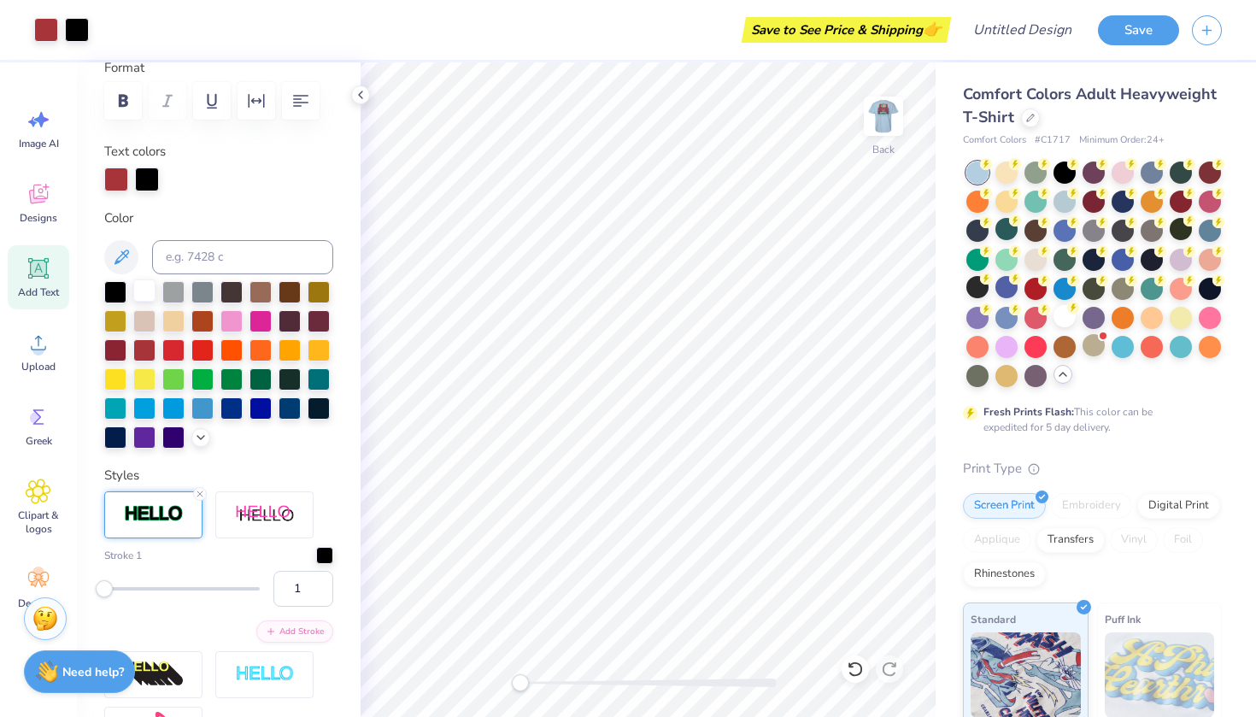
click at [145, 290] on div at bounding box center [144, 290] width 22 height 22
click at [148, 349] on div at bounding box center [144, 348] width 22 height 22
click at [331, 550] on div at bounding box center [324, 553] width 17 height 17
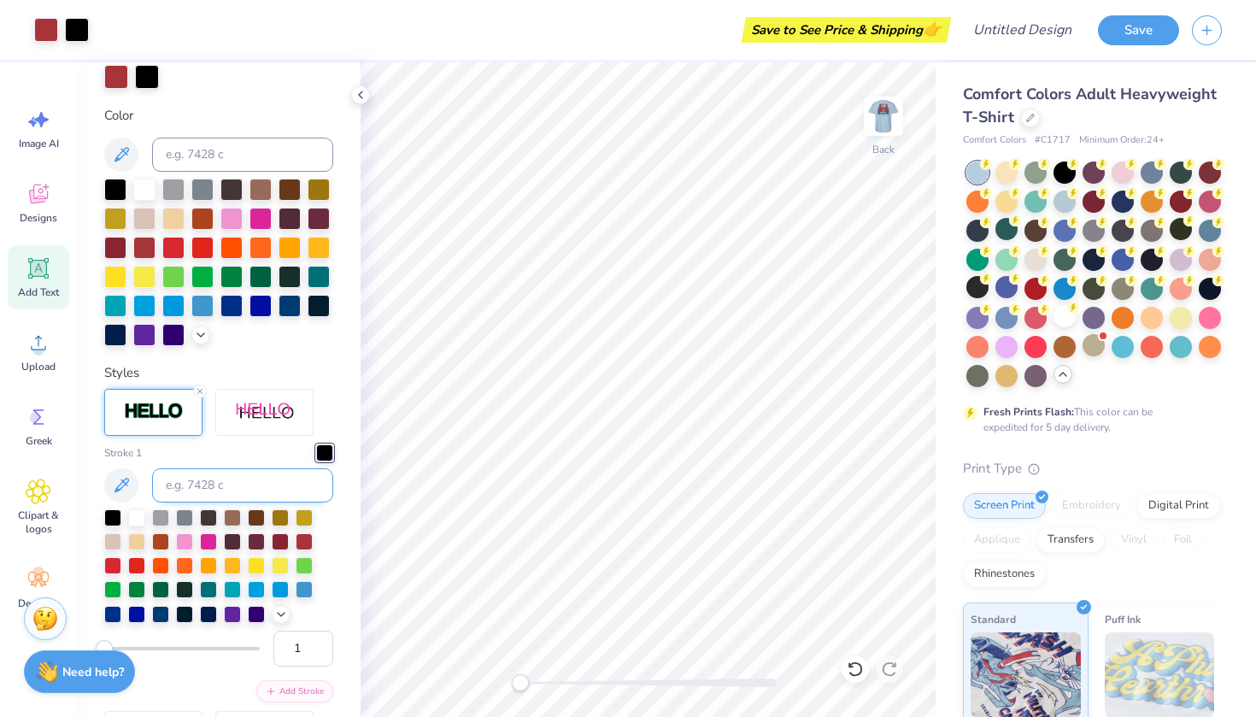
scroll to position [428, 0]
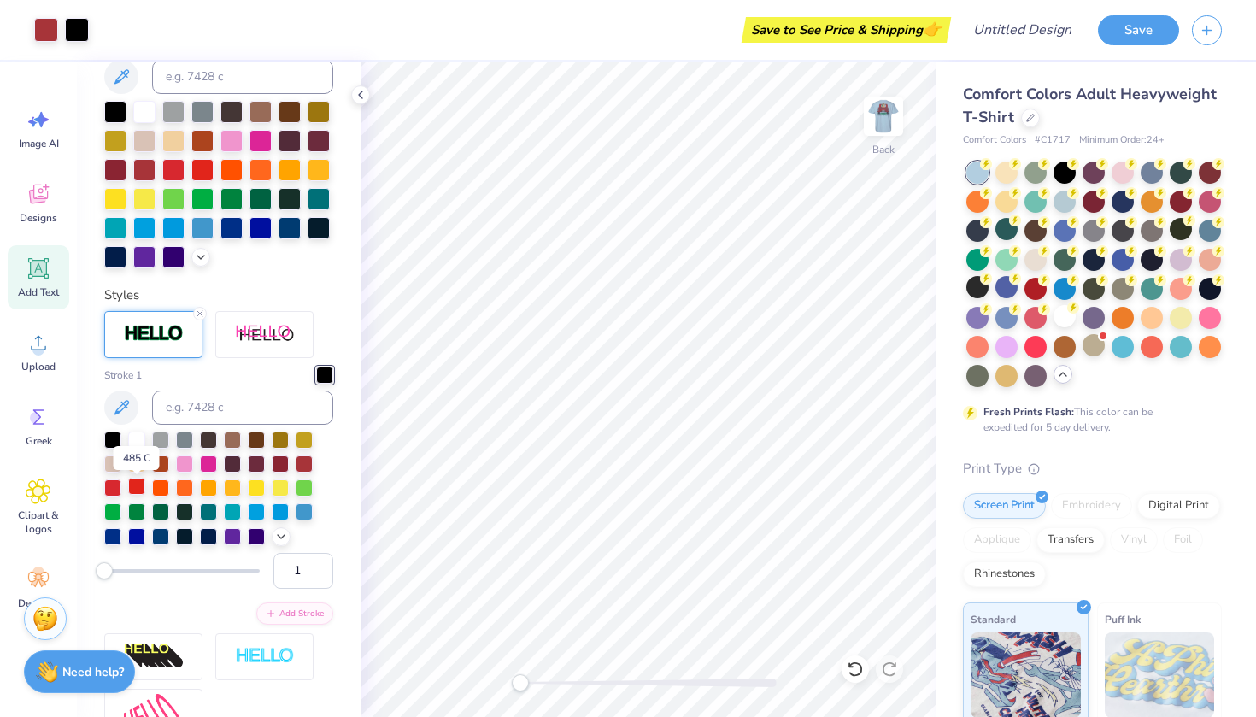
click at [135, 484] on div at bounding box center [136, 486] width 17 height 17
click at [135, 470] on div at bounding box center [136, 462] width 17 height 17
click at [137, 443] on div at bounding box center [136, 438] width 17 height 17
click at [158, 442] on div at bounding box center [160, 438] width 17 height 17
click at [185, 437] on div at bounding box center [184, 438] width 17 height 17
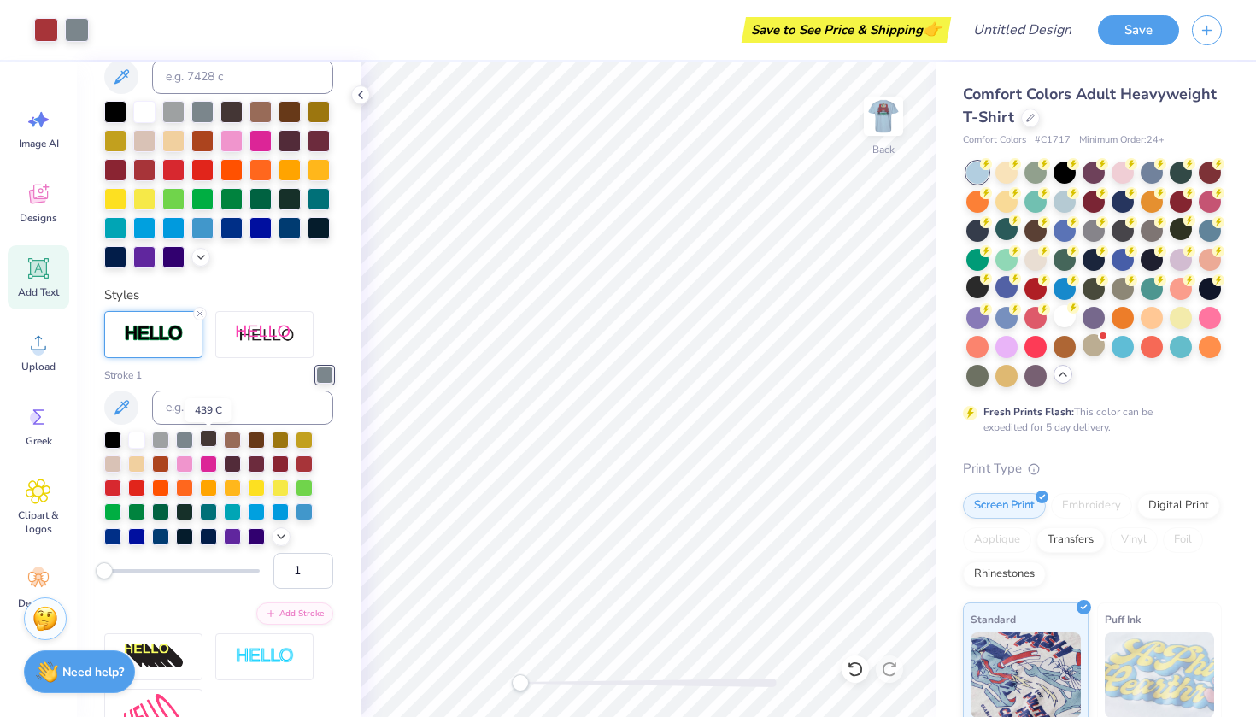
click at [214, 442] on div at bounding box center [208, 438] width 17 height 17
click at [186, 444] on div at bounding box center [184, 438] width 17 height 17
click at [212, 443] on div at bounding box center [208, 438] width 17 height 17
click at [235, 444] on div at bounding box center [232, 438] width 17 height 17
click at [302, 444] on div at bounding box center [304, 438] width 17 height 17
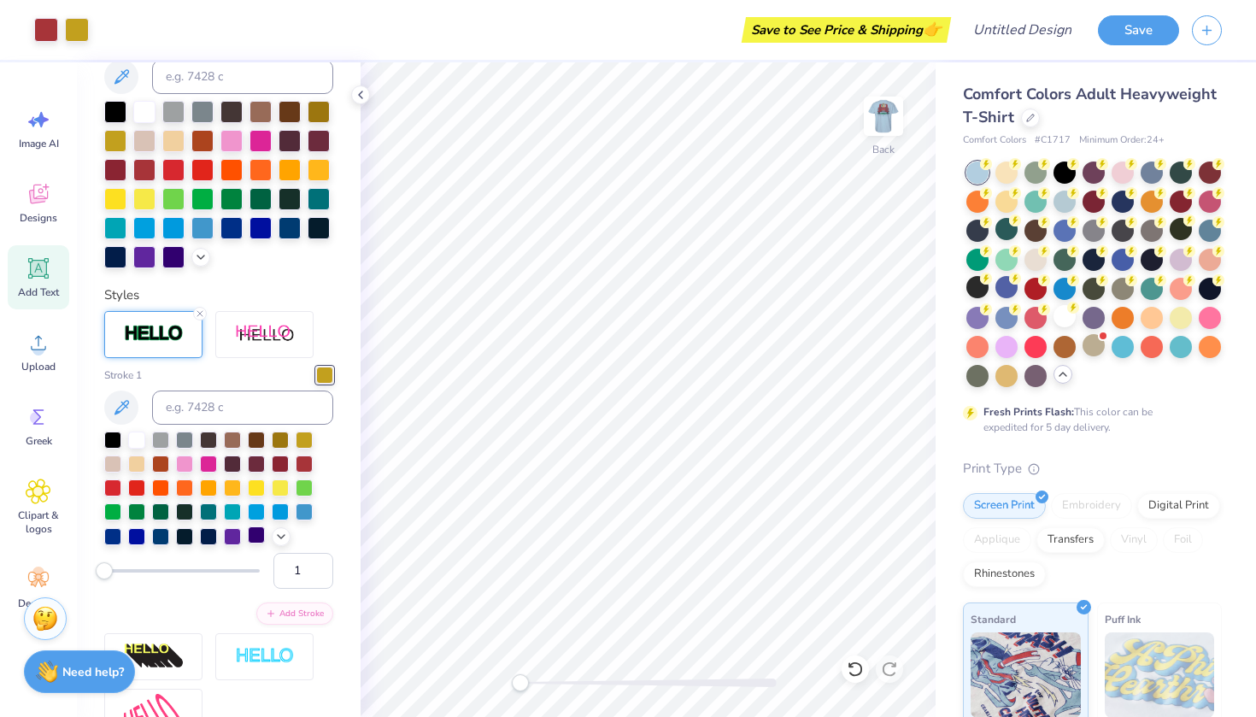
click at [258, 537] on div at bounding box center [256, 534] width 17 height 17
click at [114, 444] on div at bounding box center [112, 438] width 17 height 17
click at [364, 94] on icon at bounding box center [361, 95] width 14 height 14
click at [198, 314] on icon at bounding box center [200, 313] width 10 height 10
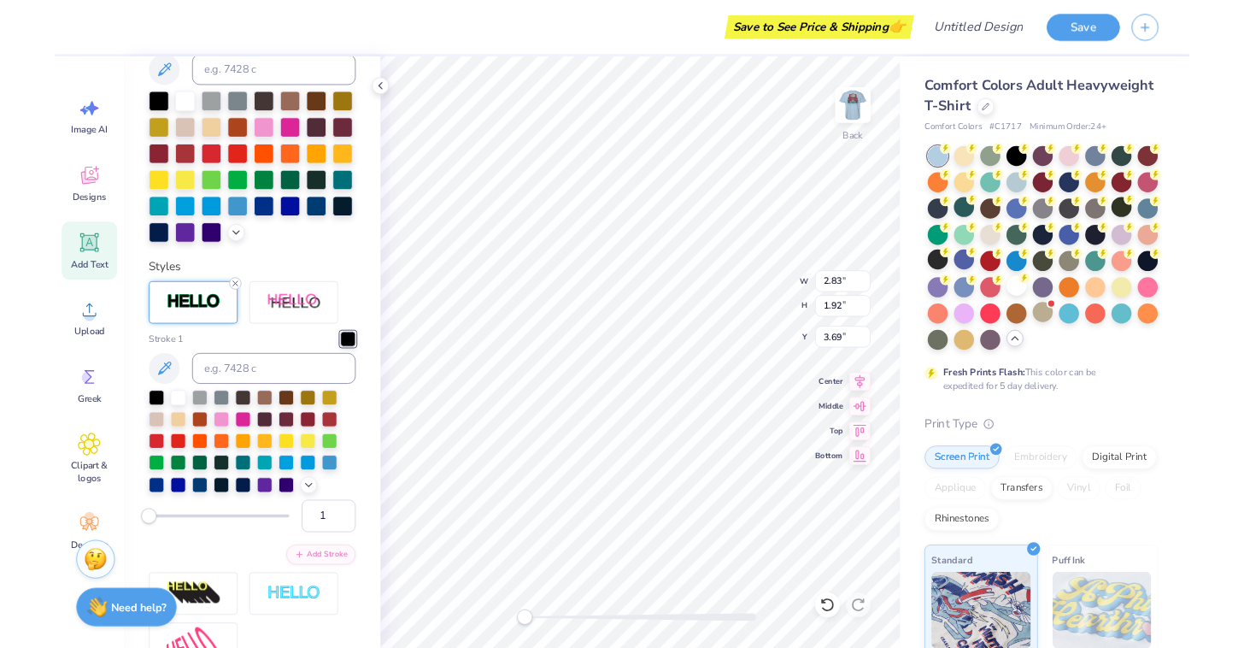
scroll to position [344, 0]
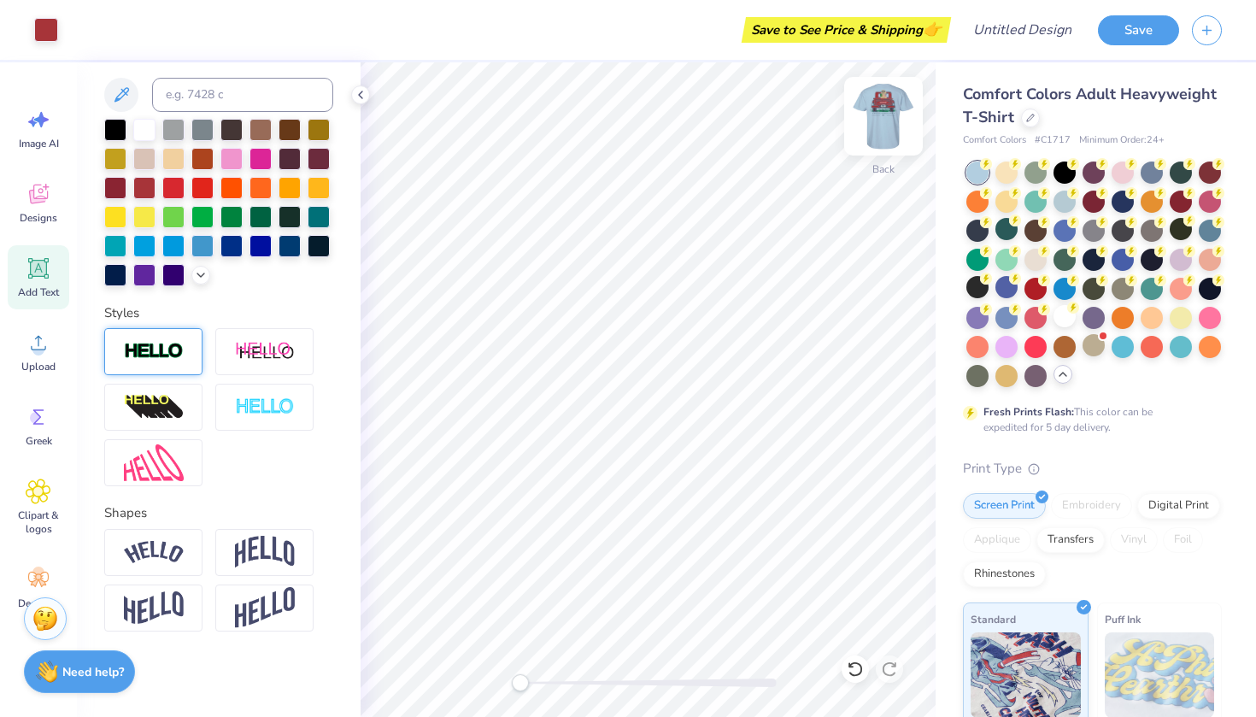
click at [878, 110] on img at bounding box center [883, 116] width 68 height 68
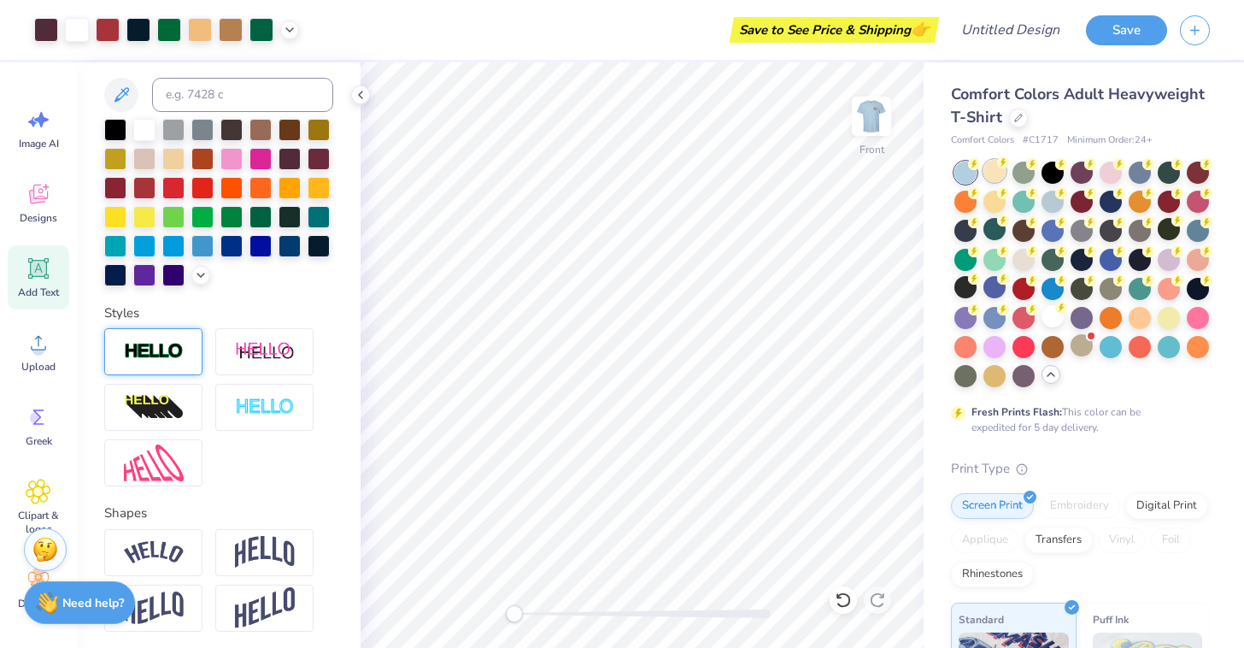
click at [992, 179] on div at bounding box center [994, 171] width 22 height 22
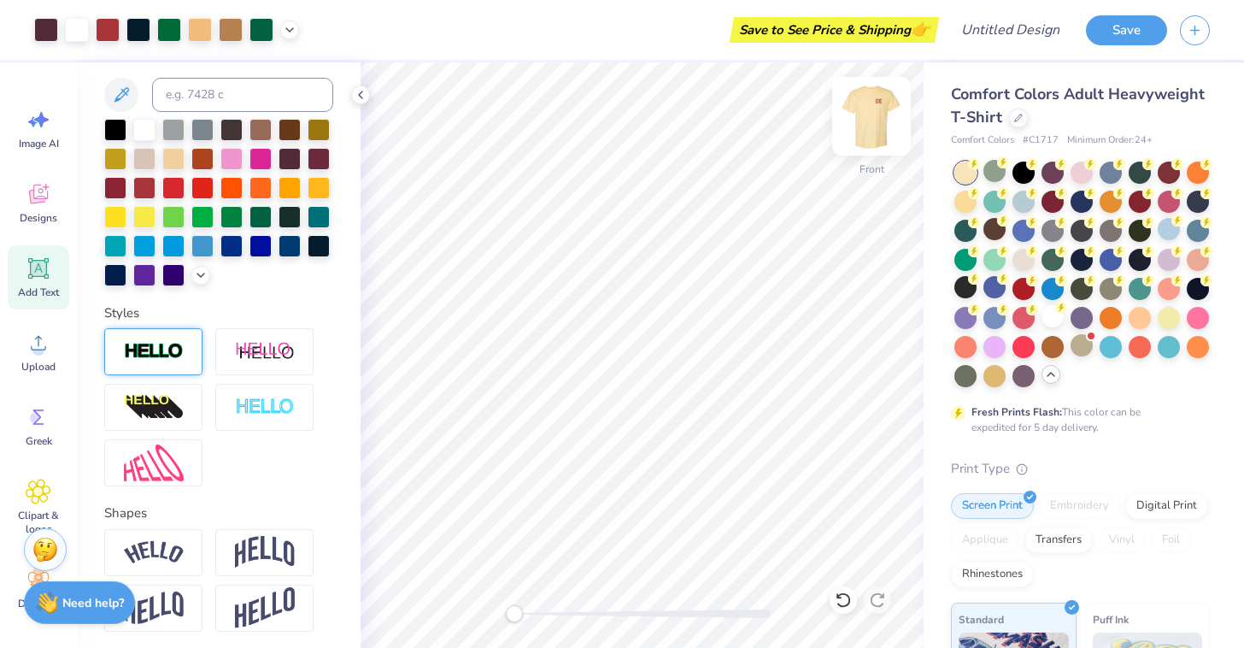
click at [872, 114] on img at bounding box center [871, 116] width 68 height 68
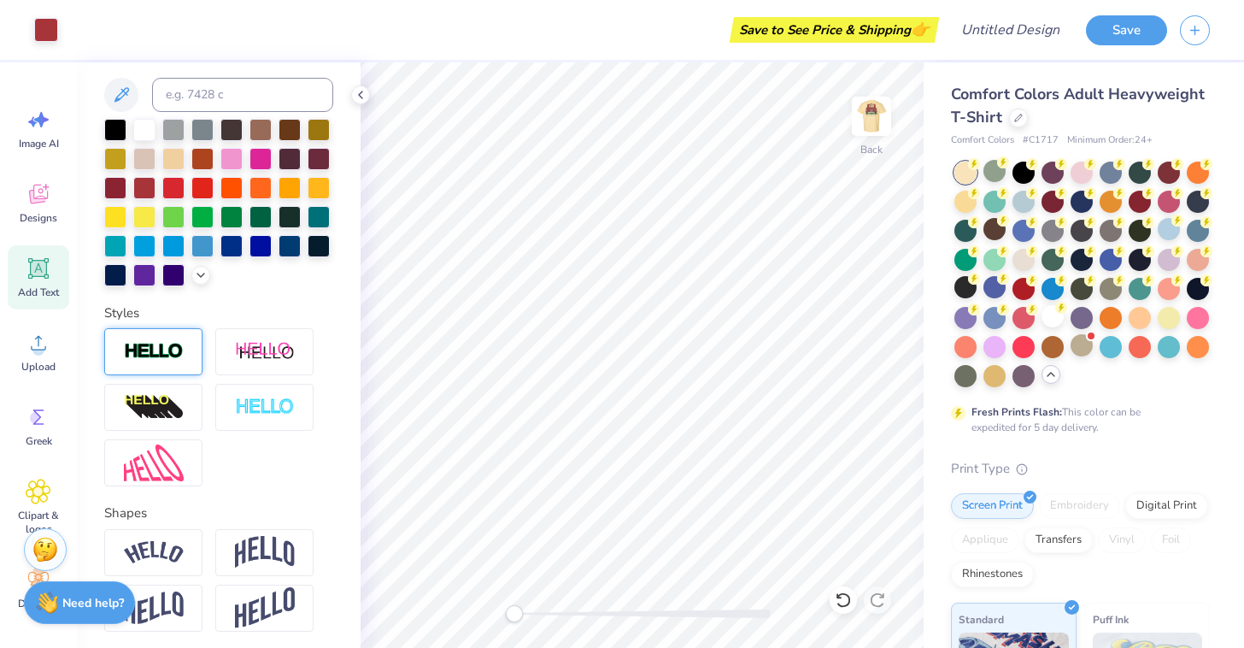
click at [155, 346] on img at bounding box center [154, 352] width 60 height 20
